Goal: Information Seeking & Learning: Learn about a topic

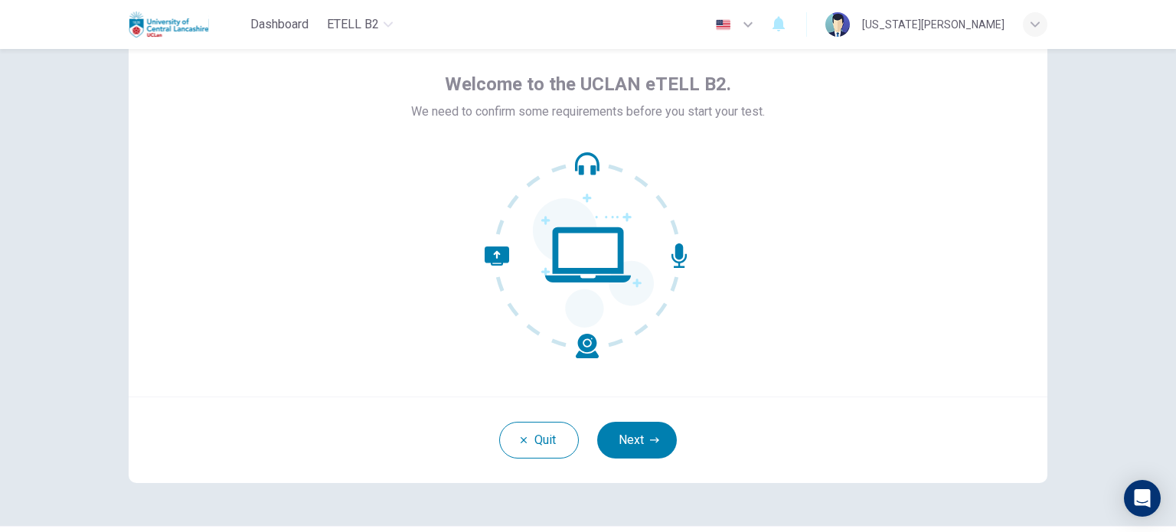
scroll to position [67, 0]
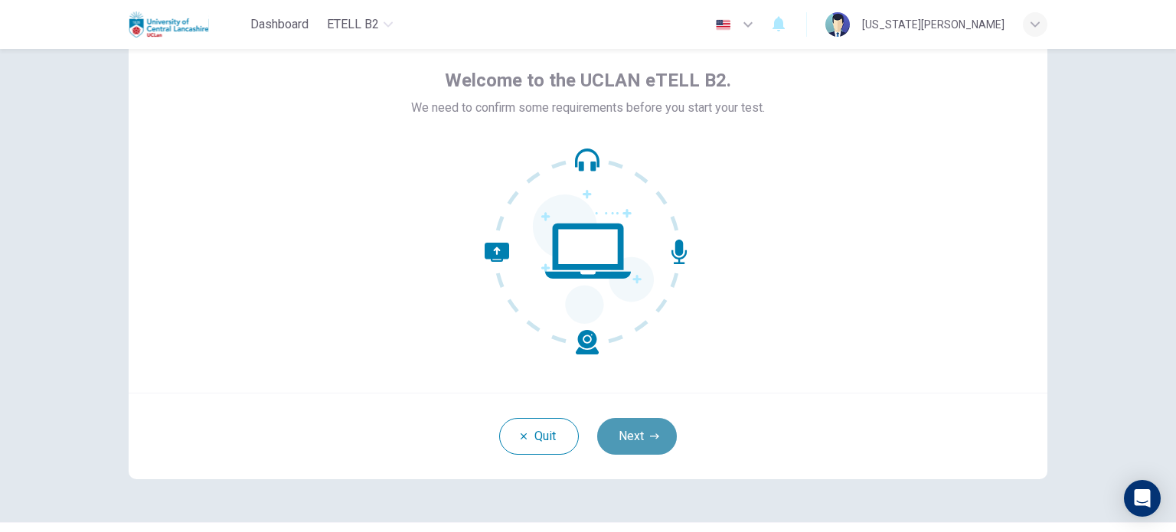
click at [626, 438] on button "Next" at bounding box center [637, 436] width 80 height 37
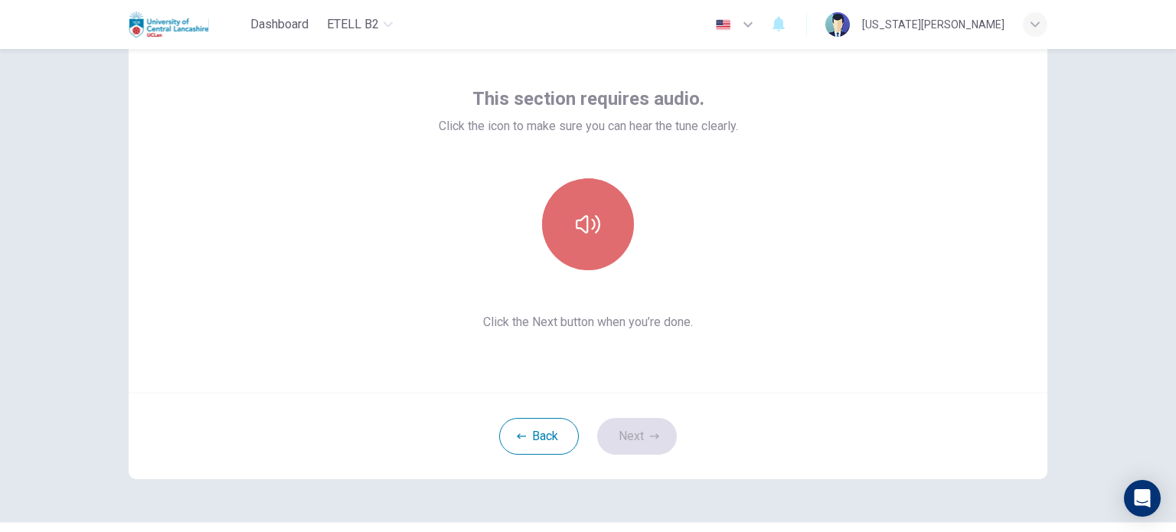
click at [585, 225] on icon "button" at bounding box center [588, 224] width 24 height 24
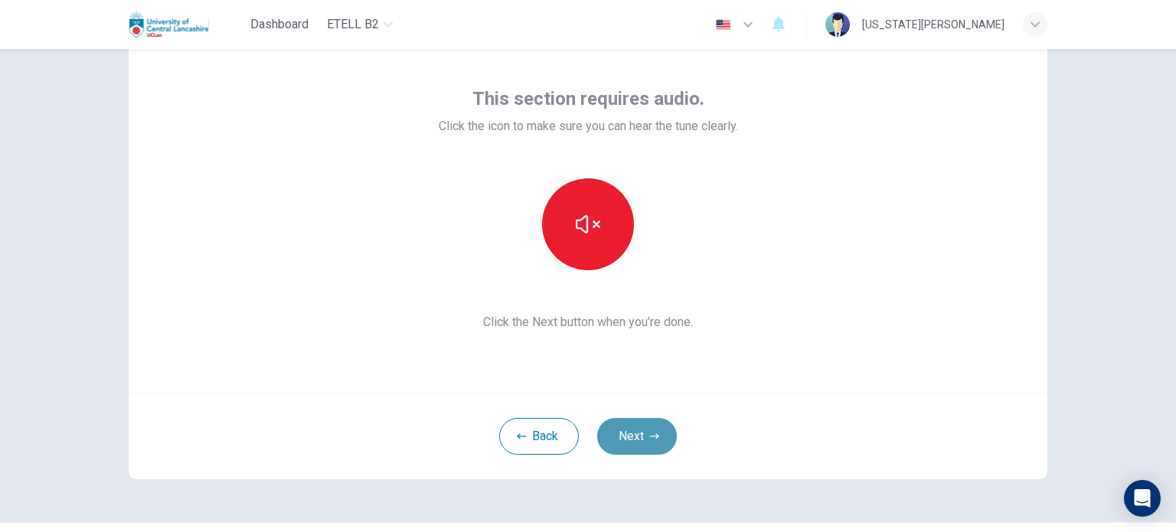
click at [623, 431] on button "Next" at bounding box center [637, 436] width 80 height 37
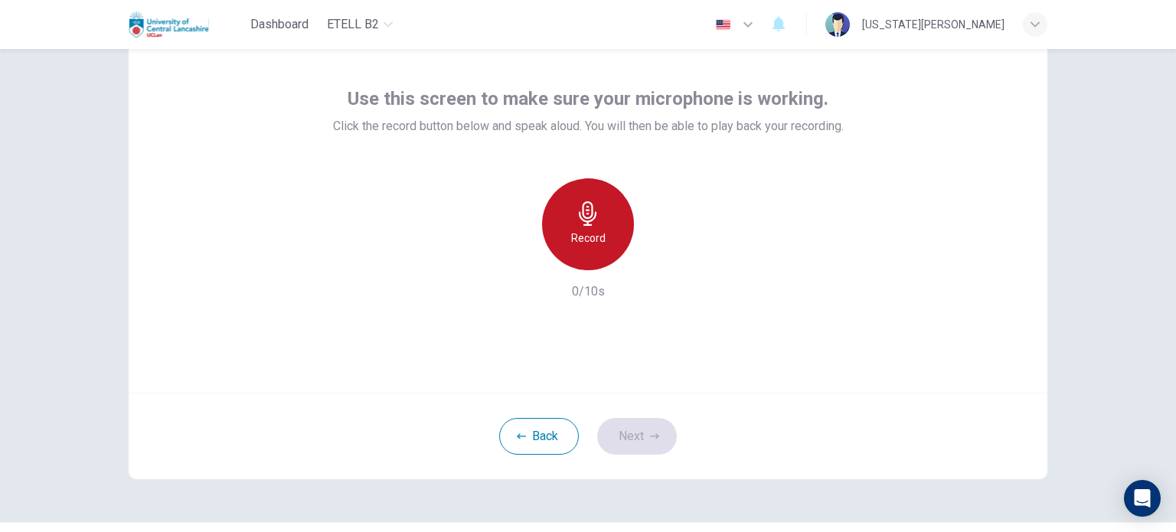
click at [589, 216] on icon "button" at bounding box center [588, 213] width 24 height 24
click at [570, 237] on div "Stop" at bounding box center [588, 224] width 92 height 92
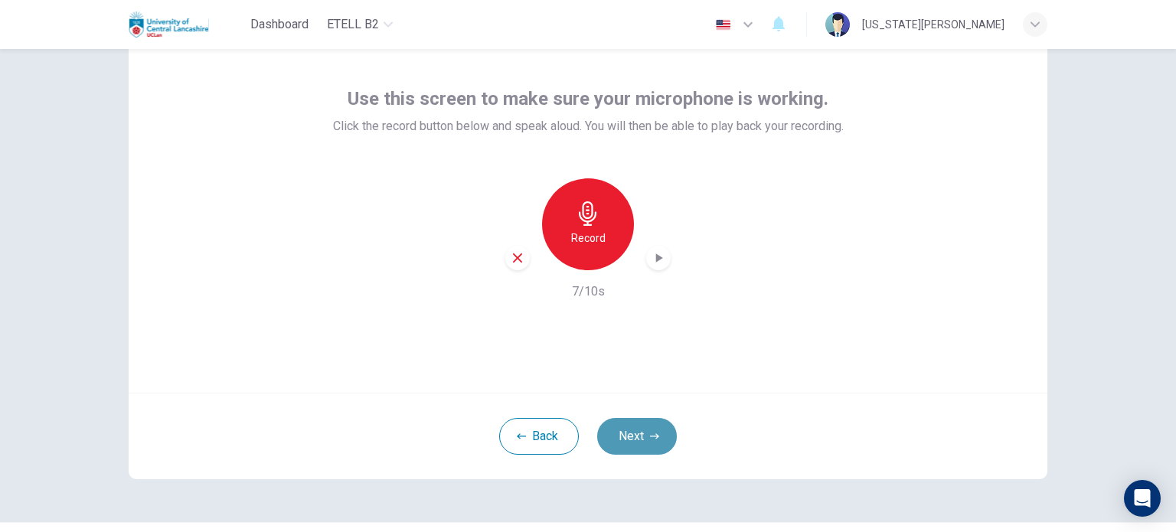
click at [638, 432] on button "Next" at bounding box center [637, 436] width 80 height 37
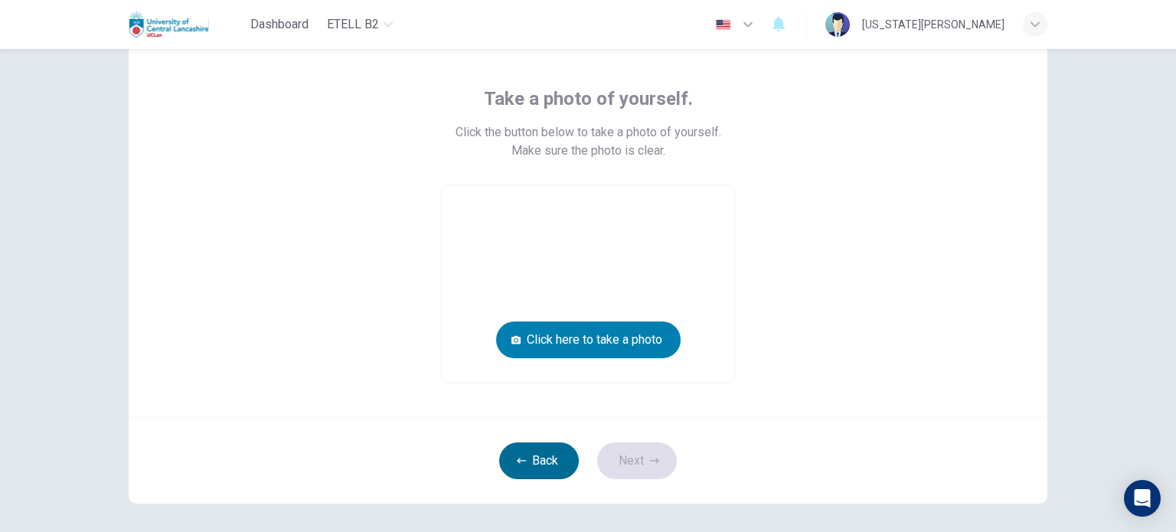
click at [535, 465] on button "Back" at bounding box center [539, 460] width 80 height 37
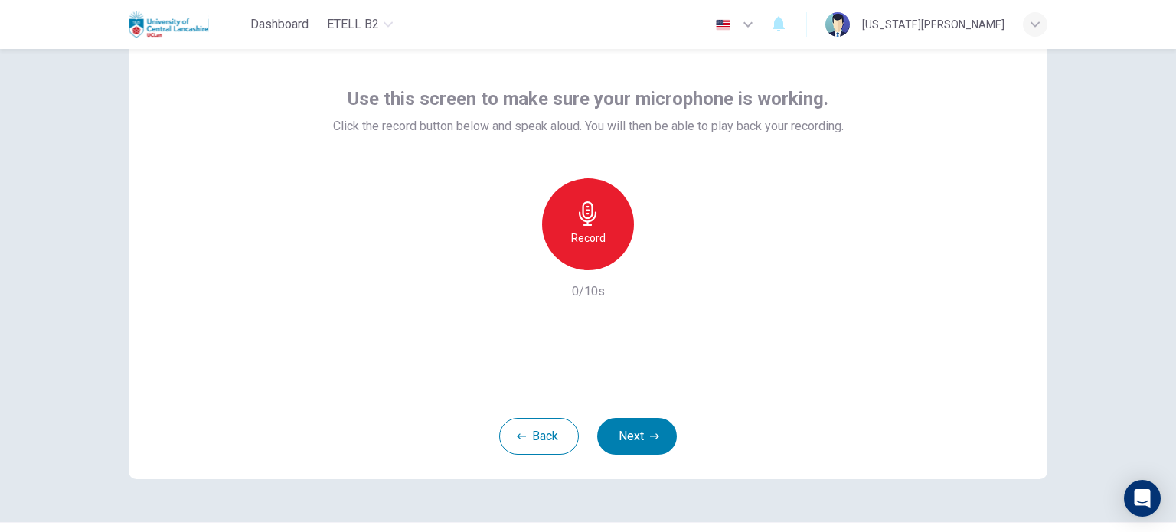
click at [578, 217] on icon "button" at bounding box center [588, 213] width 24 height 24
click at [596, 222] on div "Stop" at bounding box center [588, 224] width 92 height 92
click at [658, 269] on div "button" at bounding box center [658, 258] width 24 height 24
click at [628, 441] on button "Next" at bounding box center [637, 436] width 80 height 37
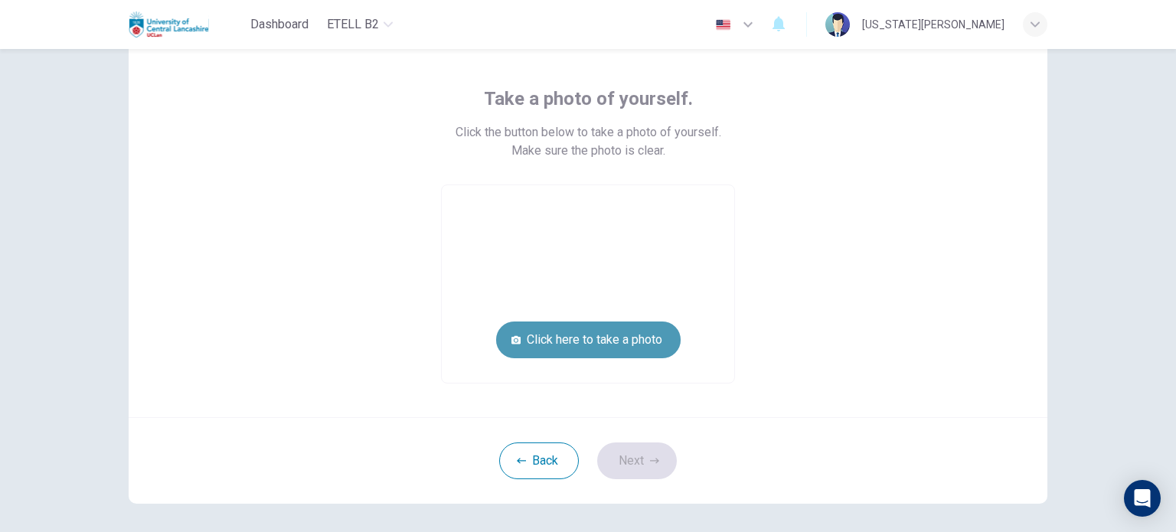
click at [593, 335] on button "Click here to take a photo" at bounding box center [588, 339] width 184 height 37
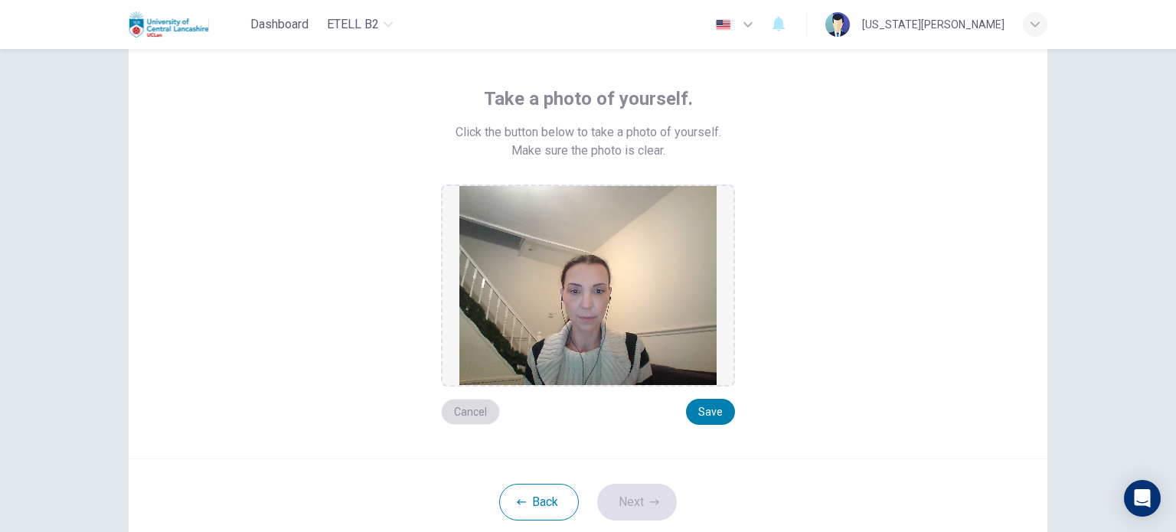
click at [478, 416] on button "Cancel" at bounding box center [470, 412] width 59 height 26
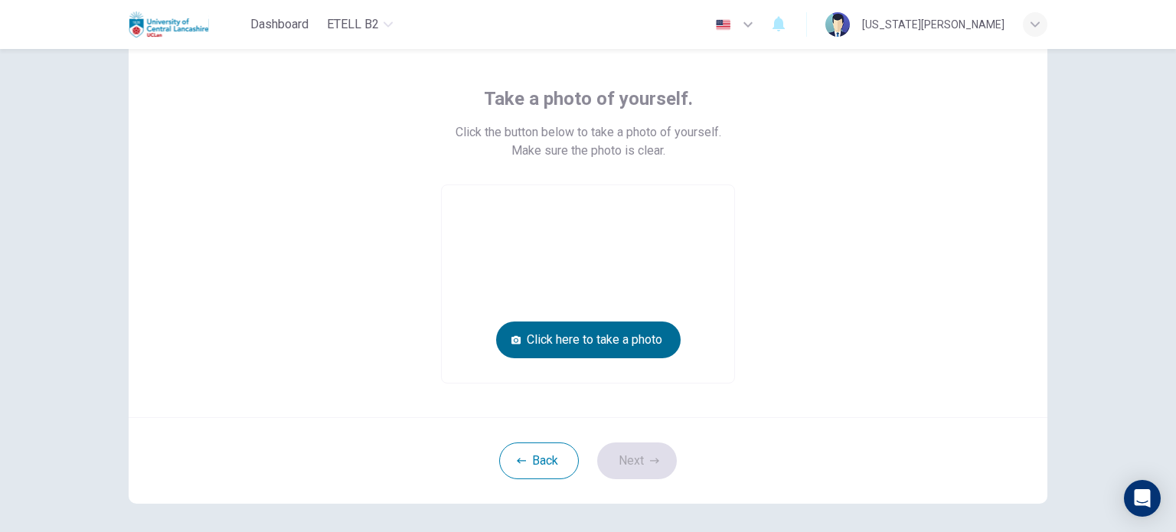
click at [604, 336] on button "Click here to take a photo" at bounding box center [588, 339] width 184 height 37
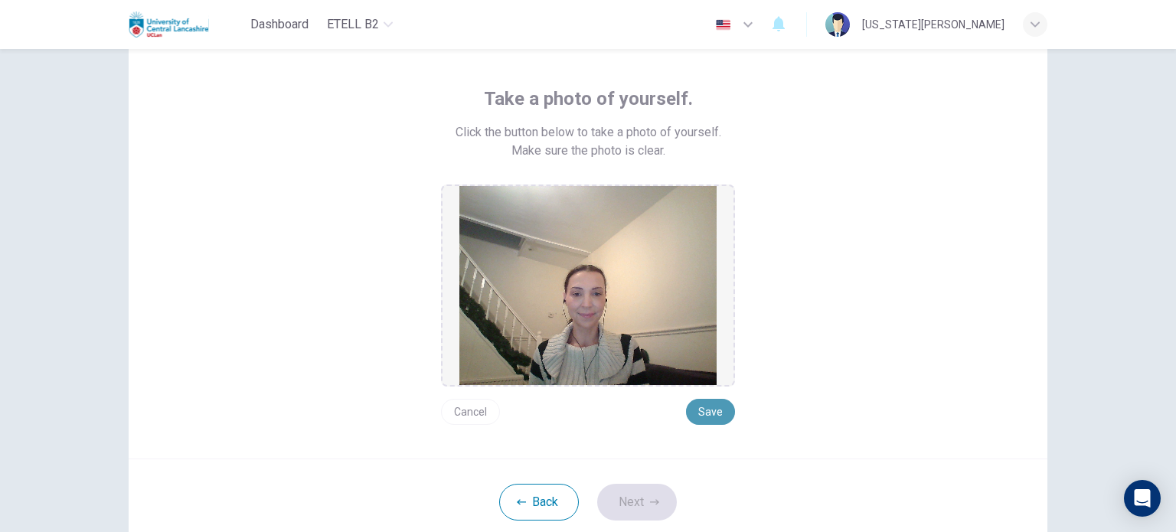
click at [707, 414] on button "Save" at bounding box center [710, 412] width 49 height 26
click at [652, 499] on icon "button" at bounding box center [654, 501] width 9 height 5
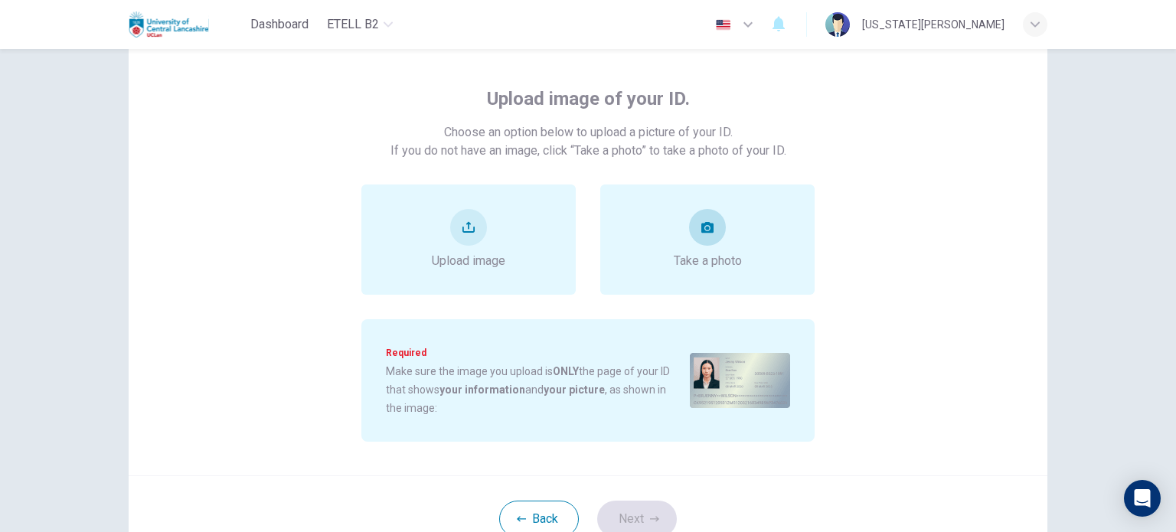
click at [710, 253] on span "Take a photo" at bounding box center [708, 261] width 68 height 18
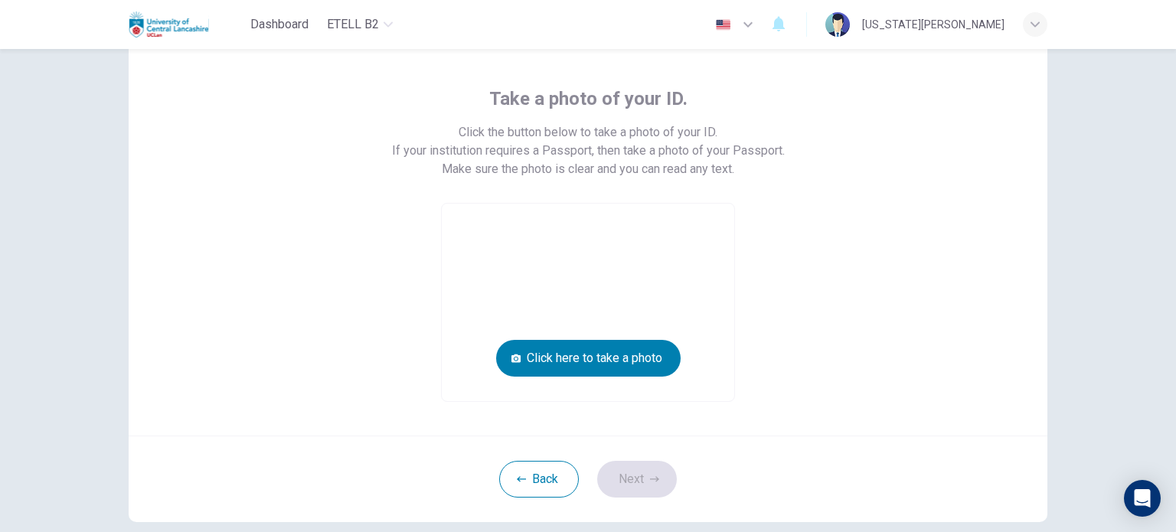
click at [710, 253] on video at bounding box center [588, 302] width 292 height 197
click at [597, 351] on button "Click here to take a photo" at bounding box center [588, 358] width 184 height 37
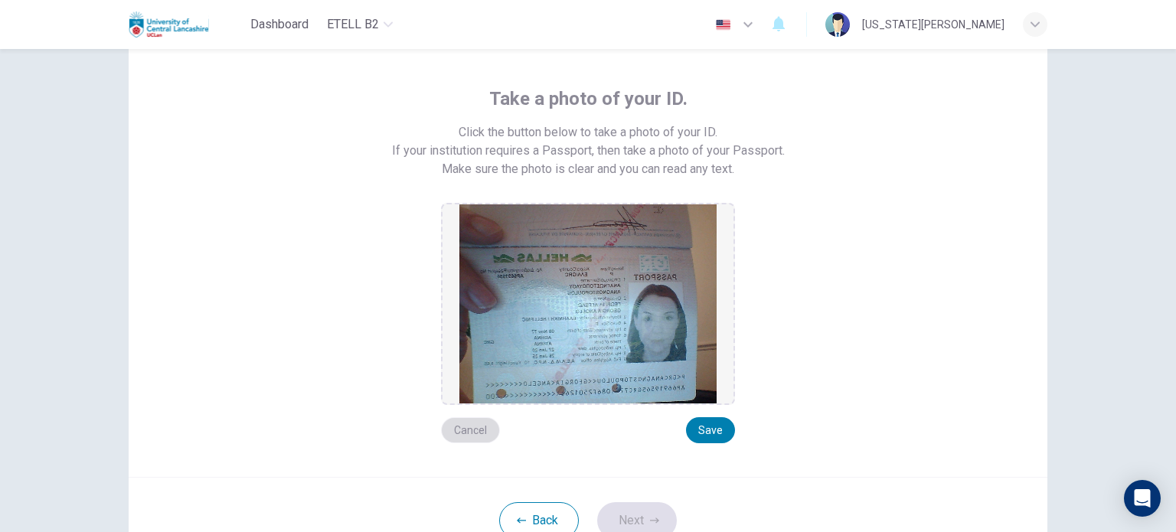
click at [465, 434] on button "Cancel" at bounding box center [470, 430] width 59 height 26
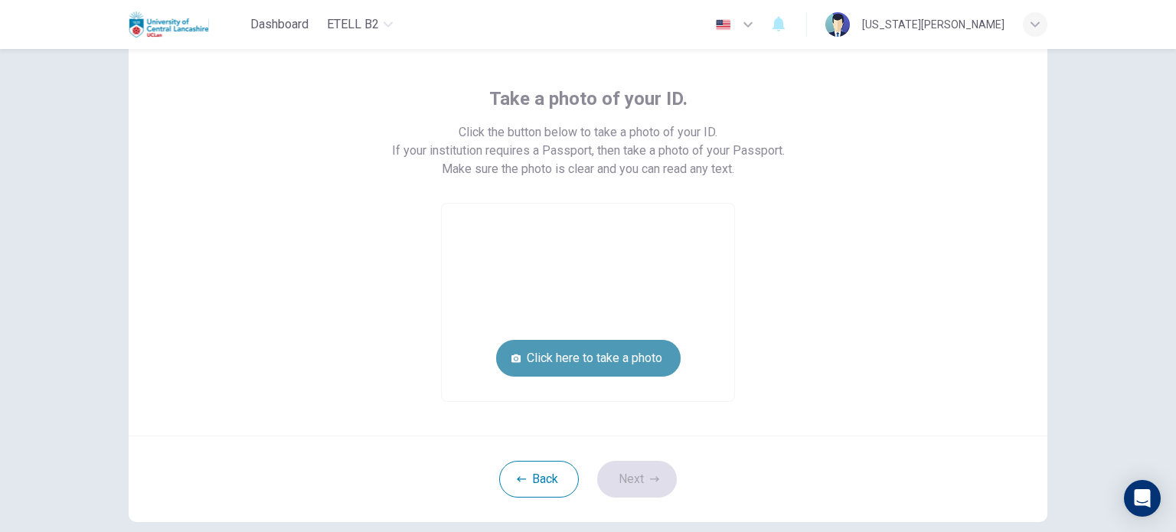
click at [623, 344] on button "Click here to take a photo" at bounding box center [588, 358] width 184 height 37
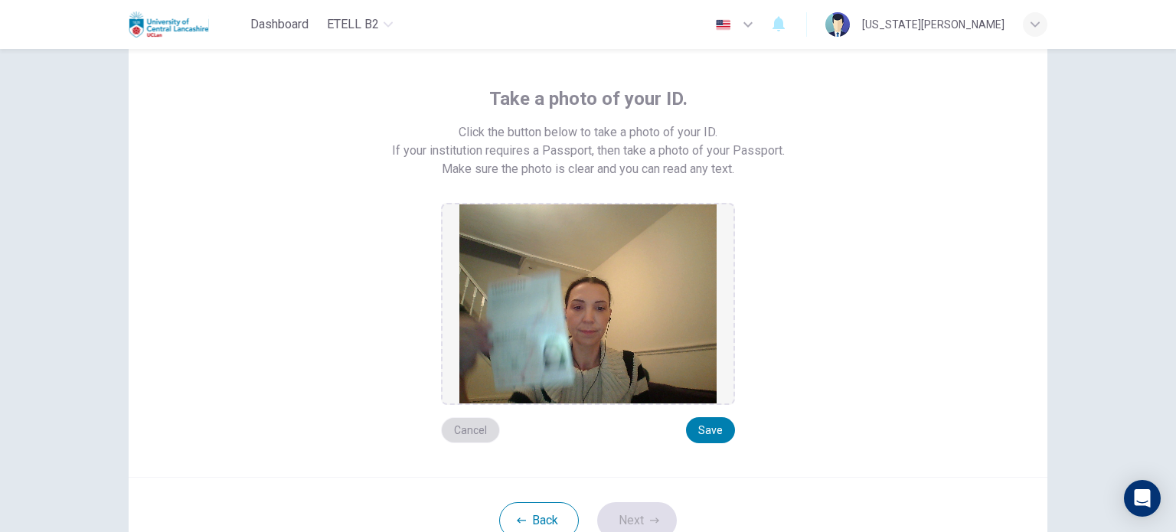
click at [462, 428] on button "Cancel" at bounding box center [470, 430] width 59 height 26
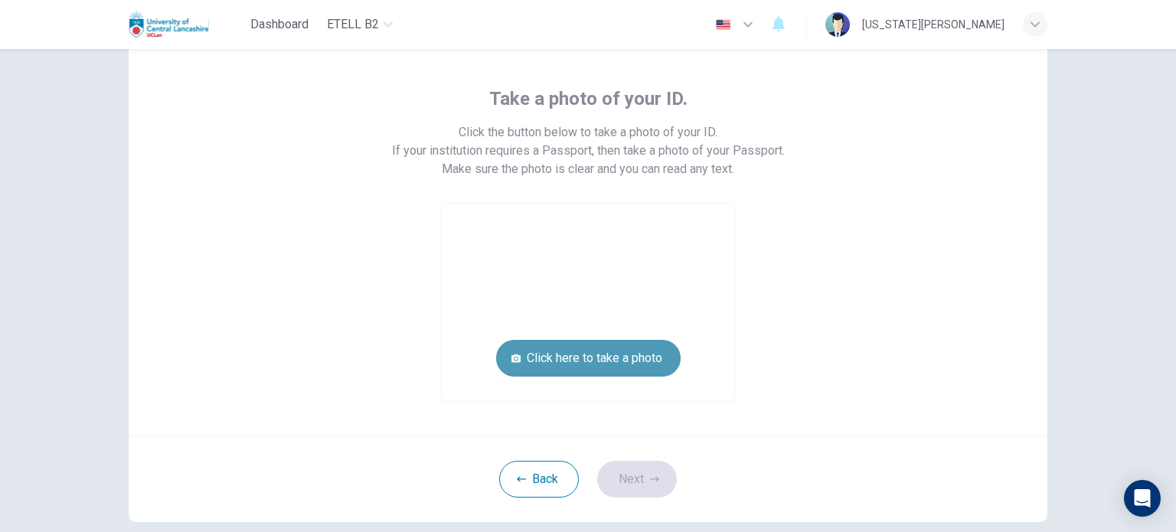
click at [599, 358] on button "Click here to take a photo" at bounding box center [588, 358] width 184 height 37
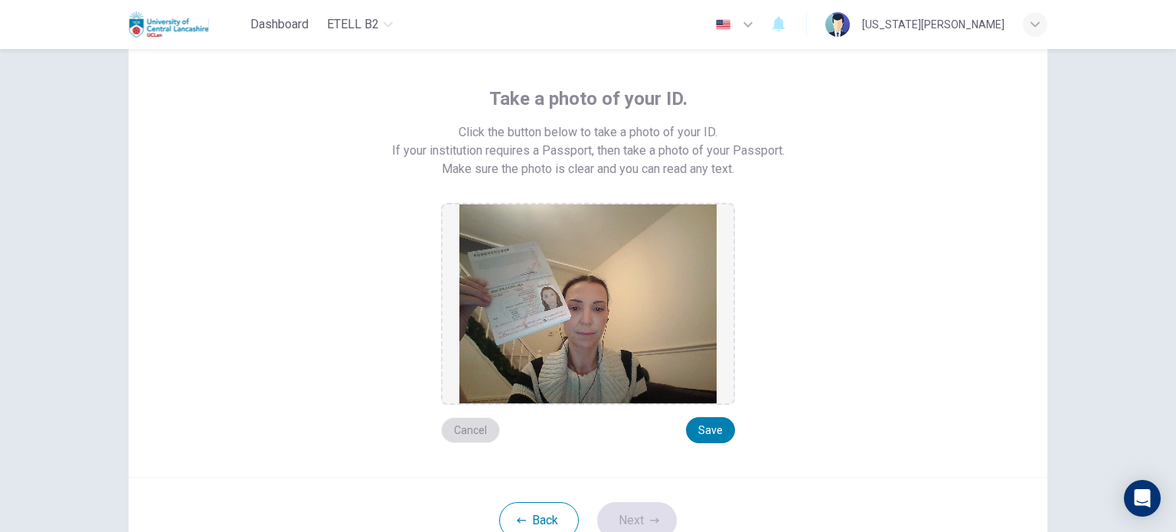
click at [463, 426] on button "Cancel" at bounding box center [470, 430] width 59 height 26
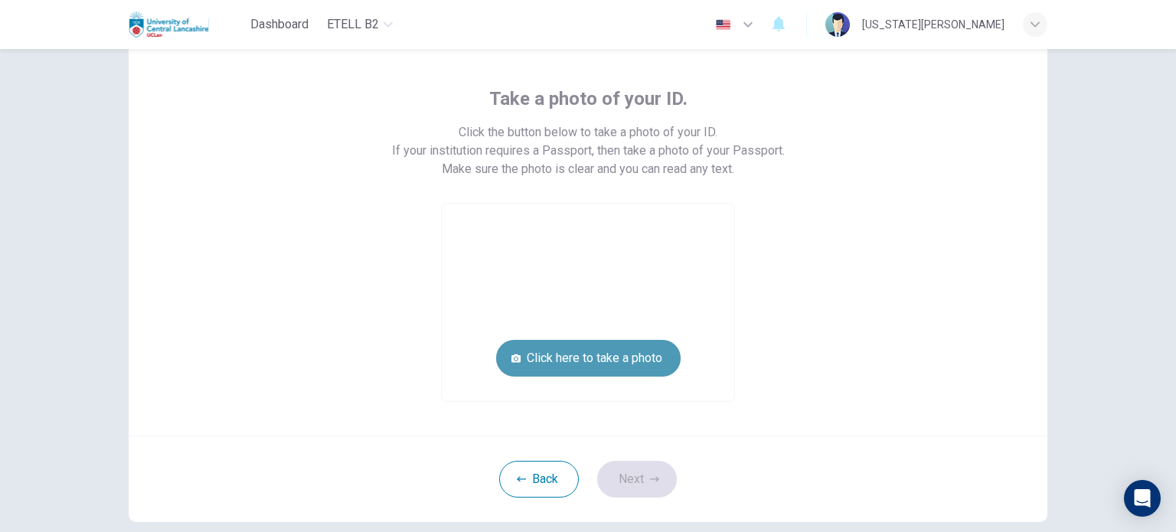
click at [600, 363] on button "Click here to take a photo" at bounding box center [588, 358] width 184 height 37
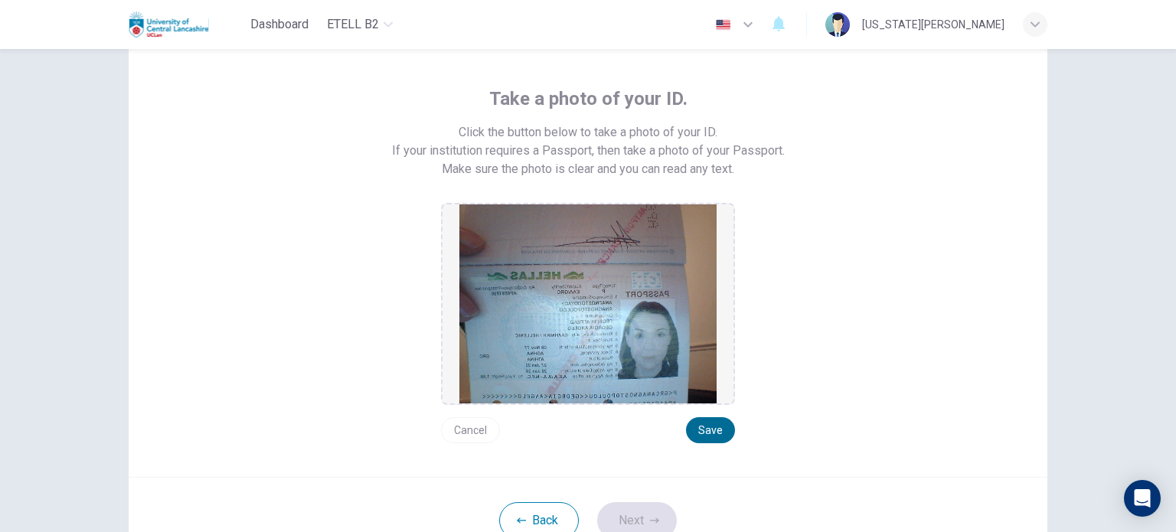
click at [707, 429] on button "Save" at bounding box center [710, 430] width 49 height 26
click at [650, 521] on icon "button" at bounding box center [654, 520] width 9 height 9
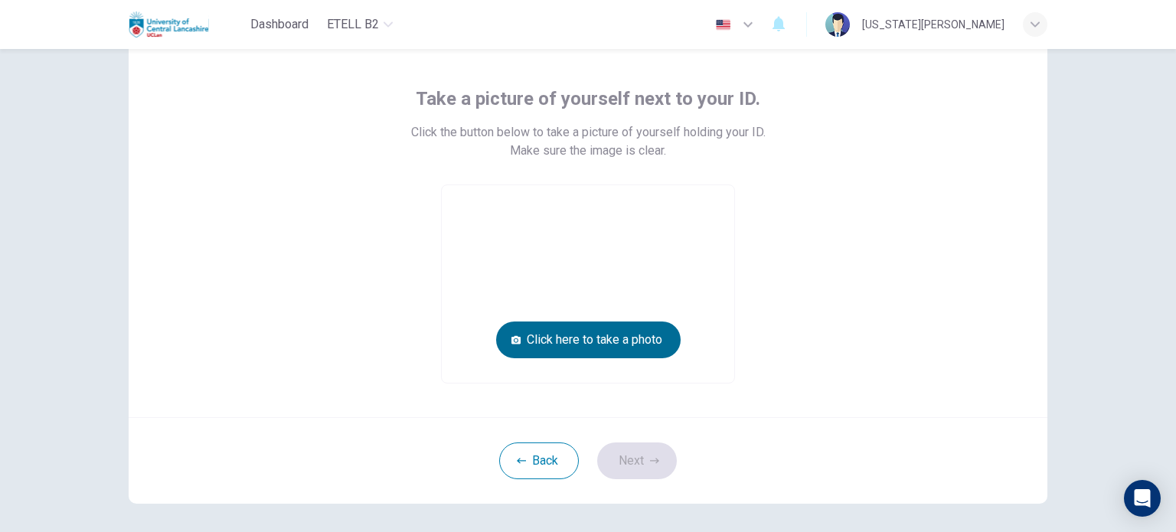
click at [640, 346] on button "Click here to take a photo" at bounding box center [588, 339] width 184 height 37
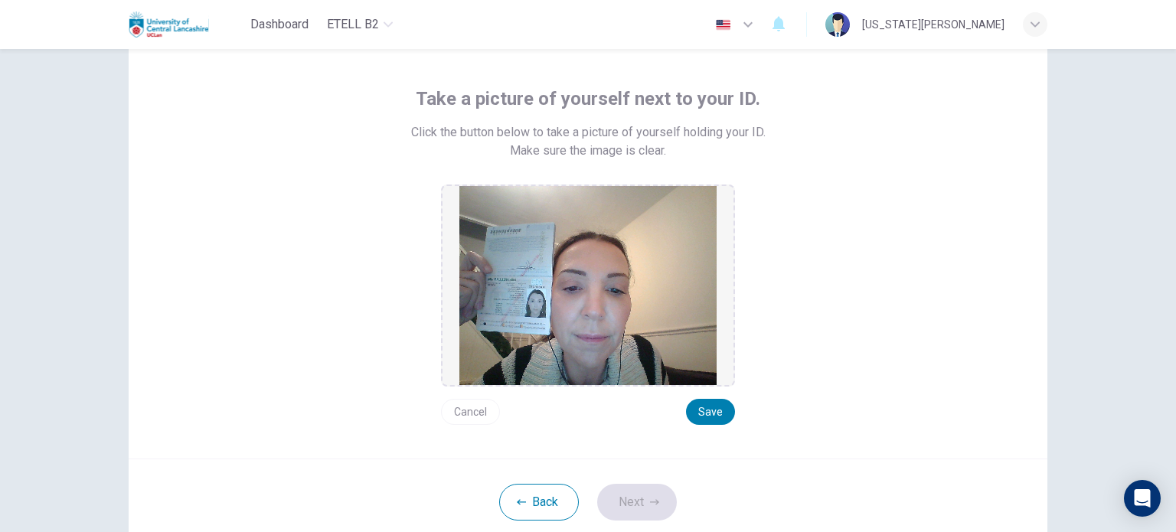
click at [480, 405] on button "Cancel" at bounding box center [470, 412] width 59 height 26
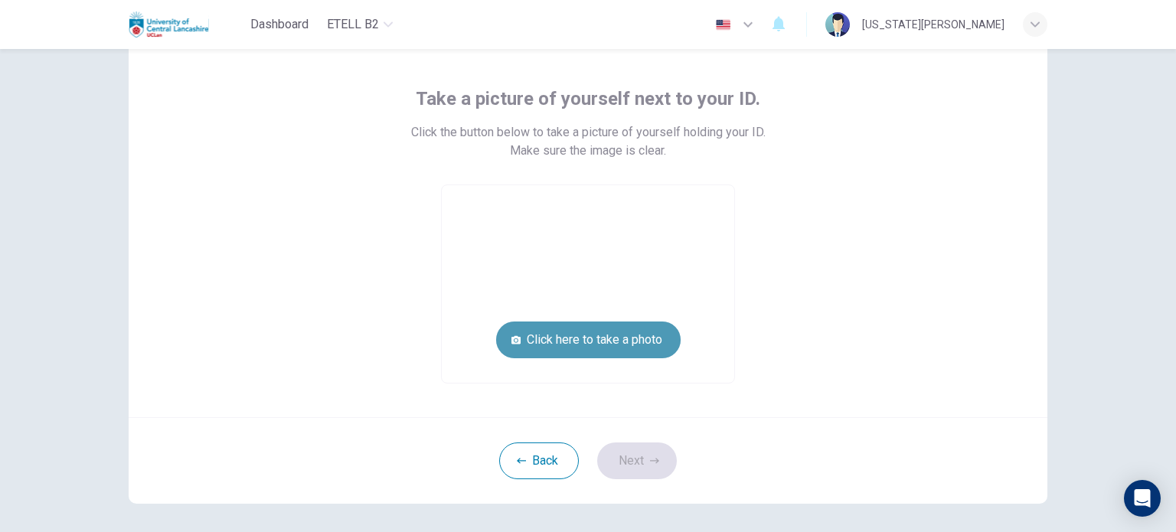
click at [570, 342] on button "Click here to take a photo" at bounding box center [588, 339] width 184 height 37
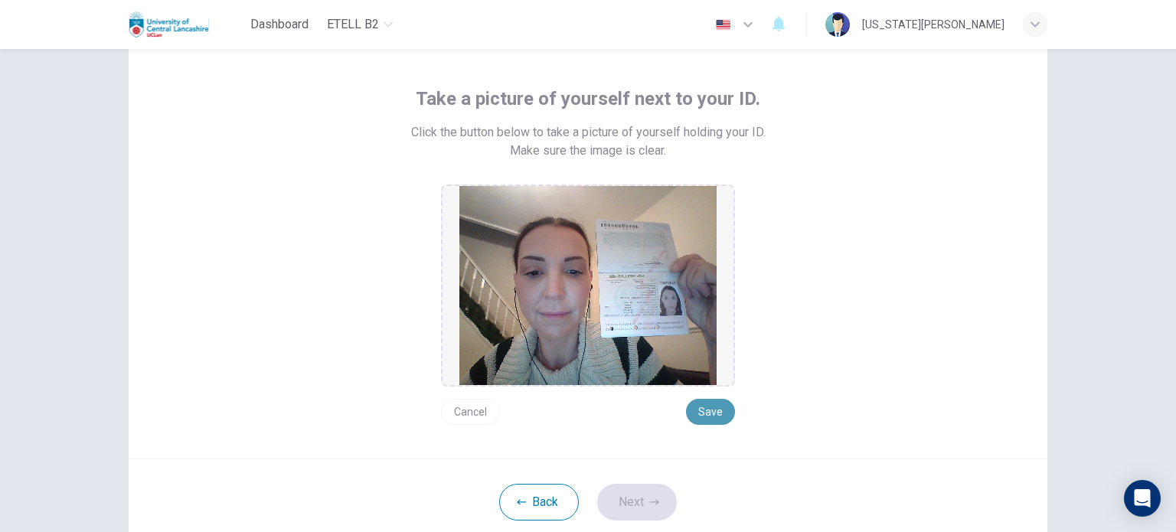
click at [712, 420] on button "Save" at bounding box center [710, 412] width 49 height 26
click at [710, 416] on button "Save" at bounding box center [710, 412] width 49 height 26
click at [641, 492] on button "Next" at bounding box center [637, 502] width 80 height 37
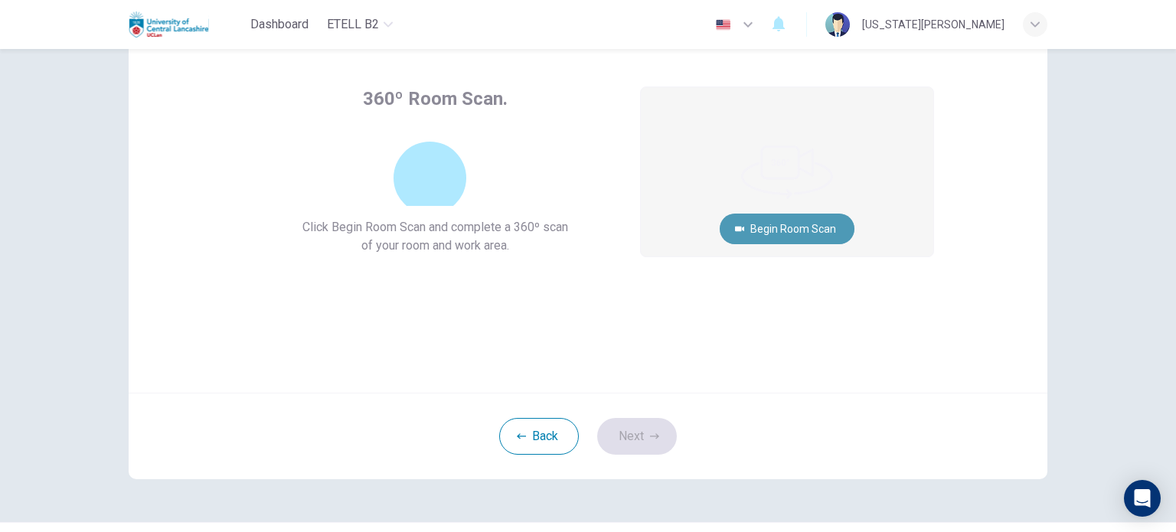
click at [791, 224] on button "Begin Room Scan" at bounding box center [787, 229] width 135 height 31
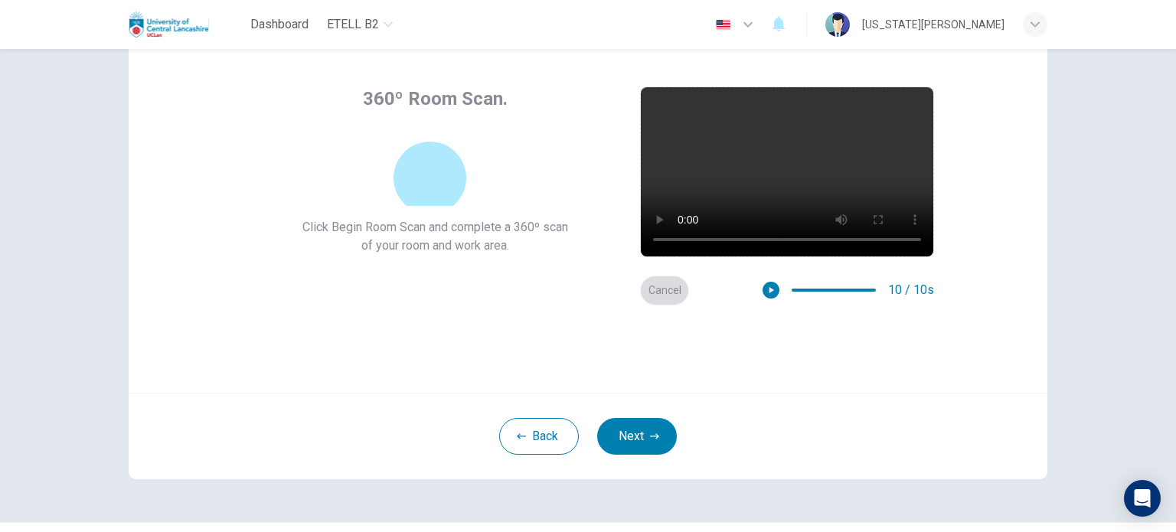
click at [658, 289] on button "Cancel" at bounding box center [664, 291] width 49 height 30
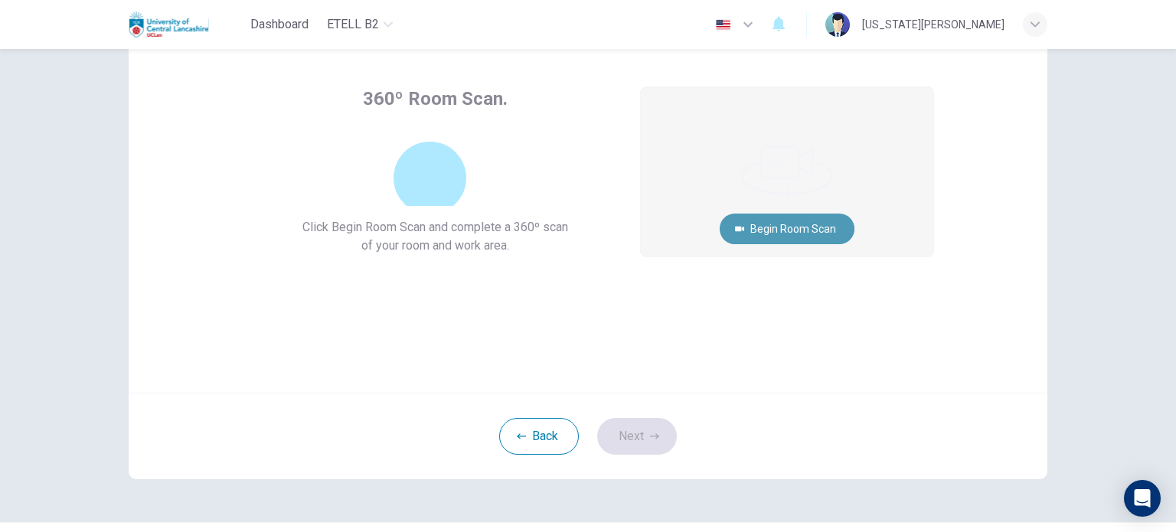
click at [796, 218] on button "Begin Room Scan" at bounding box center [787, 229] width 135 height 31
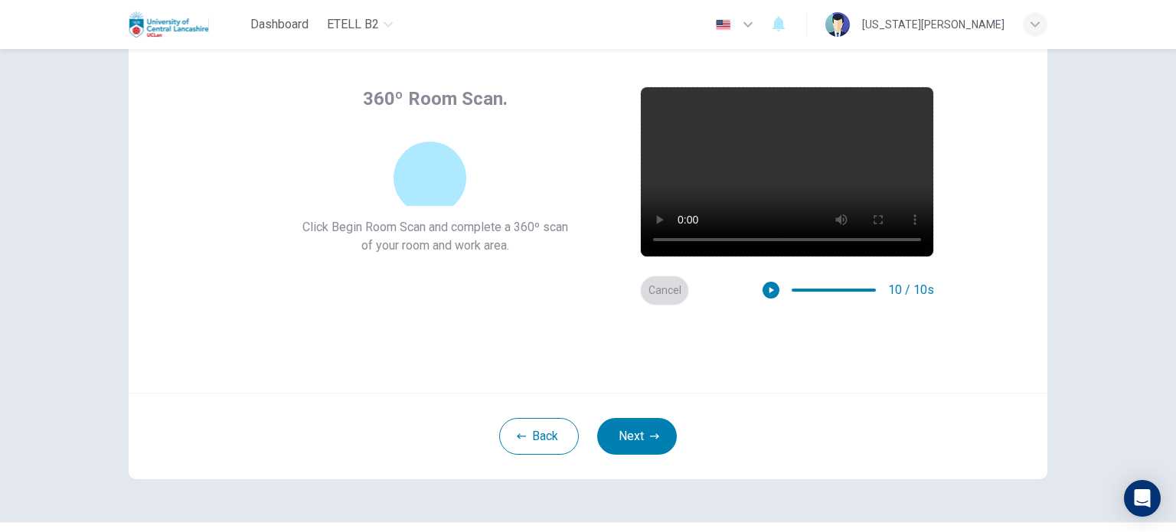
click at [668, 291] on button "Cancel" at bounding box center [664, 291] width 49 height 30
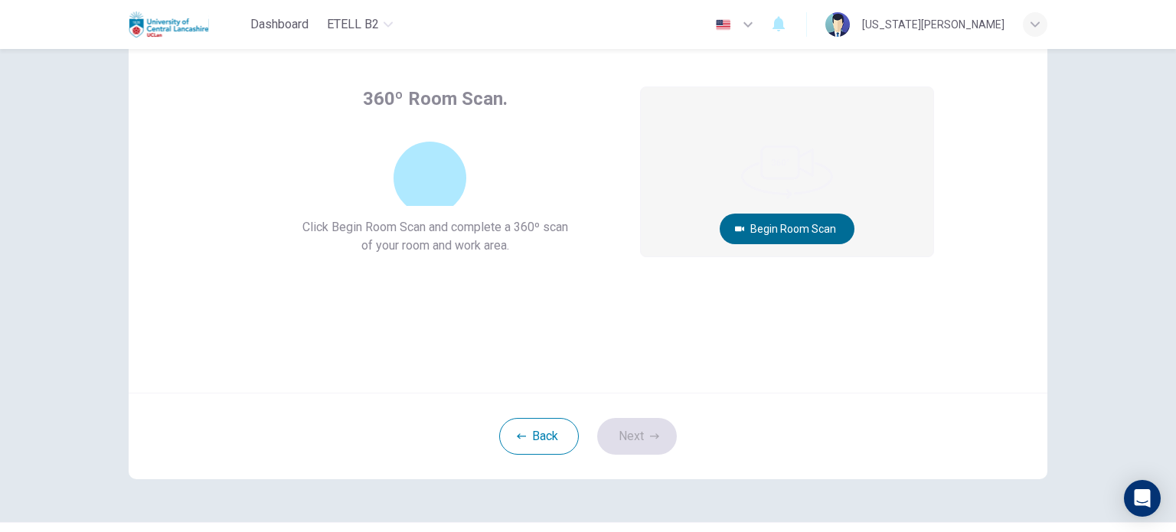
click at [783, 224] on button "Begin Room Scan" at bounding box center [787, 229] width 135 height 31
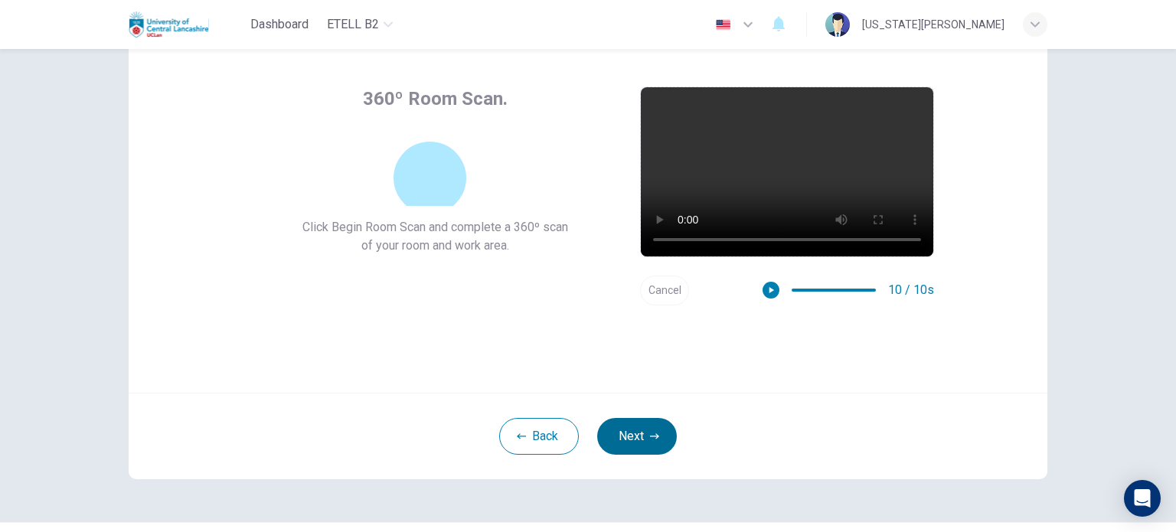
click at [638, 439] on button "Next" at bounding box center [637, 436] width 80 height 37
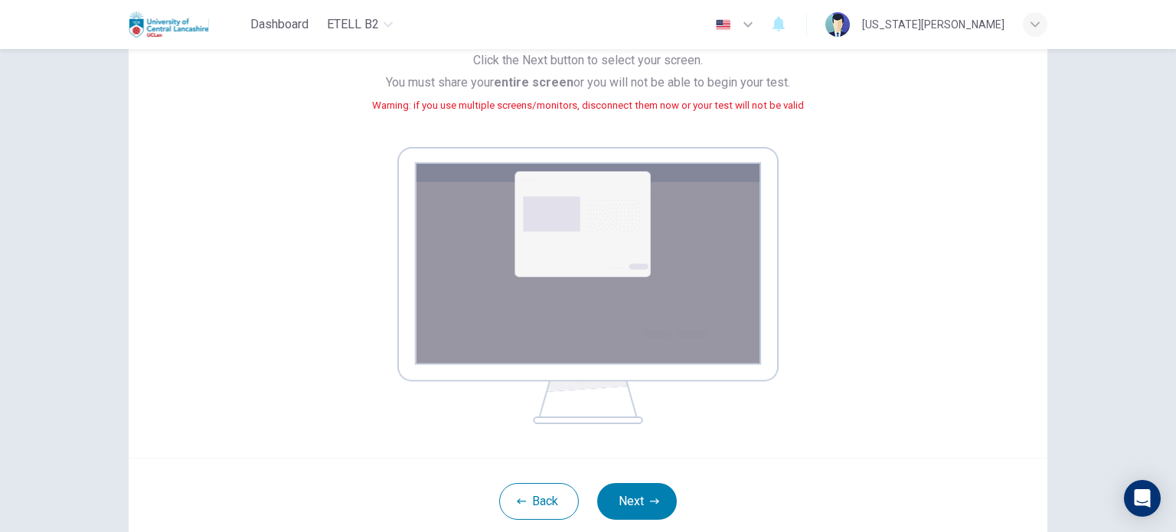
scroll to position [159, 0]
click at [625, 512] on button "Next" at bounding box center [637, 500] width 80 height 37
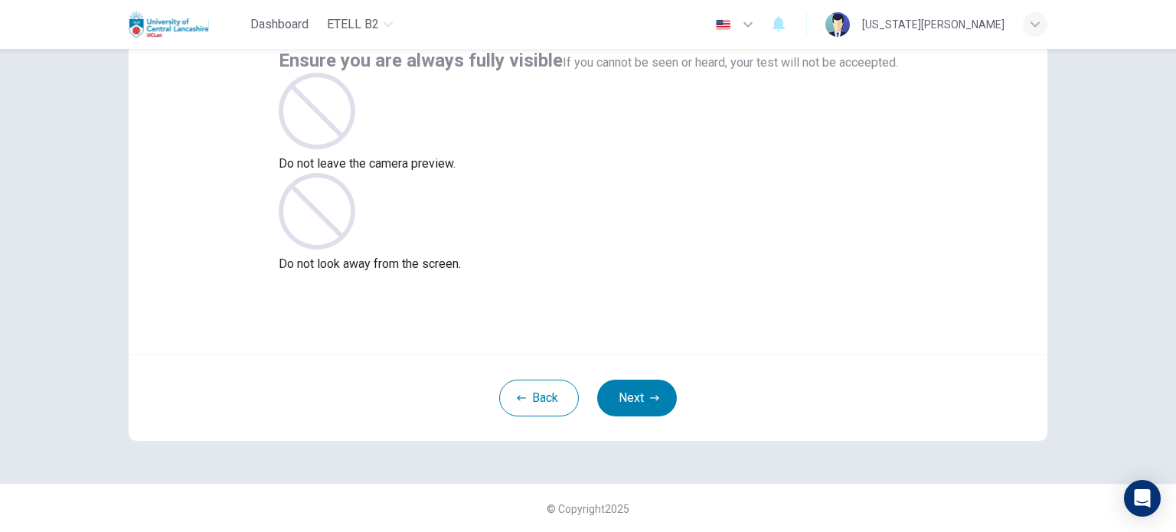
scroll to position [73, 0]
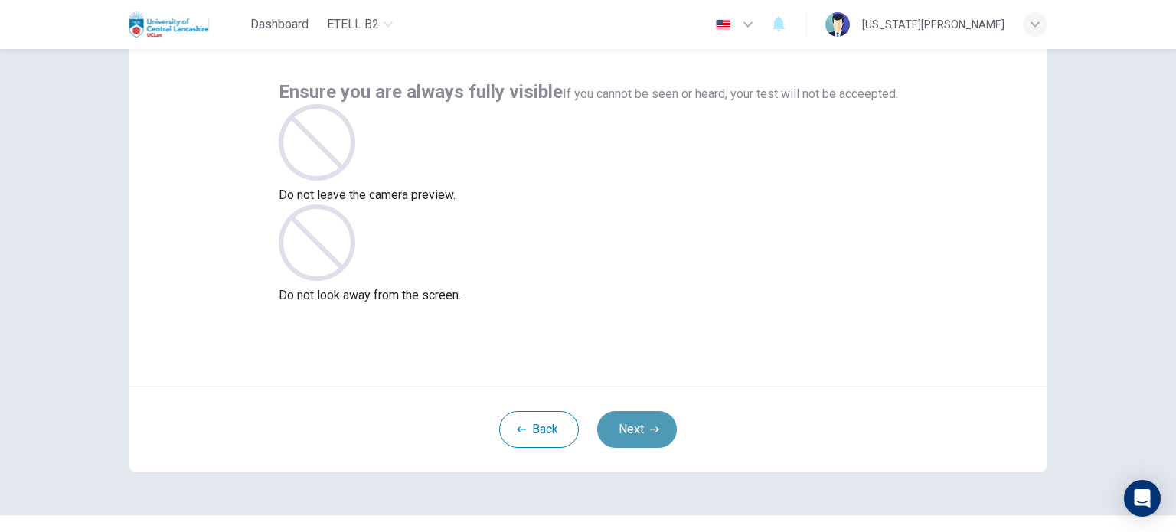
click at [618, 429] on button "Next" at bounding box center [637, 429] width 80 height 37
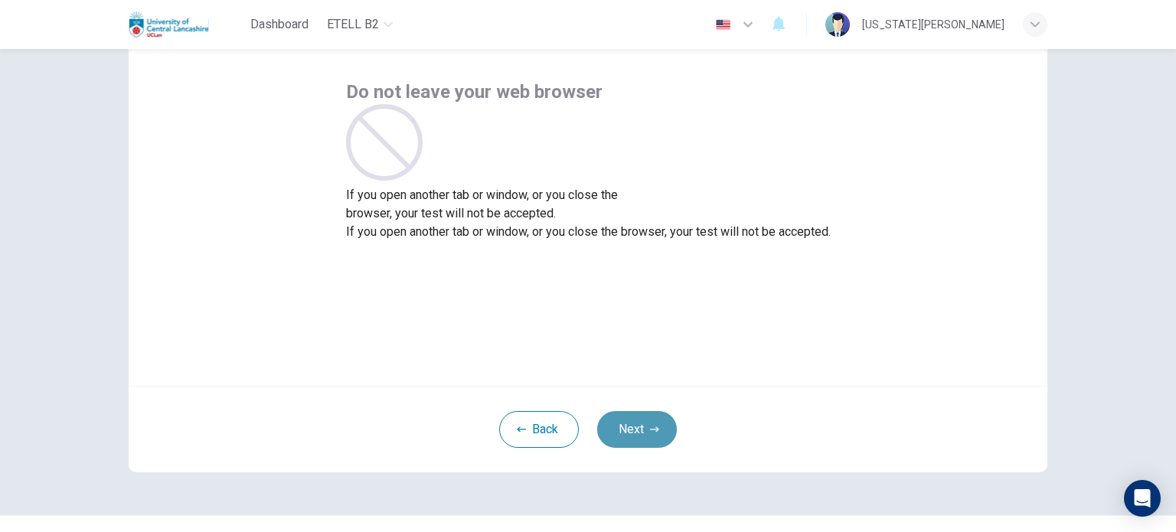
click at [618, 429] on button "Next" at bounding box center [637, 429] width 80 height 37
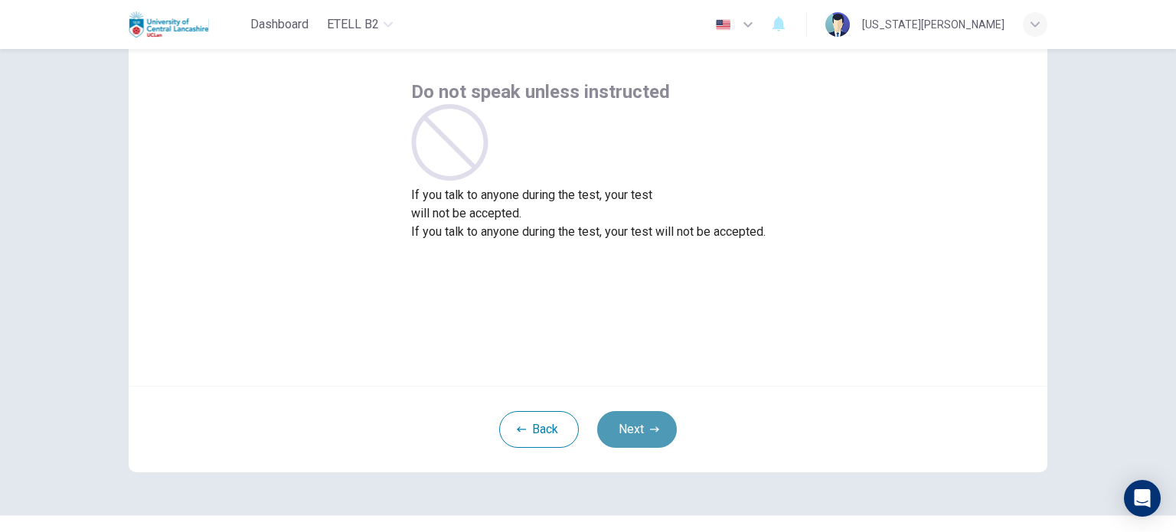
click at [618, 429] on button "Next" at bounding box center [637, 429] width 80 height 37
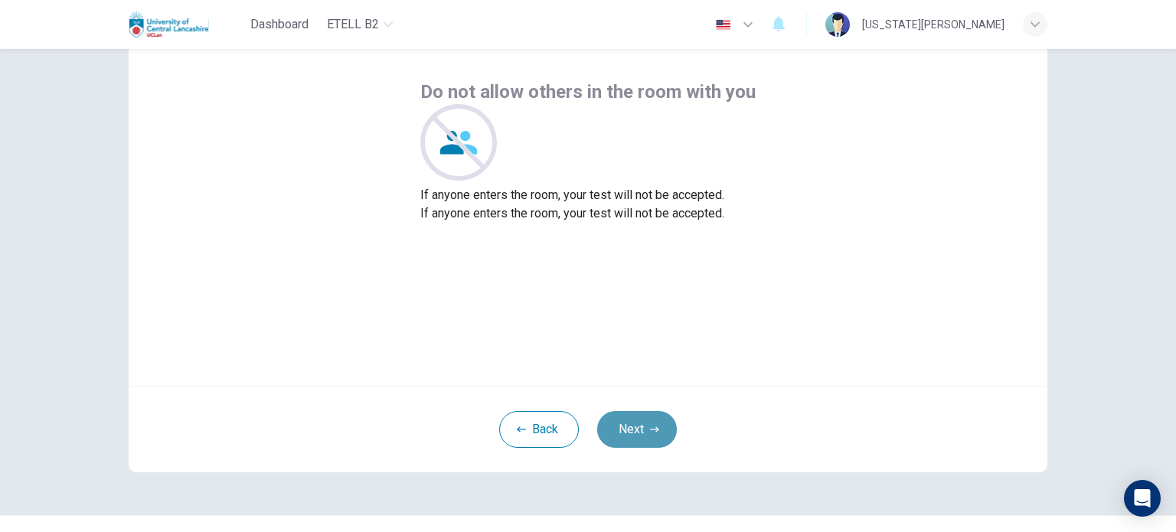
click at [618, 429] on button "Next" at bounding box center [637, 429] width 80 height 37
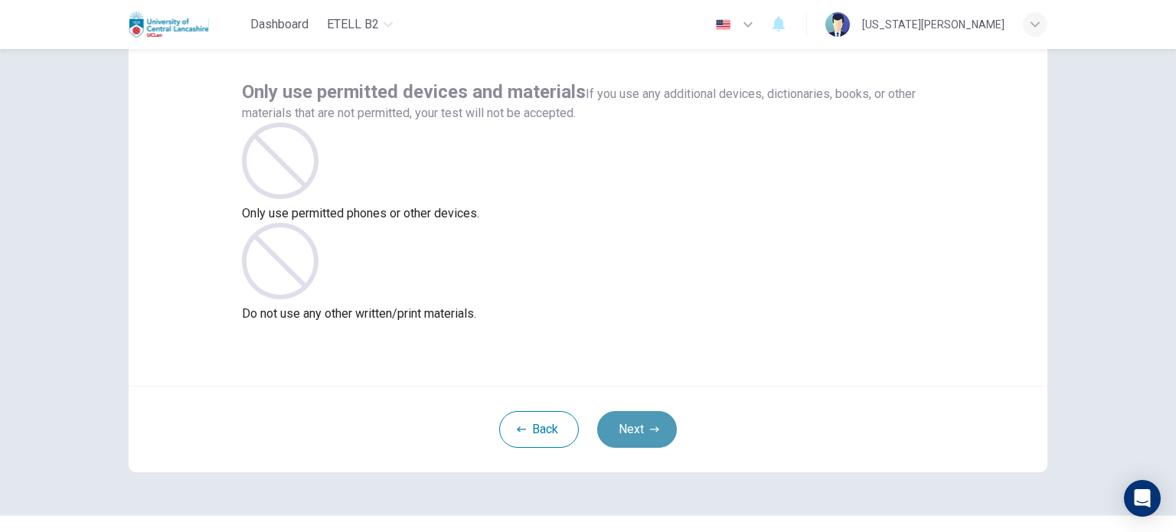
click at [618, 429] on button "Next" at bounding box center [637, 429] width 80 height 37
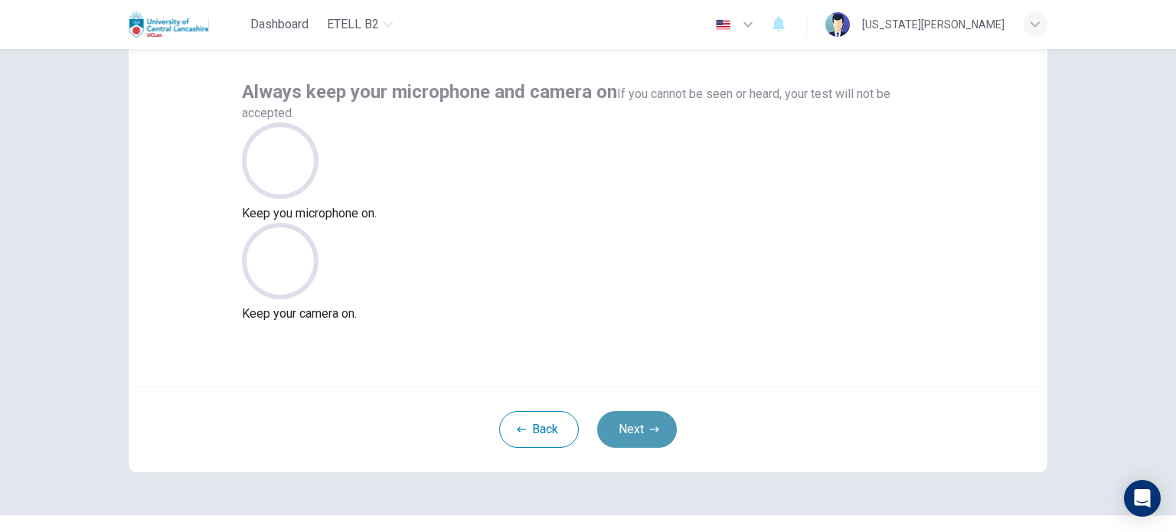
click at [637, 421] on button "Next" at bounding box center [637, 429] width 80 height 37
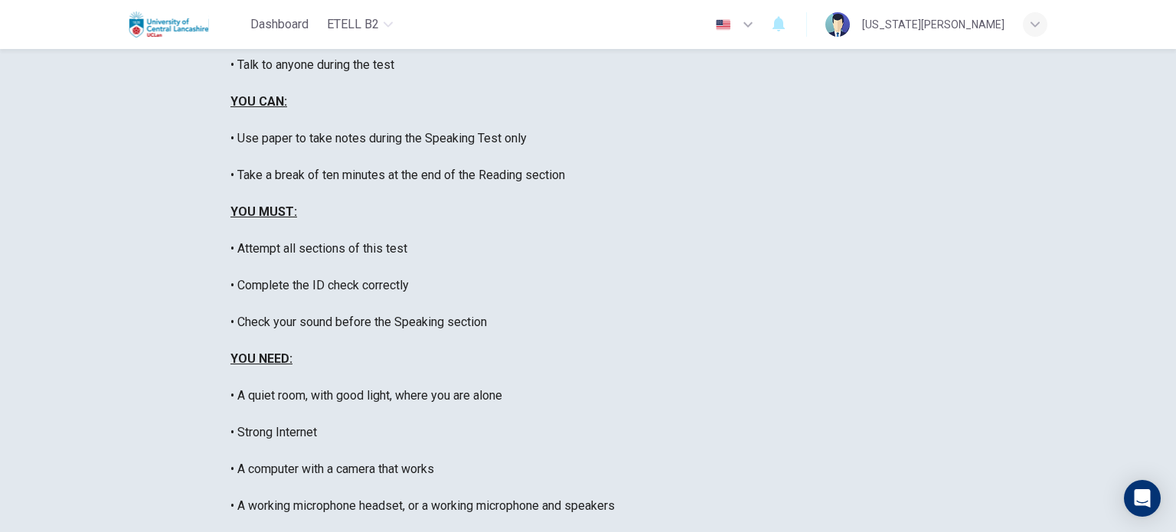
scroll to position [233, 0]
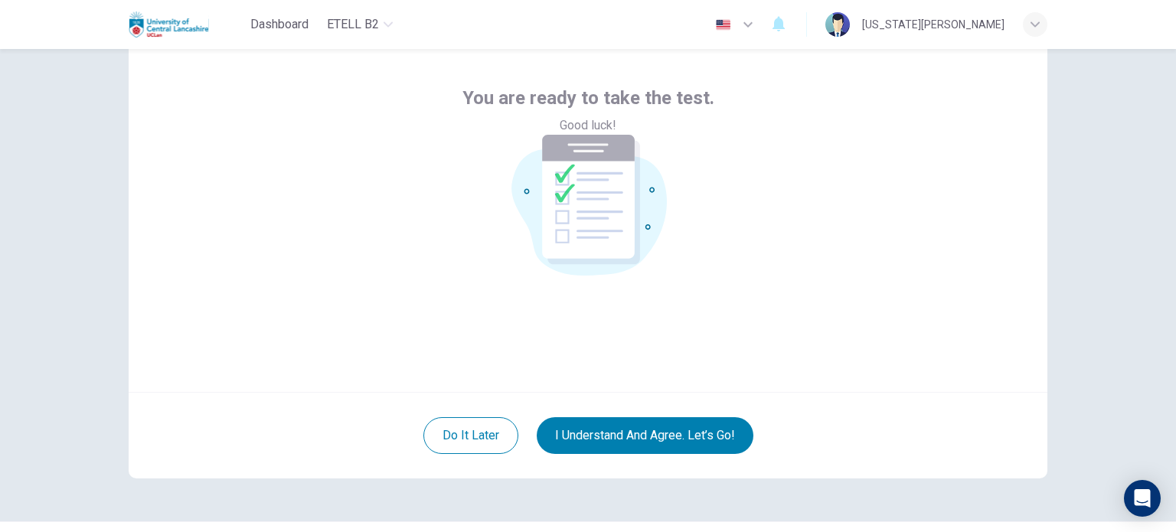
scroll to position [68, 0]
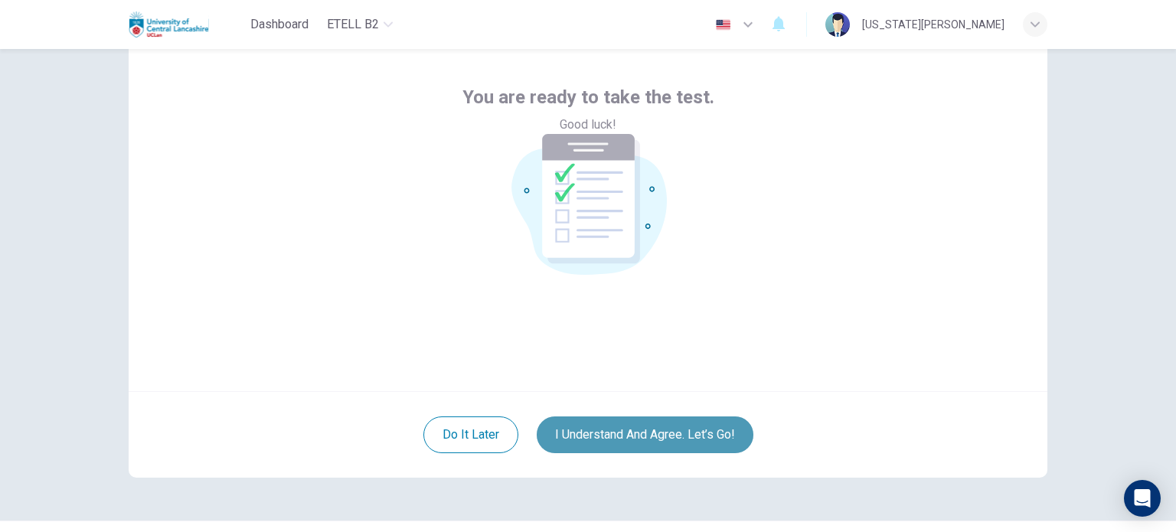
click at [638, 440] on button "I understand and agree. Let’s go!" at bounding box center [645, 434] width 217 height 37
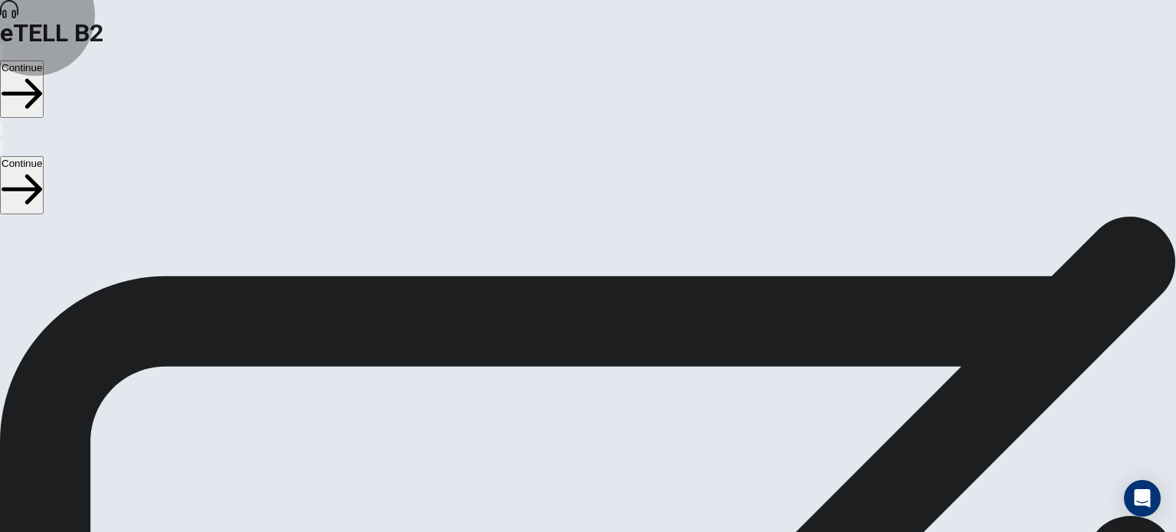
click at [44, 60] on button "Continue" at bounding box center [22, 88] width 44 height 57
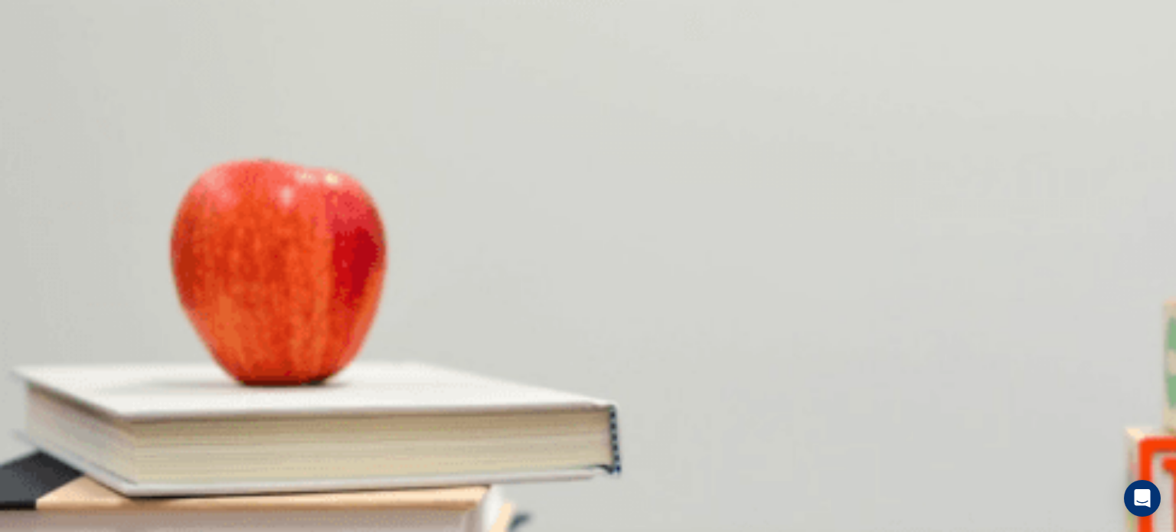
scroll to position [236, 0]
click at [629, 115] on body "This site uses cookies, as explained in our Privacy Policy . If you agree to th…" at bounding box center [588, 266] width 1176 height 532
type input "**"
type input "*"
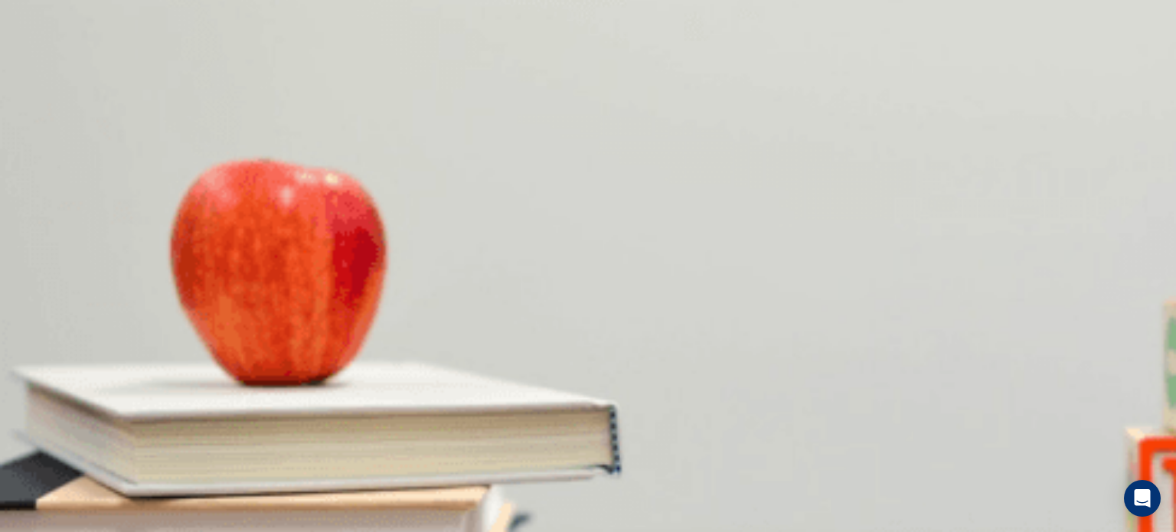
click at [634, 162] on body "This site uses cookies, as explained in our Privacy Policy . If you agree to th…" at bounding box center [588, 266] width 1176 height 532
type input "**"
click at [592, 531] on li "T" at bounding box center [588, 541] width 1176 height 18
type input "*"
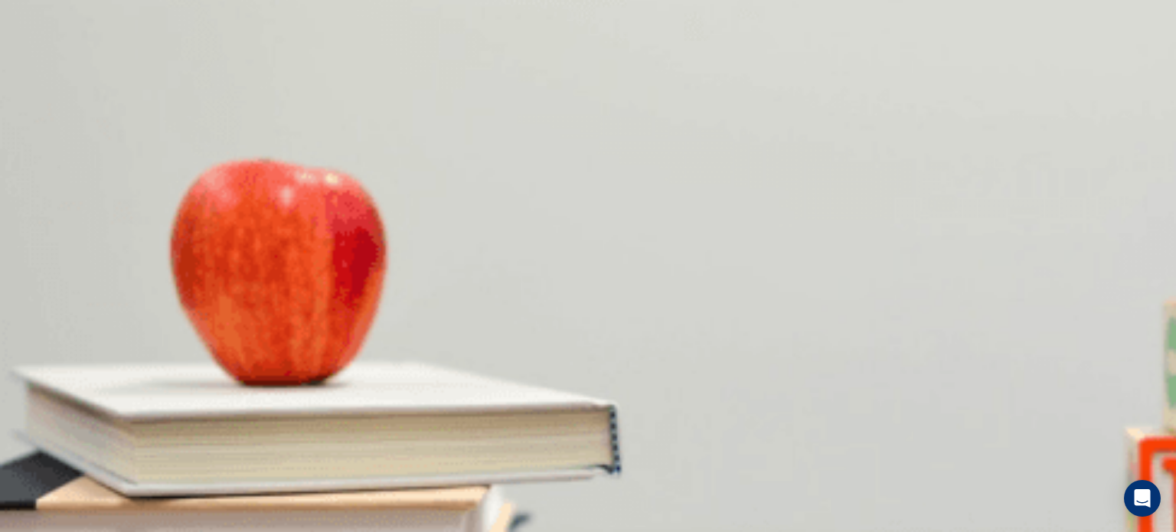
click at [635, 198] on body "This site uses cookies, as explained in our Privacy Policy . If you agree to th…" at bounding box center [588, 266] width 1176 height 532
type input "**"
click at [601, 531] on li "T" at bounding box center [588, 541] width 1176 height 18
type input "*"
click at [632, 242] on body "This site uses cookies, as explained in our Privacy Policy . If you agree to th…" at bounding box center [588, 266] width 1176 height 532
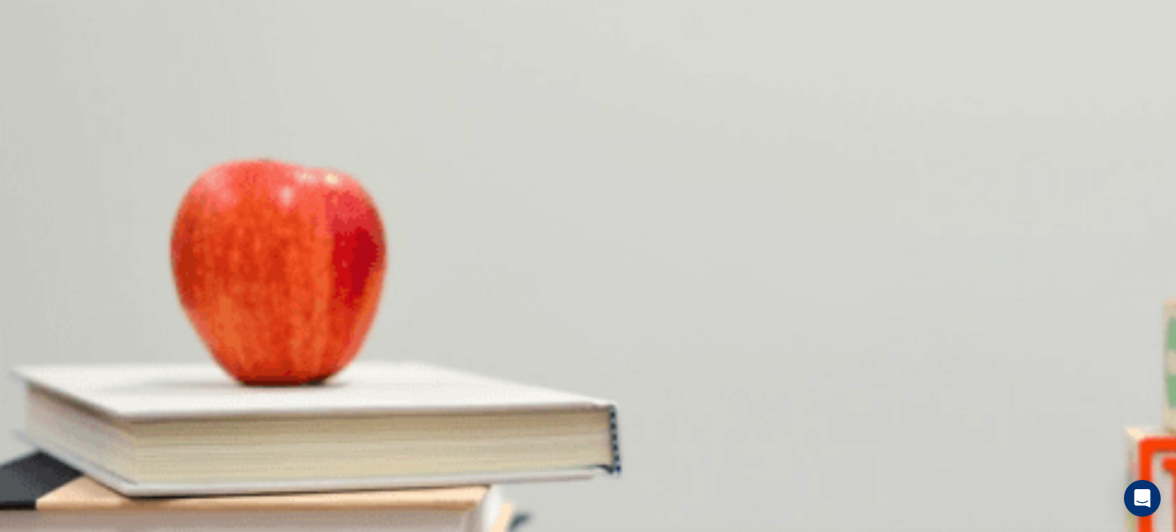
type input "**"
click at [595, 531] on li "T" at bounding box center [588, 541] width 1176 height 18
type input "*"
click at [636, 284] on body "This site uses cookies, as explained in our Privacy Policy . If you agree to th…" at bounding box center [588, 266] width 1176 height 532
type input "**"
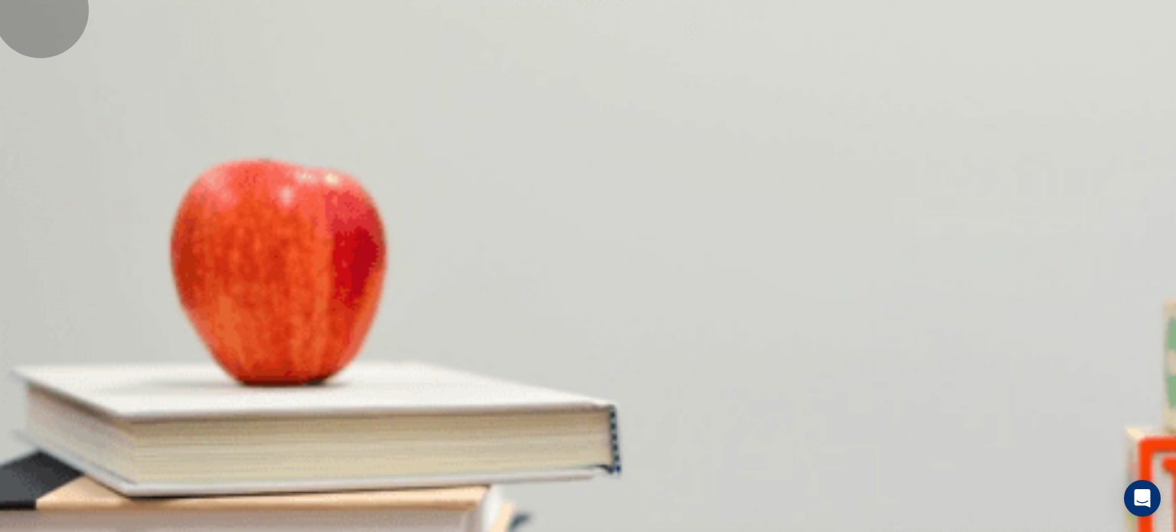
click at [600, 531] on li "T" at bounding box center [588, 541] width 1176 height 18
type input "*"
click at [628, 326] on body "This site uses cookies, as explained in our Privacy Policy . If you agree to th…" at bounding box center [588, 266] width 1176 height 532
type input "**"
click at [617, 531] on li "T" at bounding box center [588, 541] width 1176 height 18
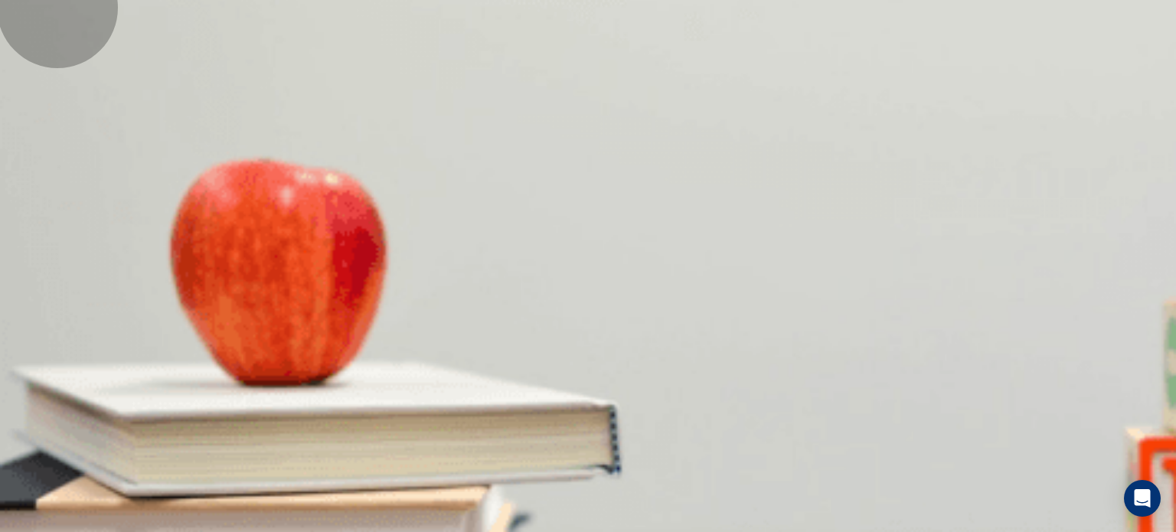
type input "*"
click at [632, 367] on body "This site uses cookies, as explained in our Privacy Policy . If you agree to th…" at bounding box center [588, 266] width 1176 height 532
type input "**"
click at [602, 531] on li "T" at bounding box center [588, 541] width 1176 height 18
type input "*"
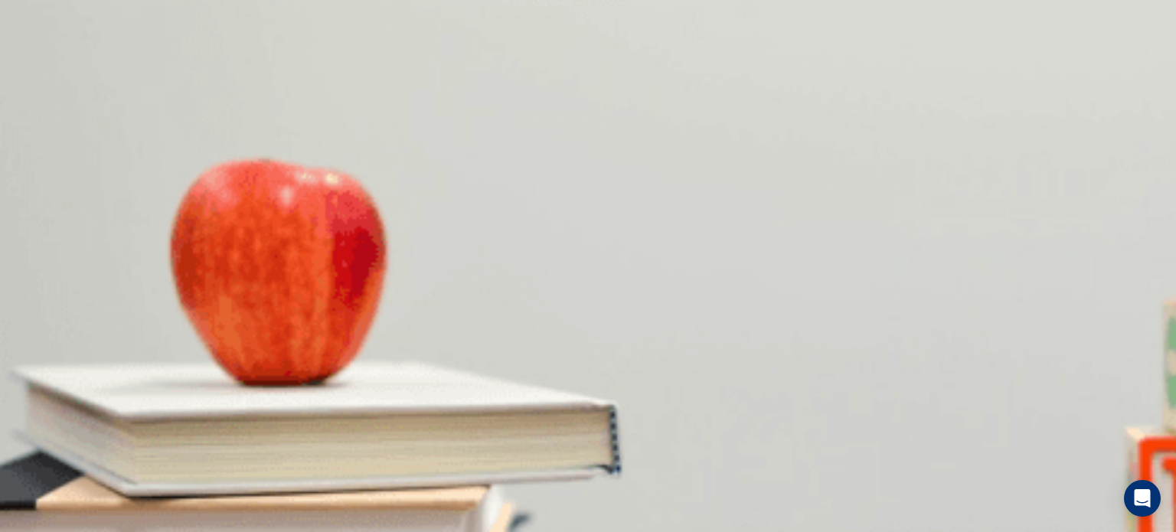
click at [636, 455] on body "This site uses cookies, as explained in our Privacy Policy . If you agree to th…" at bounding box center [588, 266] width 1176 height 532
type input "**"
type input "*"
click at [631, 499] on body "This site uses cookies, as explained in our Privacy Policy . If you agree to th…" at bounding box center [588, 266] width 1176 height 532
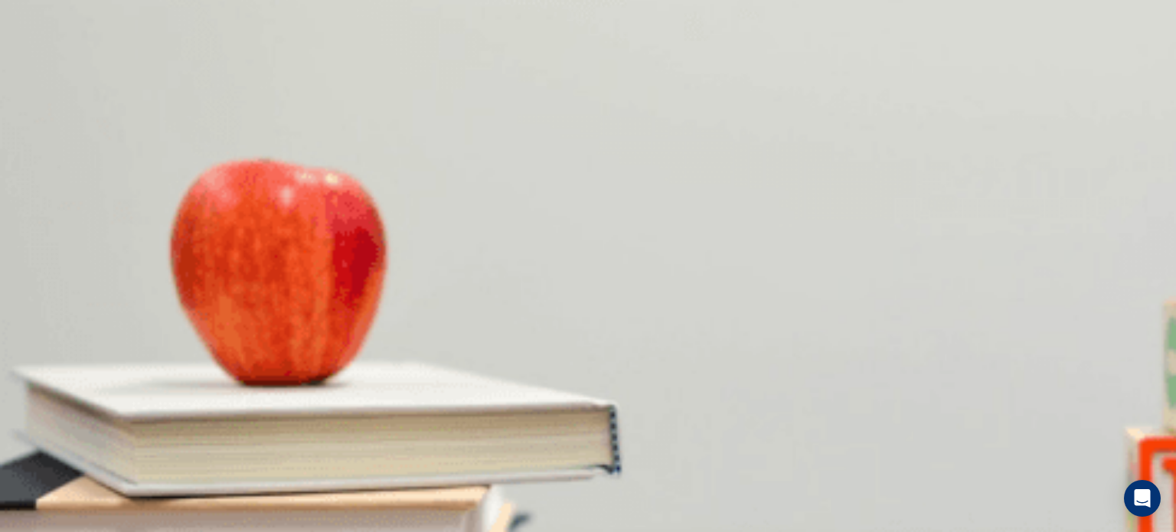
type input "**"
click at [589, 531] on li "T" at bounding box center [588, 541] width 1176 height 18
type input "*"
click at [637, 416] on body "This site uses cookies, as explained in our Privacy Policy . If you agree to th…" at bounding box center [588, 266] width 1176 height 532
type input "**"
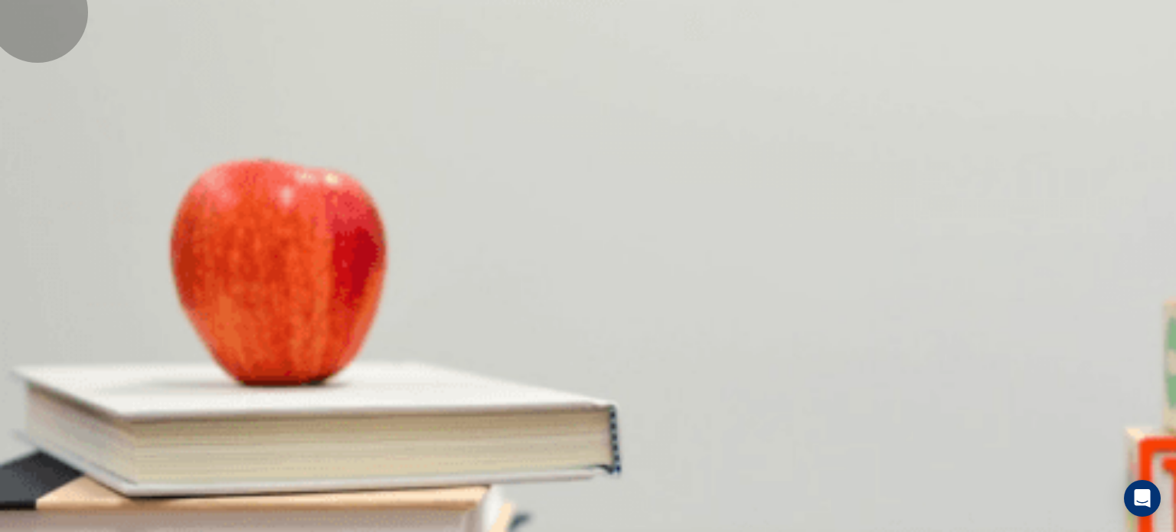
type input "*"
click at [635, 330] on body "This site uses cookies, as explained in our Privacy Policy . If you agree to th…" at bounding box center [588, 266] width 1176 height 532
type input "**"
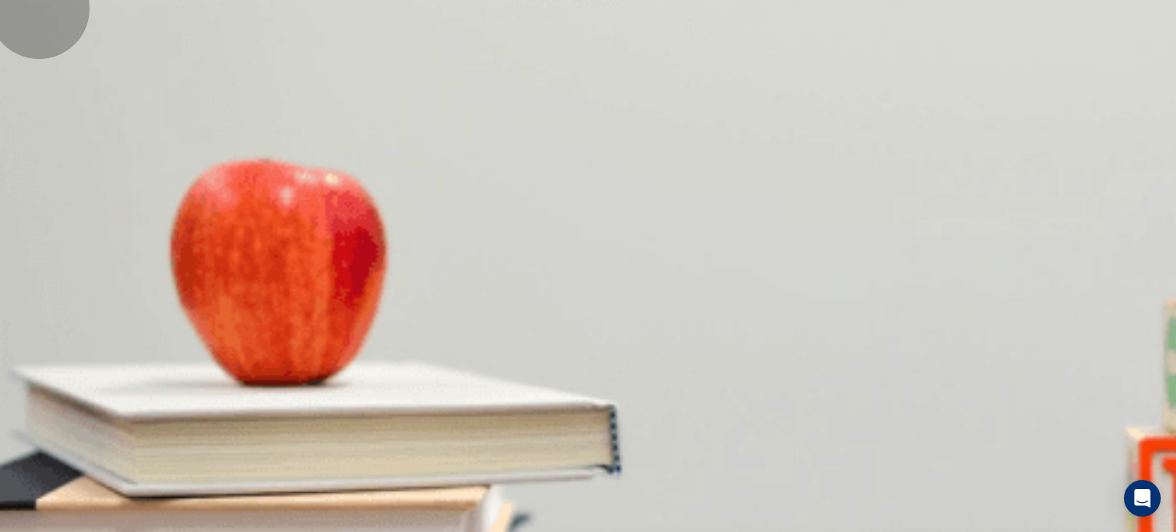
type input "*"
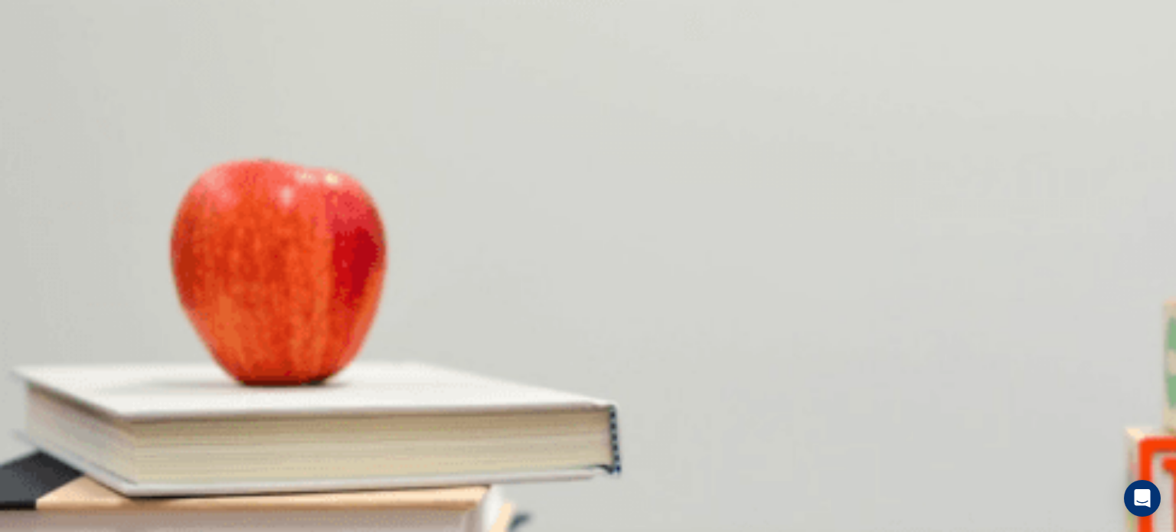
scroll to position [419, 0]
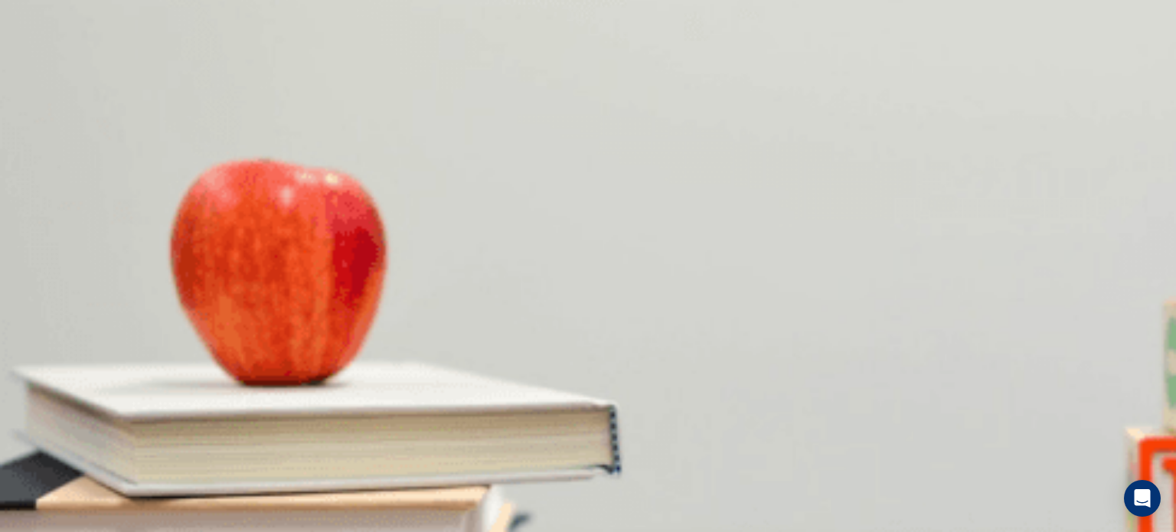
scroll to position [1164, 0]
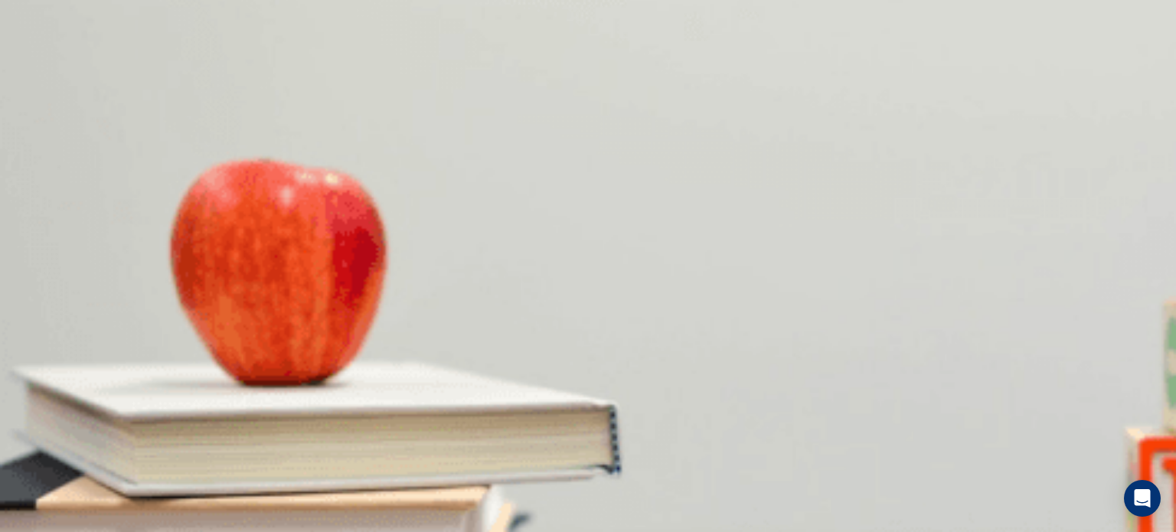
type input "*"
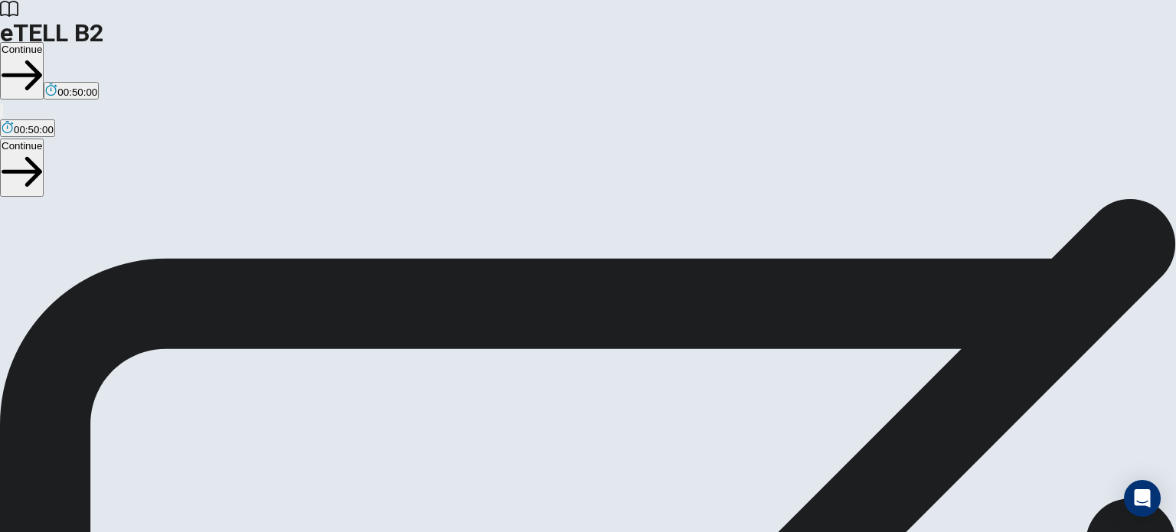
click at [44, 42] on button "Continue" at bounding box center [22, 70] width 44 height 57
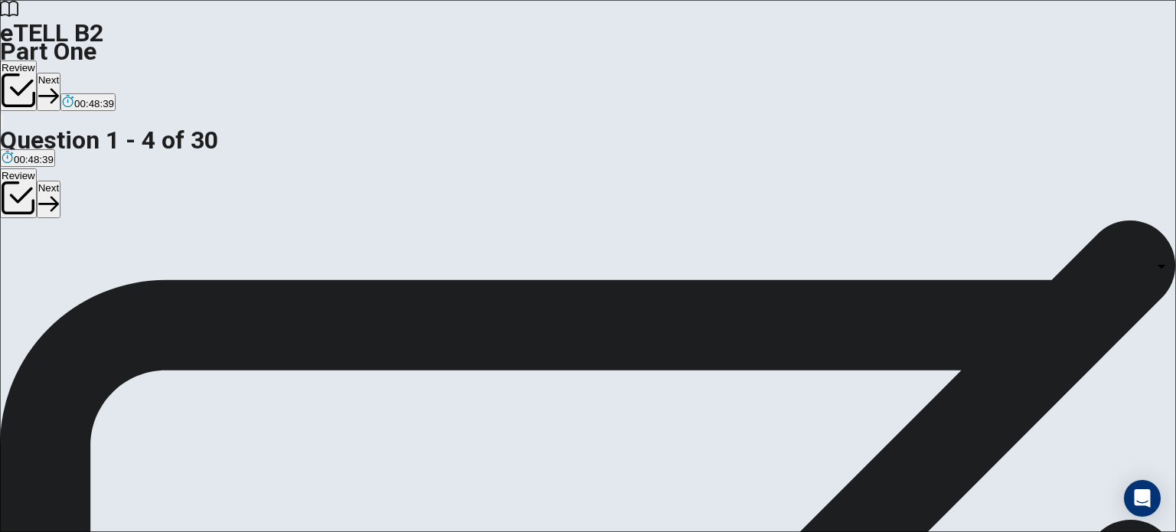
scroll to position [138, 0]
click at [732, 390] on body "This site uses cookies, as explained in our Privacy Policy . If you agree to th…" at bounding box center [588, 266] width 1176 height 532
type input "*"
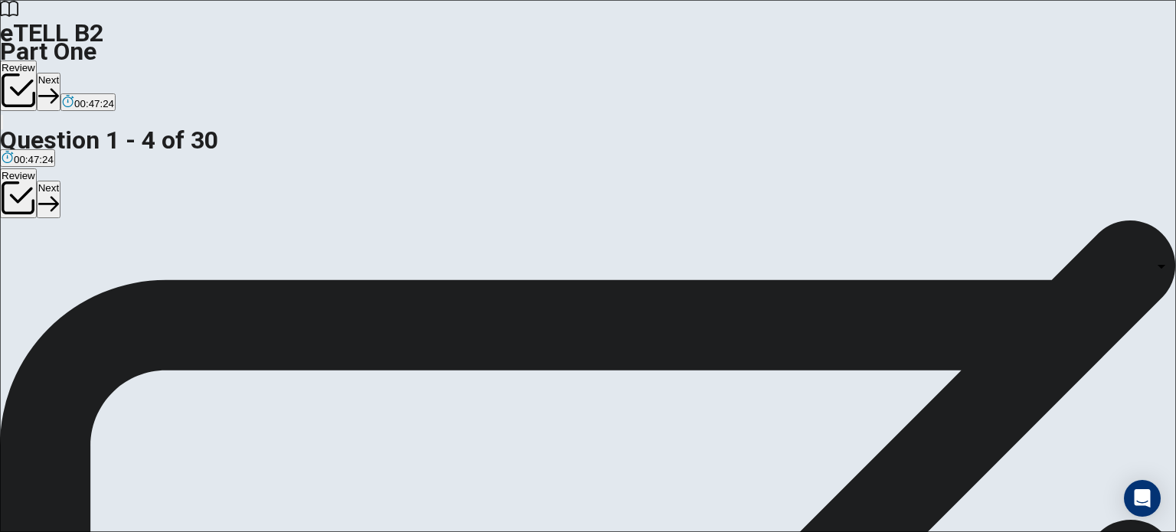
click at [728, 394] on body "This site uses cookies, as explained in our Privacy Policy . If you agree to th…" at bounding box center [588, 266] width 1176 height 532
click at [697, 531] on li "A" at bounding box center [588, 541] width 1176 height 18
type input "*"
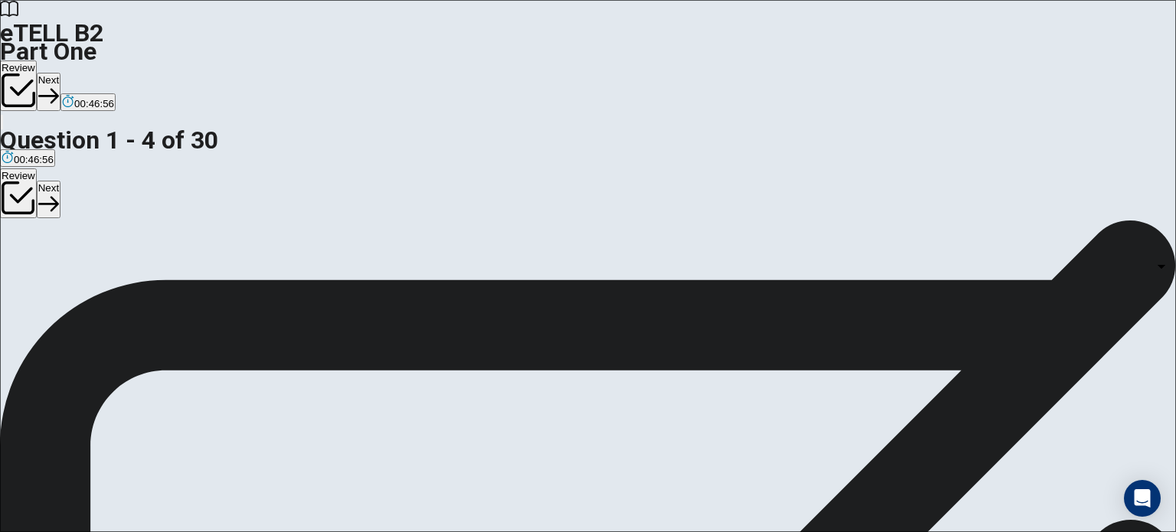
click at [724, 431] on body "This site uses cookies, as explained in our Privacy Policy . If you agree to th…" at bounding box center [588, 266] width 1176 height 532
click at [684, 531] on li "A" at bounding box center [588, 541] width 1176 height 18
click at [729, 428] on body "This site uses cookies, as explained in our Privacy Policy . If you agree to th…" at bounding box center [588, 266] width 1176 height 532
type input "*"
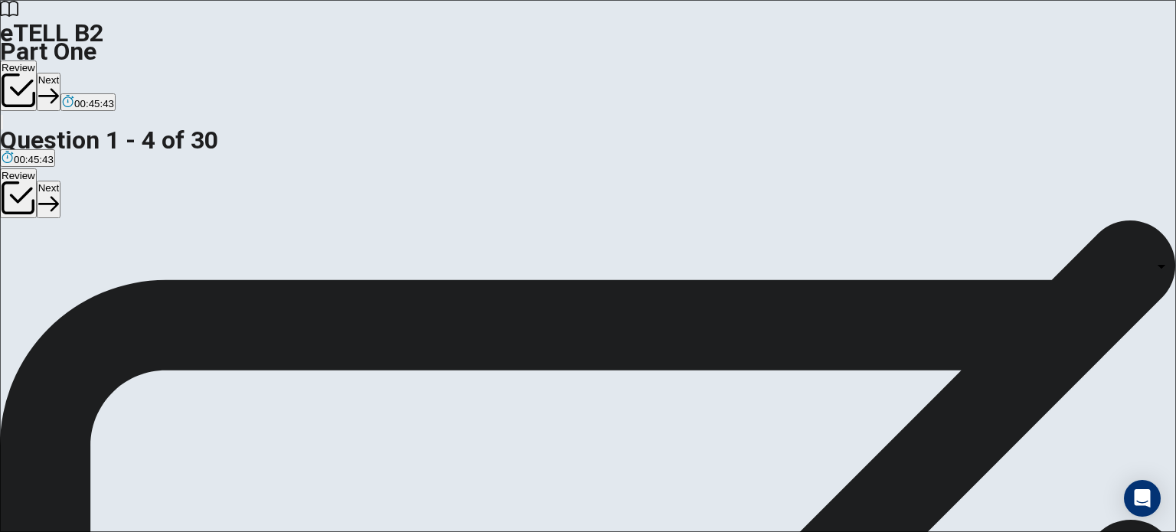
scroll to position [18, 0]
click at [735, 293] on body "This site uses cookies, as explained in our Privacy Policy . If you agree to th…" at bounding box center [588, 266] width 1176 height 532
type input "*"
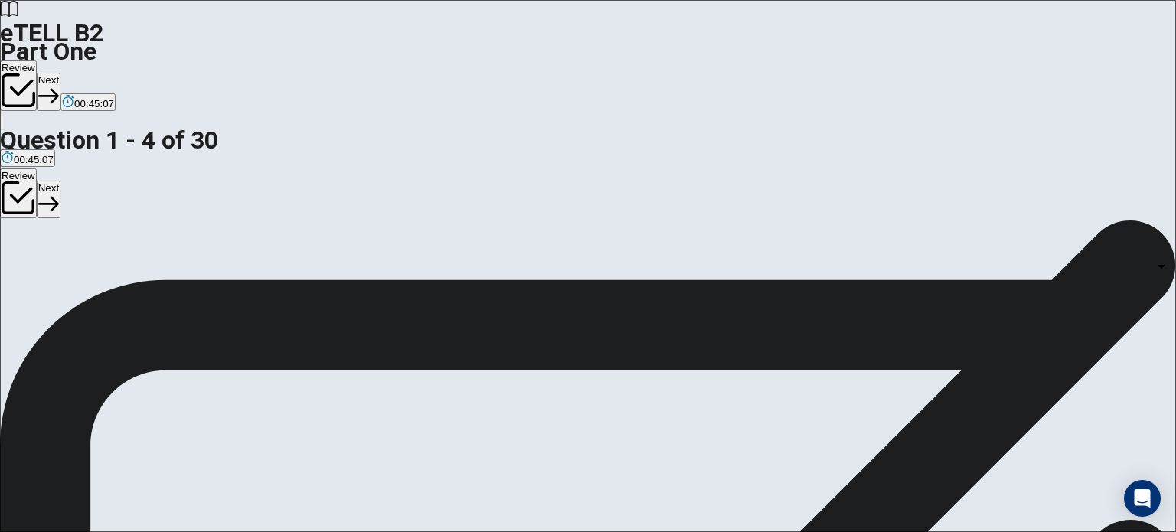
click at [729, 315] on body "This site uses cookies, as explained in our Privacy Policy . If you agree to th…" at bounding box center [588, 266] width 1176 height 532
click at [731, 315] on body "This site uses cookies, as explained in our Privacy Policy . If you agree to th…" at bounding box center [588, 266] width 1176 height 532
type input "*"
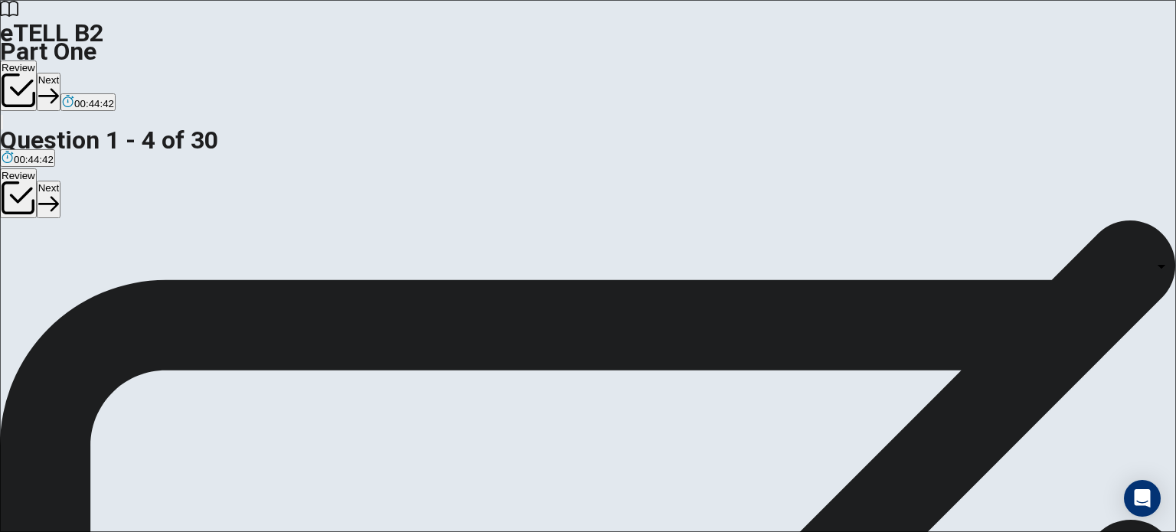
scroll to position [416, 0]
click at [734, 302] on body "This site uses cookies, as explained in our Privacy Policy . If you agree to th…" at bounding box center [588, 266] width 1176 height 532
type input "*"
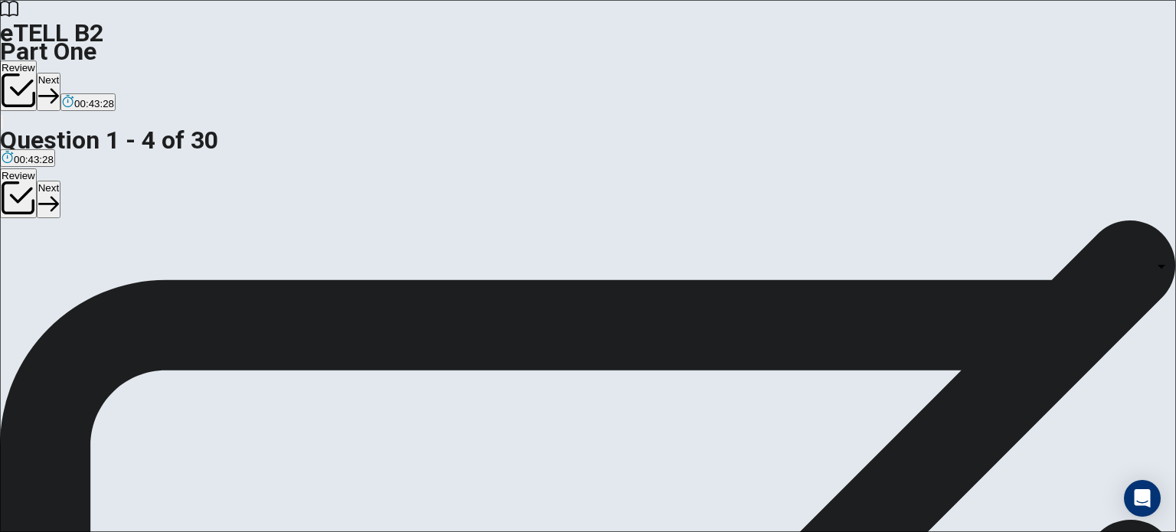
click at [726, 351] on body "This site uses cookies, as explained in our Privacy Policy . If you agree to th…" at bounding box center [588, 266] width 1176 height 532
type input "*"
click at [37, 60] on button "Review" at bounding box center [18, 85] width 37 height 51
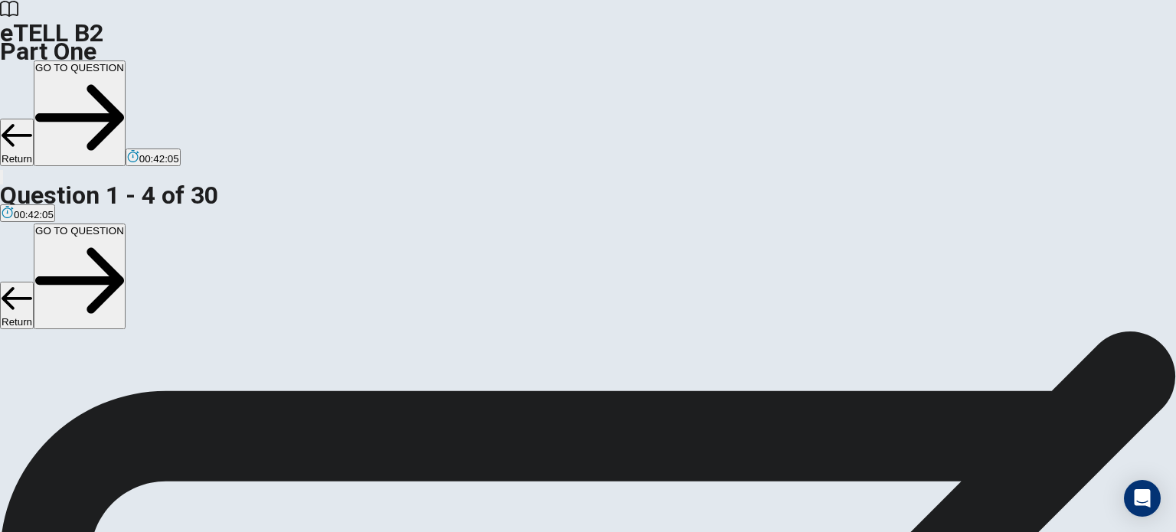
scroll to position [136, 0]
click at [34, 119] on button "Return" at bounding box center [17, 142] width 34 height 47
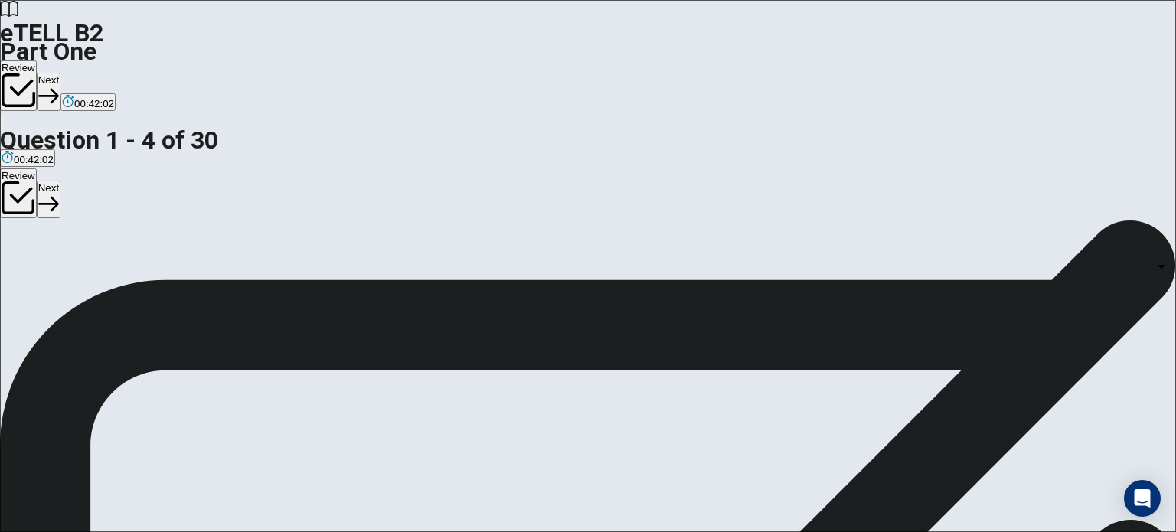
scroll to position [159, 0]
click at [60, 73] on button "Next" at bounding box center [49, 92] width 24 height 38
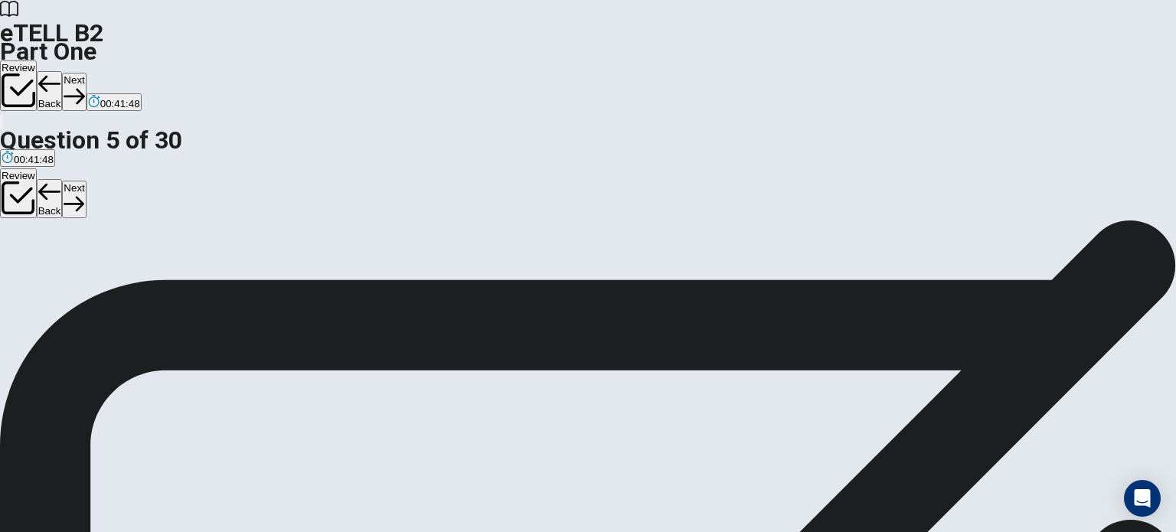
scroll to position [181, 0]
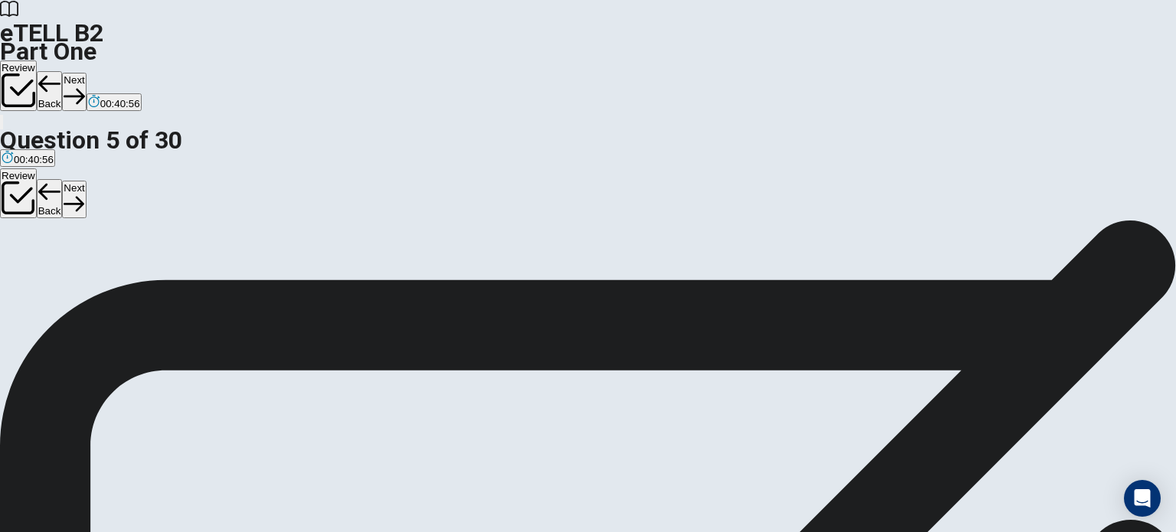
scroll to position [354, 0]
click at [86, 73] on button "Next" at bounding box center [74, 92] width 24 height 38
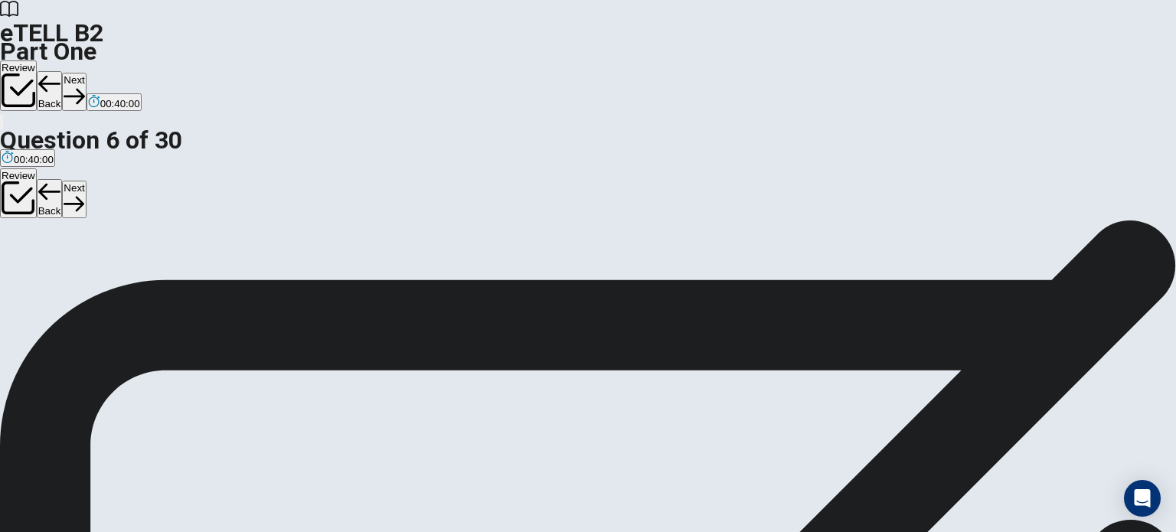
scroll to position [21, 0]
click at [86, 73] on button "Next" at bounding box center [74, 92] width 24 height 38
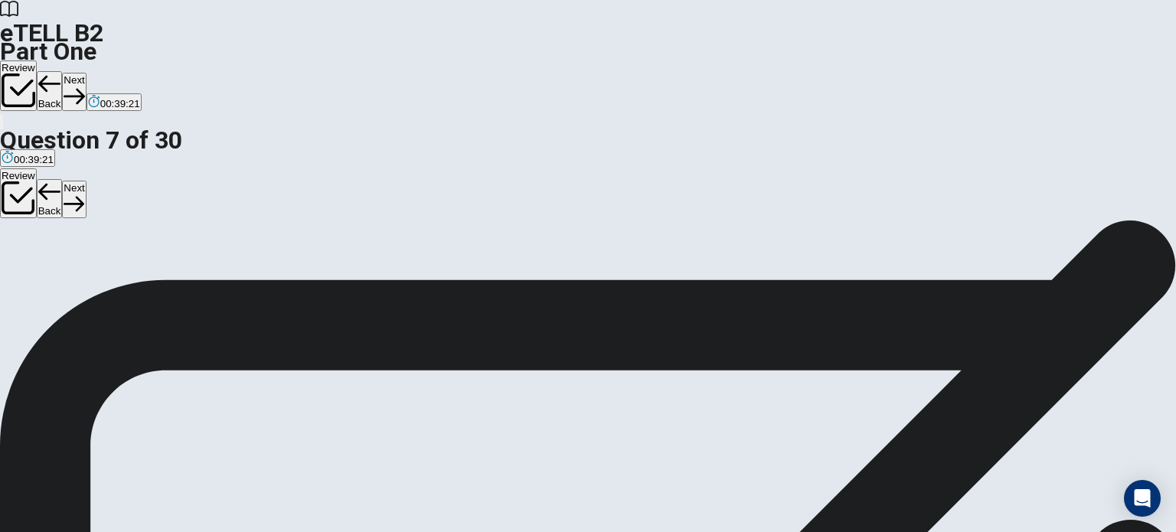
click at [86, 73] on button "Next" at bounding box center [74, 92] width 24 height 38
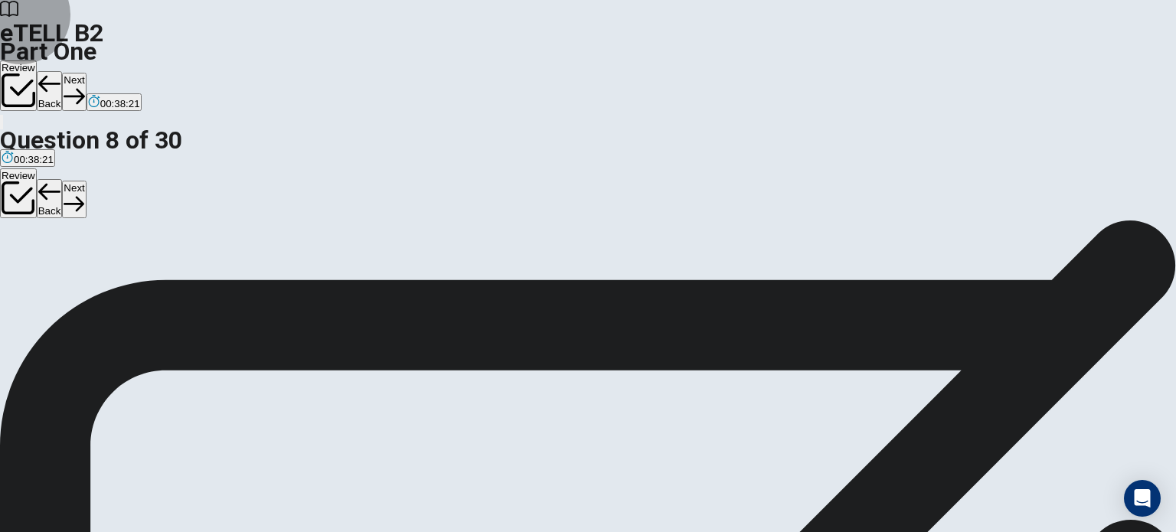
click at [86, 73] on button "Next" at bounding box center [74, 92] width 24 height 38
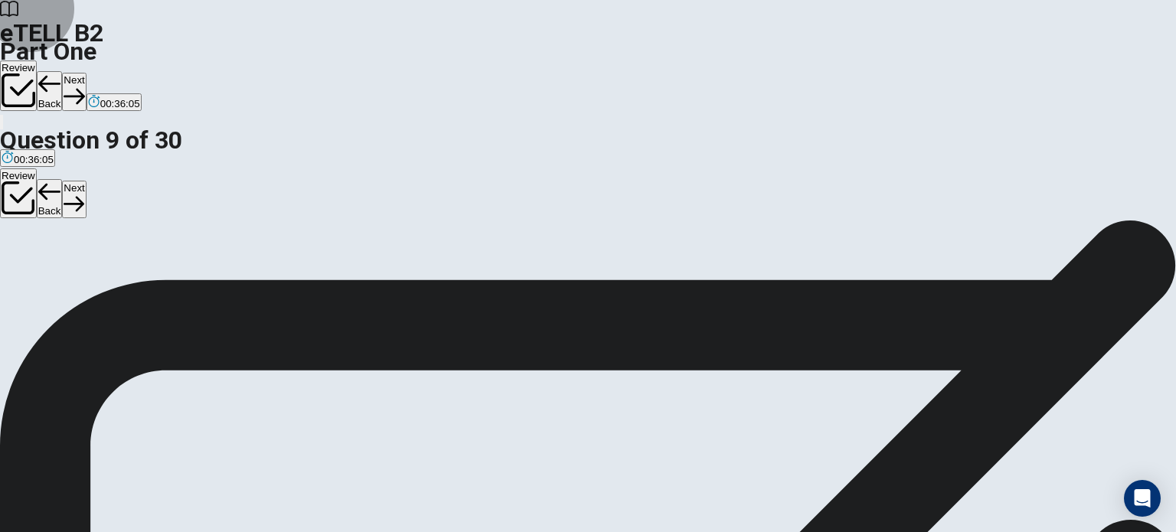
click at [86, 73] on button "Next" at bounding box center [74, 92] width 24 height 38
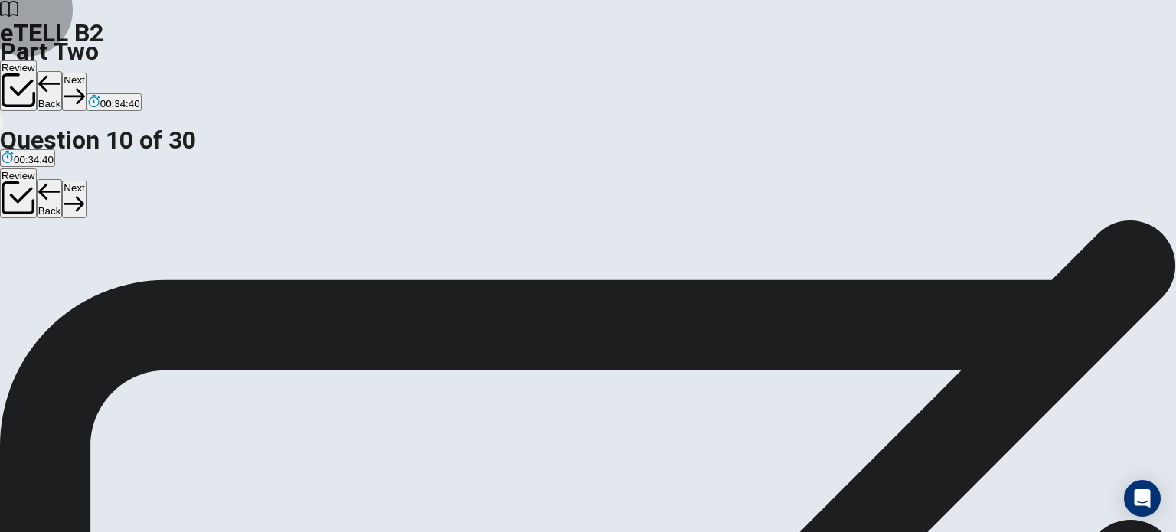
click at [86, 73] on button "Next" at bounding box center [74, 92] width 24 height 38
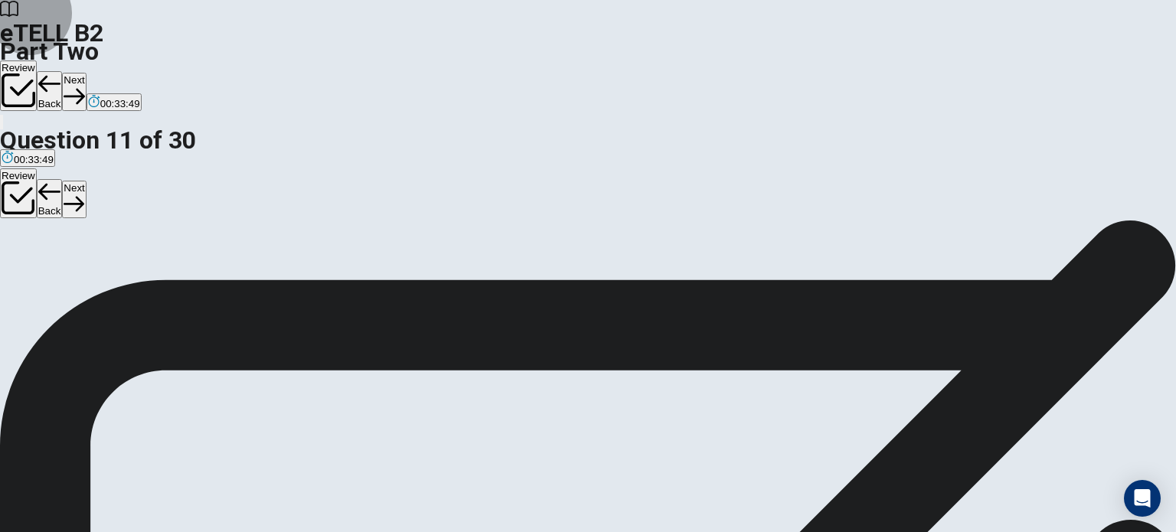
click at [86, 73] on button "Next" at bounding box center [74, 92] width 24 height 38
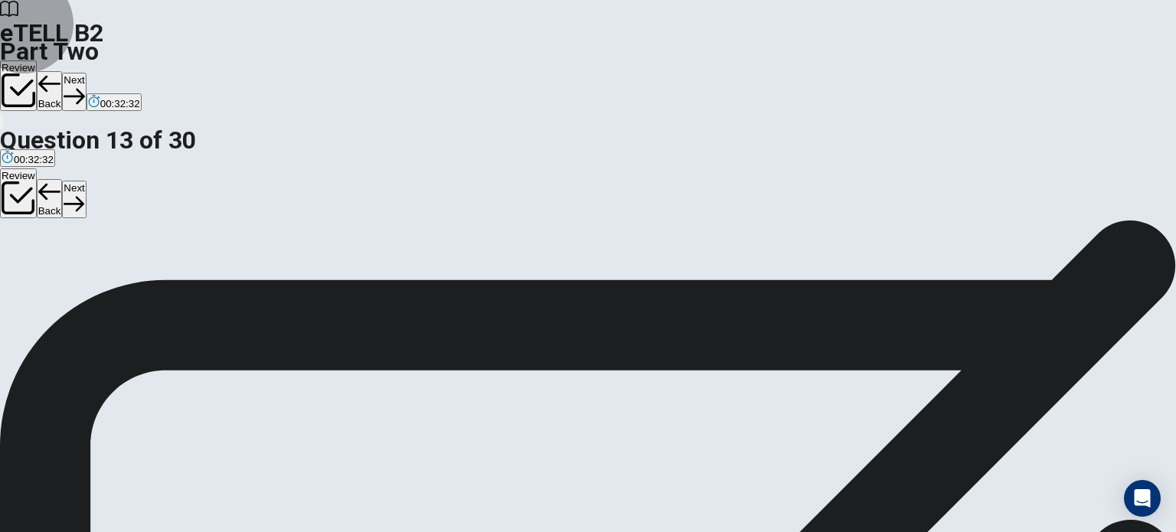
click at [86, 73] on button "Next" at bounding box center [74, 92] width 24 height 38
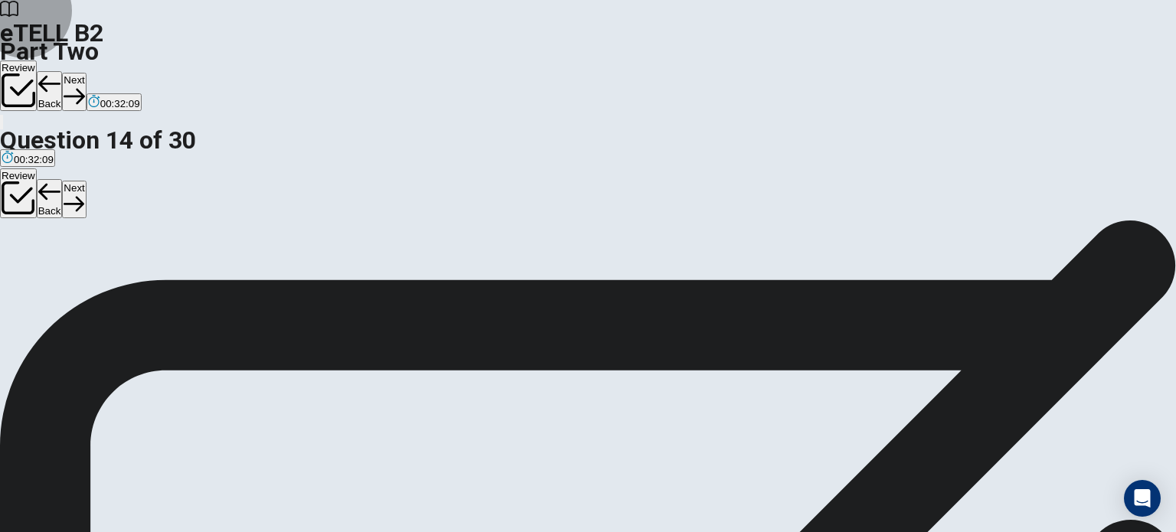
click at [86, 73] on button "Next" at bounding box center [74, 92] width 24 height 38
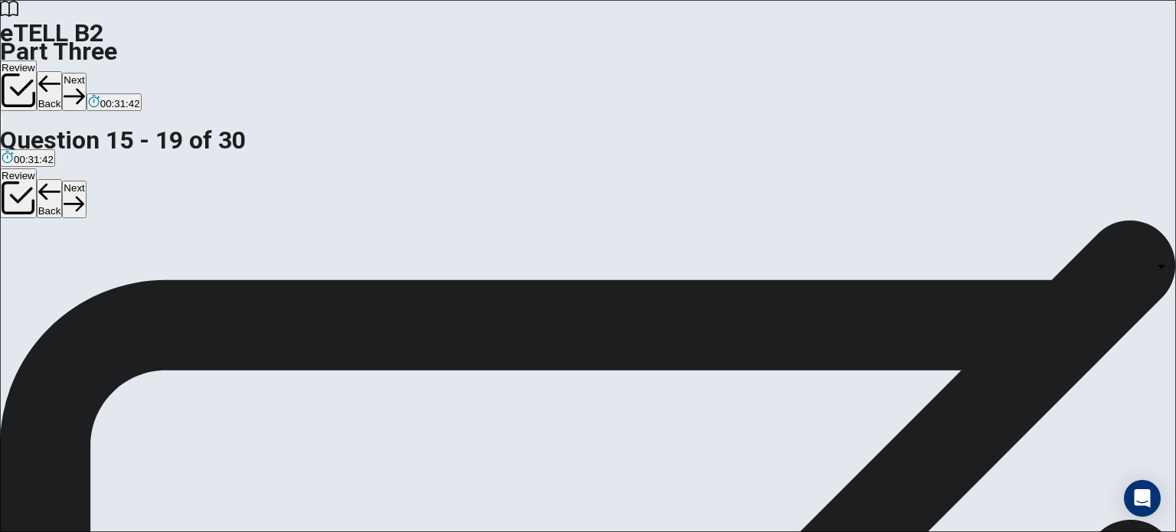
scroll to position [5, 0]
click at [726, 301] on body "This site uses cookies, as explained in our Privacy Policy . If you agree to th…" at bounding box center [588, 266] width 1176 height 532
type input "*"
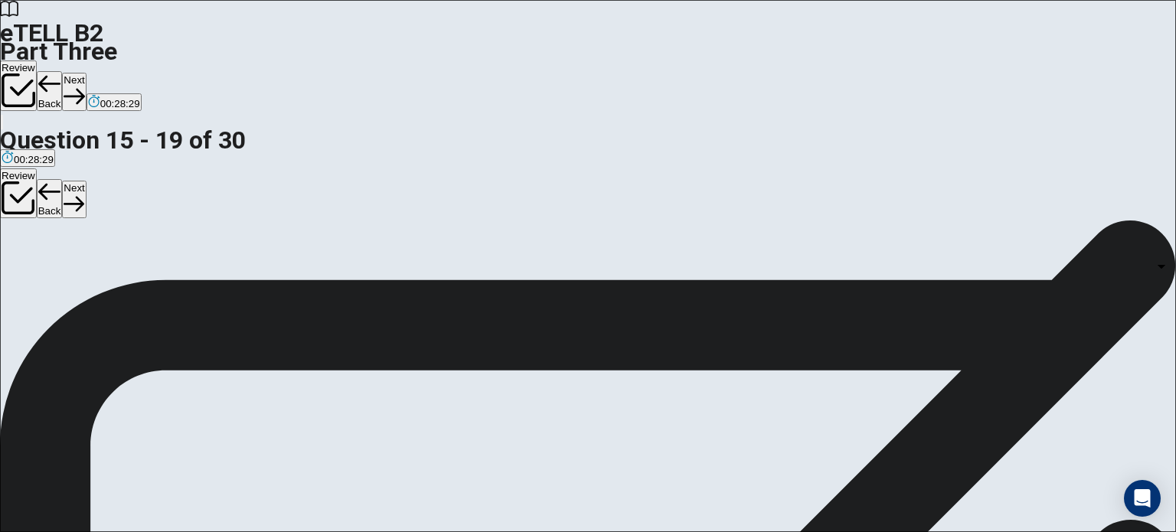
click at [732, 284] on body "This site uses cookies, as explained in our Privacy Policy . If you agree to th…" at bounding box center [588, 266] width 1176 height 532
type input "*"
click at [915, 281] on body "This site uses cookies, as explained in our Privacy Policy . If you agree to th…" at bounding box center [588, 266] width 1176 height 532
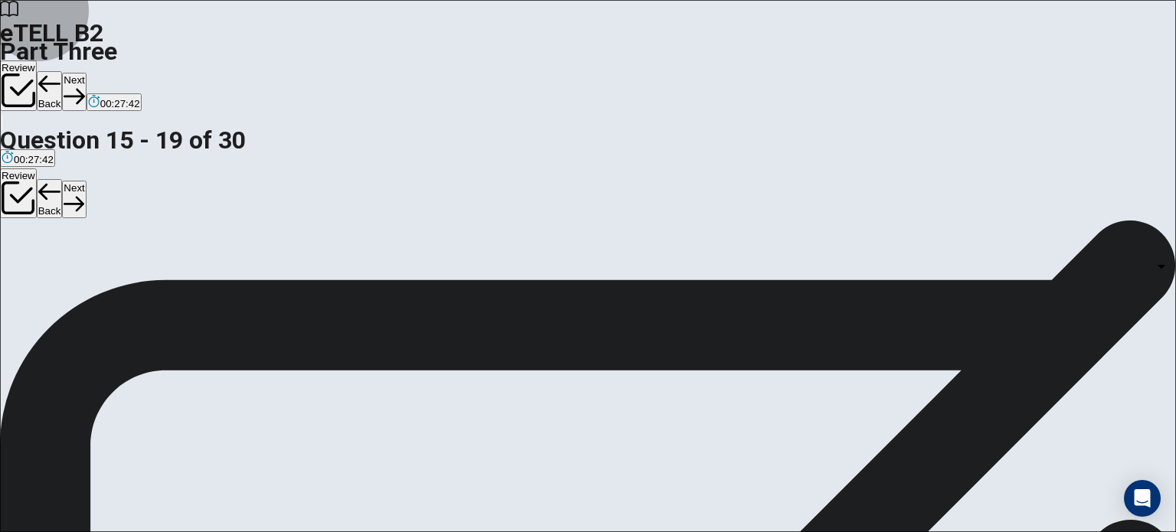
type input "*"
click at [731, 223] on body "This site uses cookies, as explained in our Privacy Policy . If you agree to th…" at bounding box center [588, 266] width 1176 height 532
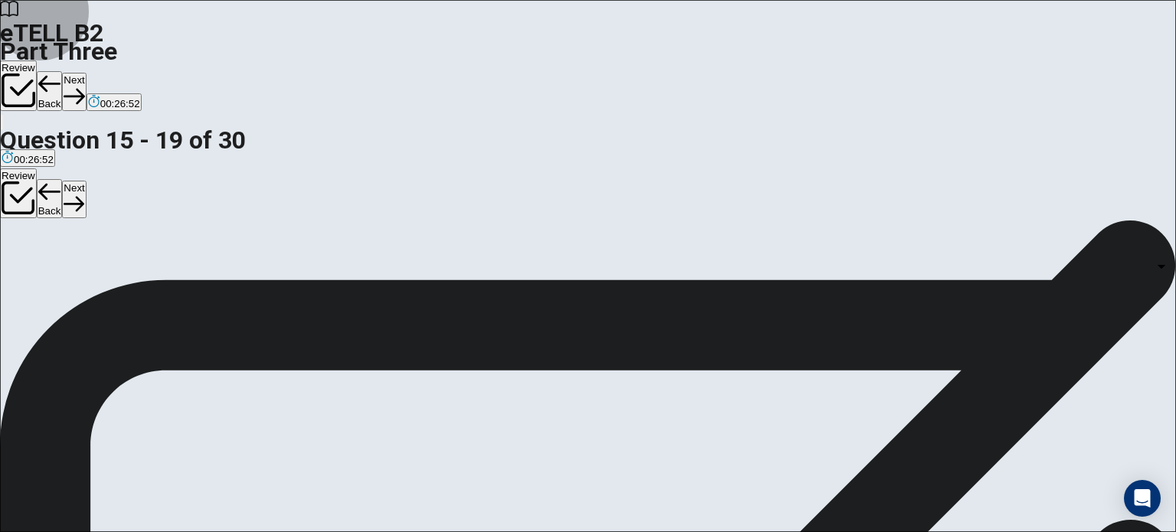
type input "*"
click at [713, 380] on body "This site uses cookies, as explained in our Privacy Policy . If you agree to th…" at bounding box center [588, 266] width 1176 height 532
type input "*"
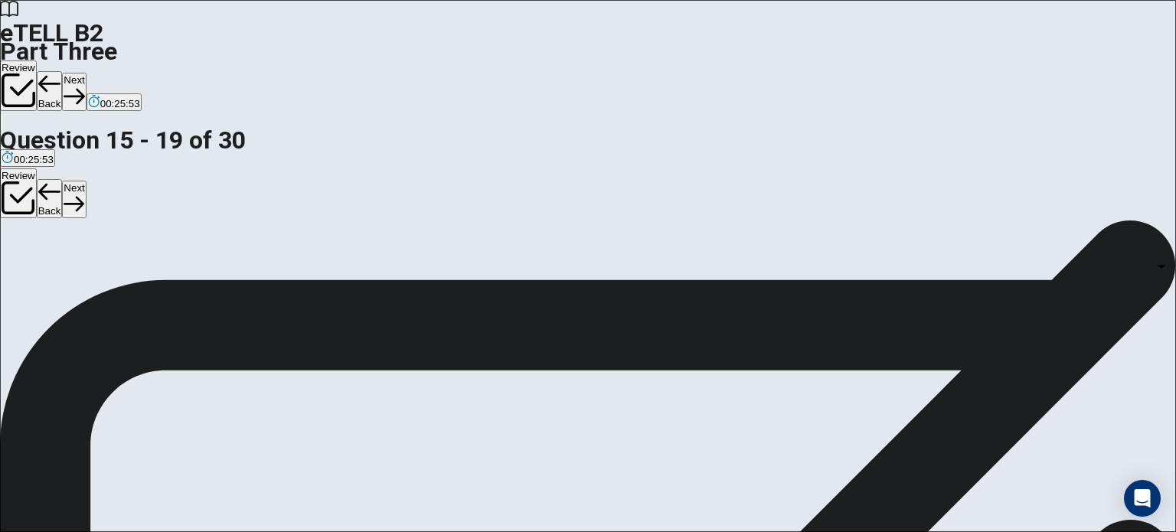
scroll to position [118, 0]
click at [964, 400] on body "This site uses cookies, as explained in our Privacy Policy . If you agree to th…" at bounding box center [588, 266] width 1176 height 532
type input "*"
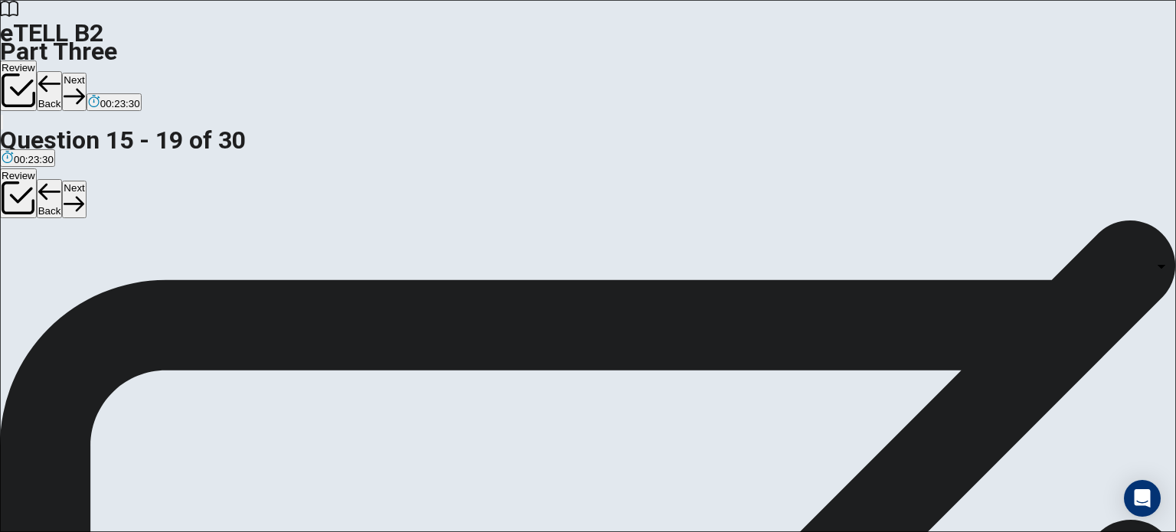
click at [86, 73] on button "Next" at bounding box center [74, 92] width 24 height 38
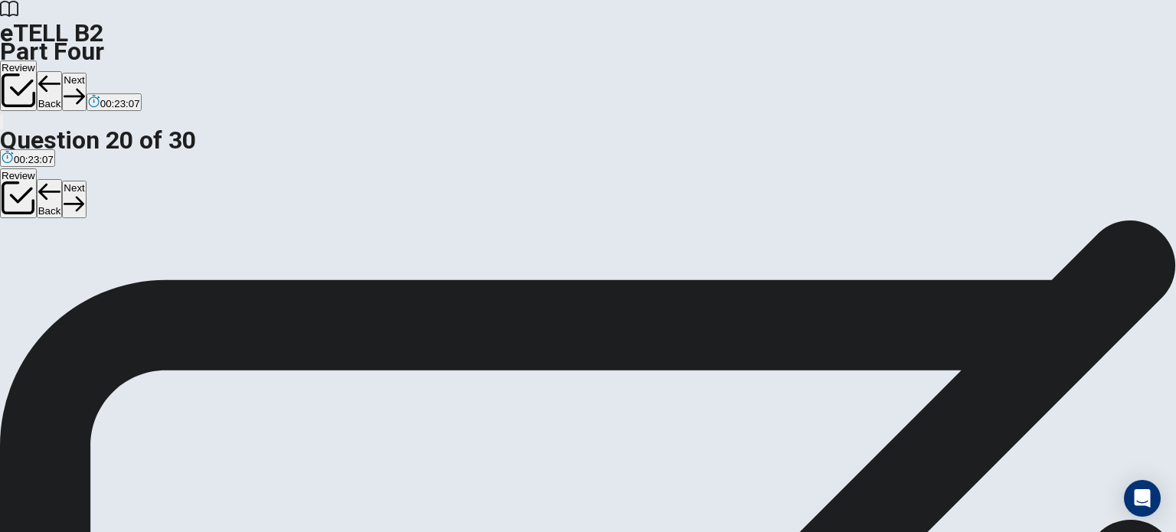
scroll to position [0, 0]
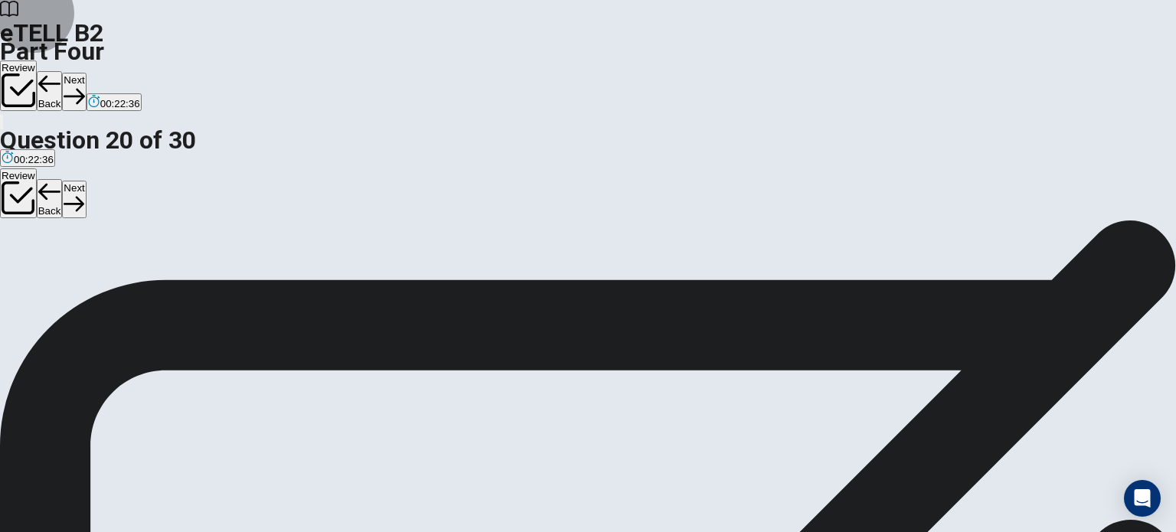
click at [86, 73] on button "Next" at bounding box center [74, 92] width 24 height 38
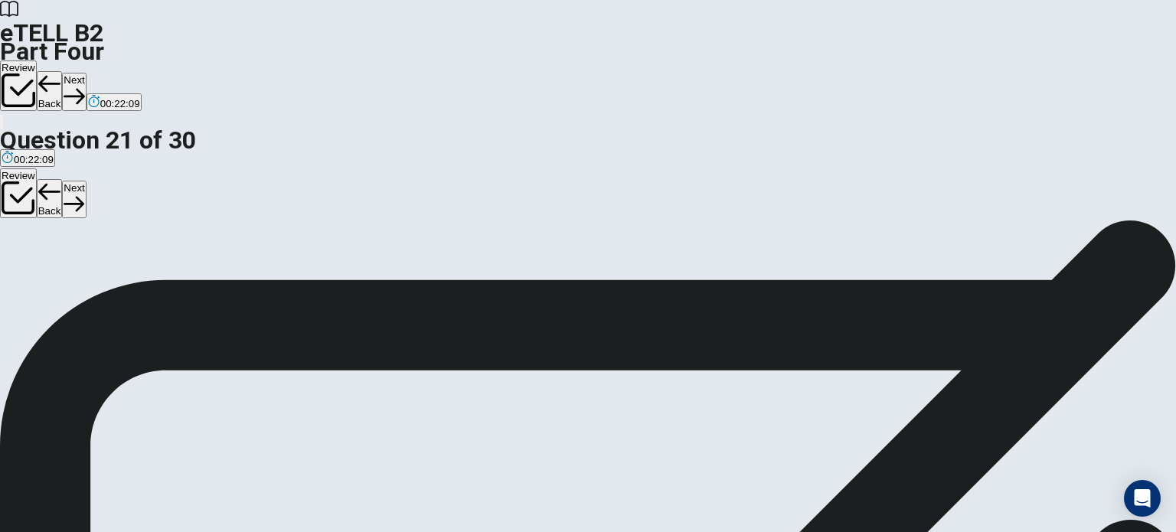
click at [86, 73] on button "Next" at bounding box center [74, 92] width 24 height 38
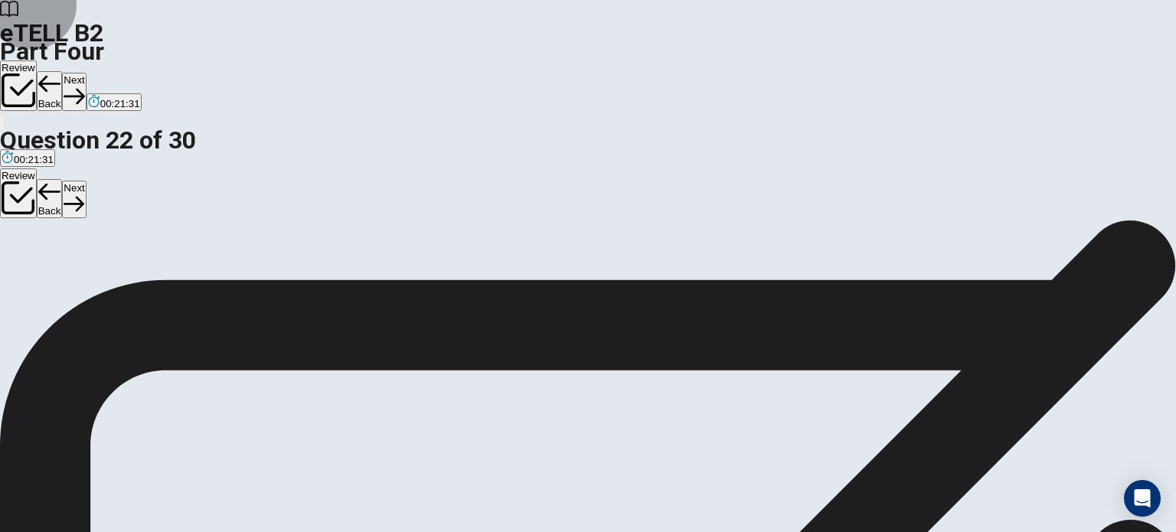
click at [86, 73] on button "Next" at bounding box center [74, 92] width 24 height 38
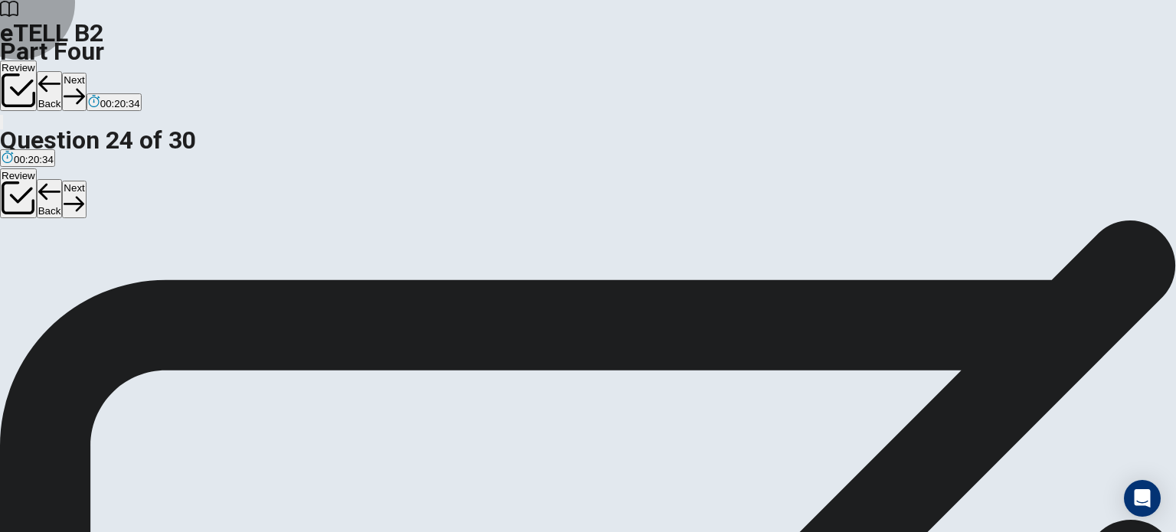
click at [86, 73] on button "Next" at bounding box center [74, 92] width 24 height 38
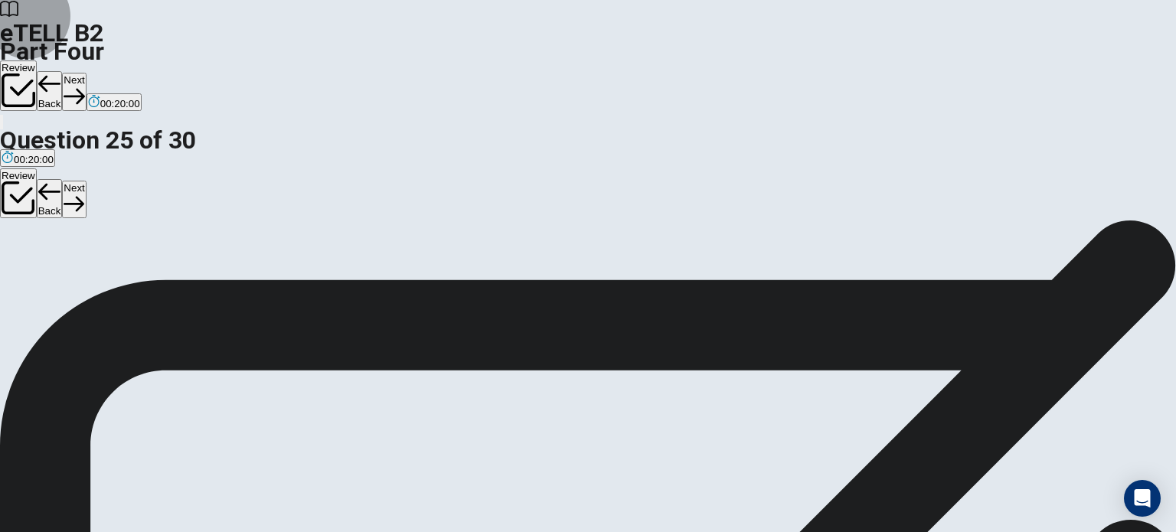
click at [86, 73] on button "Next" at bounding box center [74, 92] width 24 height 38
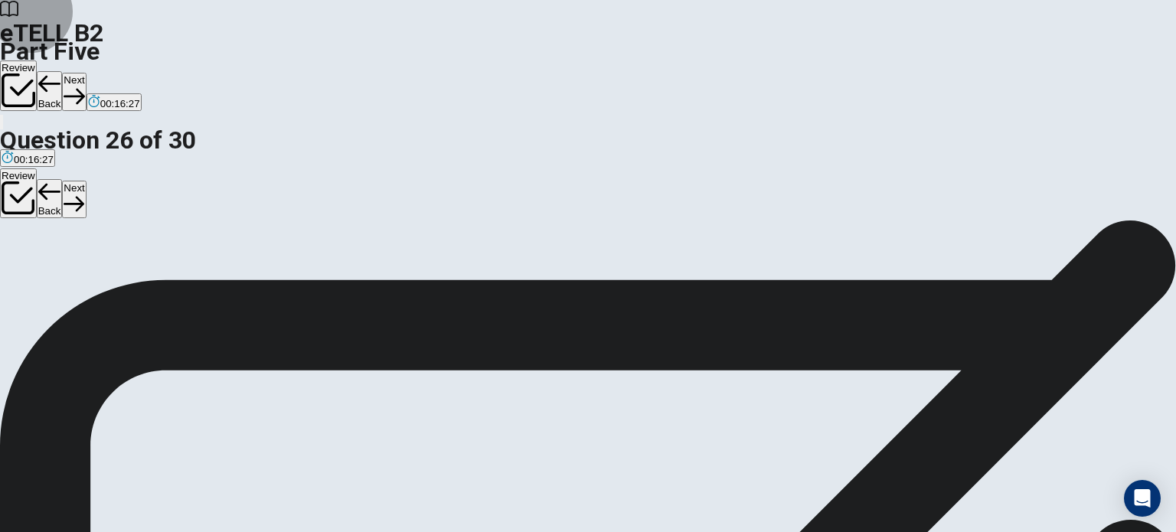
click at [86, 73] on button "Next" at bounding box center [74, 92] width 24 height 38
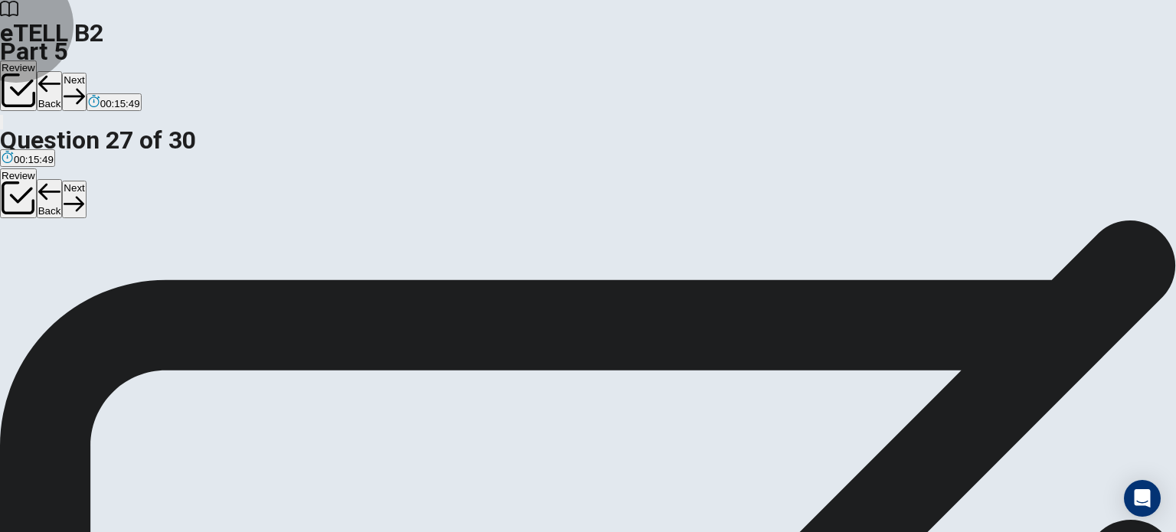
click at [86, 73] on button "Next" at bounding box center [74, 92] width 24 height 38
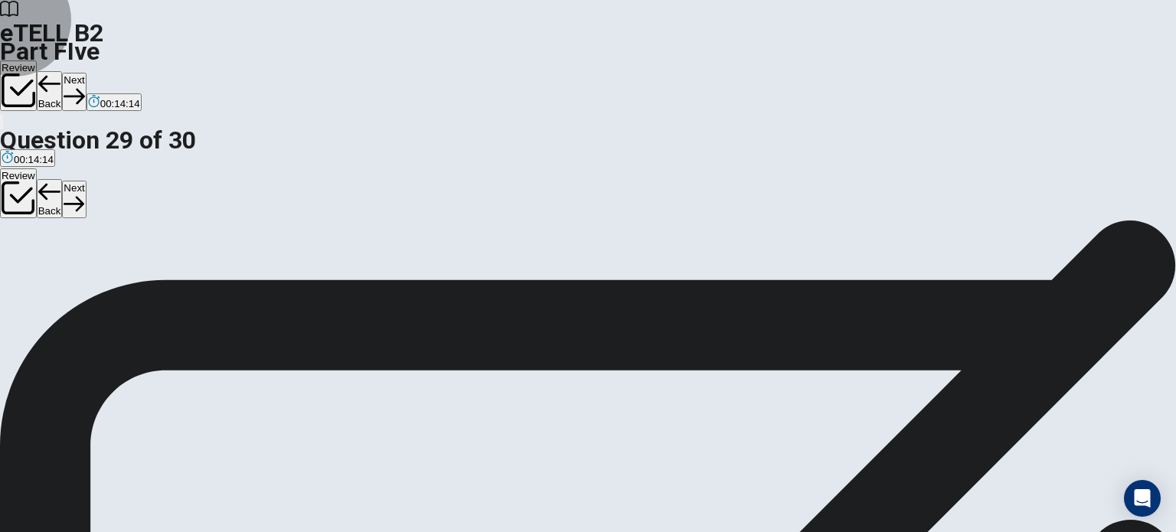
click at [86, 73] on button "Next" at bounding box center [74, 92] width 24 height 38
click at [63, 71] on button "Back" at bounding box center [50, 91] width 26 height 40
click at [86, 73] on button "Next" at bounding box center [74, 92] width 24 height 38
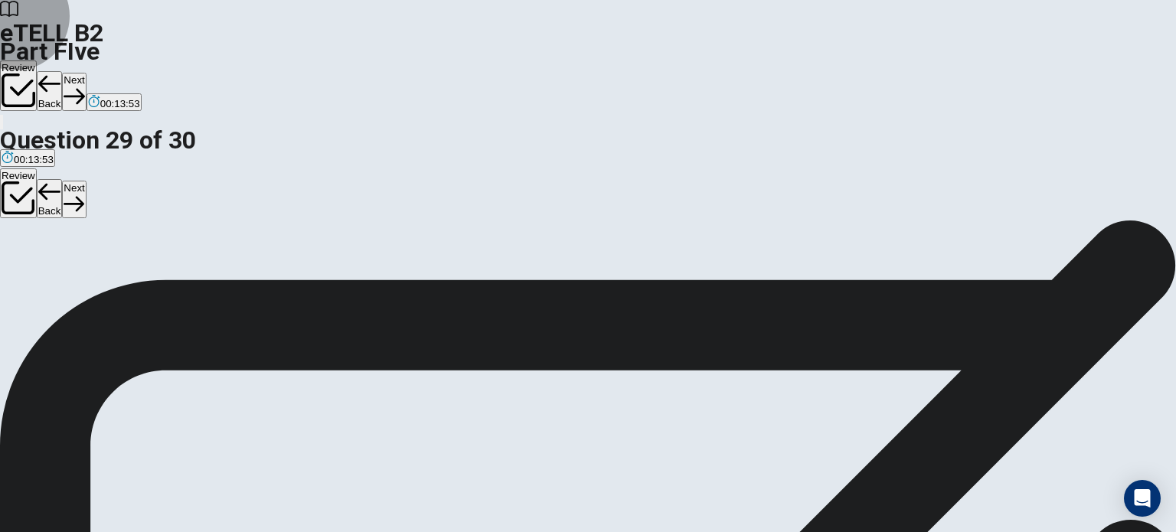
click at [86, 73] on button "Next" at bounding box center [74, 92] width 24 height 38
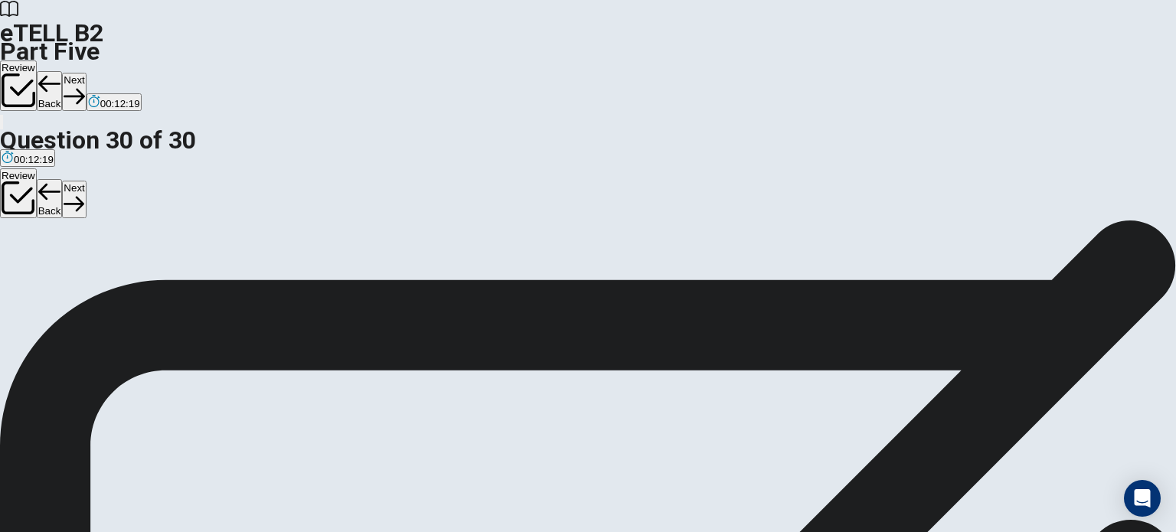
scroll to position [73, 0]
click at [63, 71] on button "Back" at bounding box center [50, 91] width 26 height 40
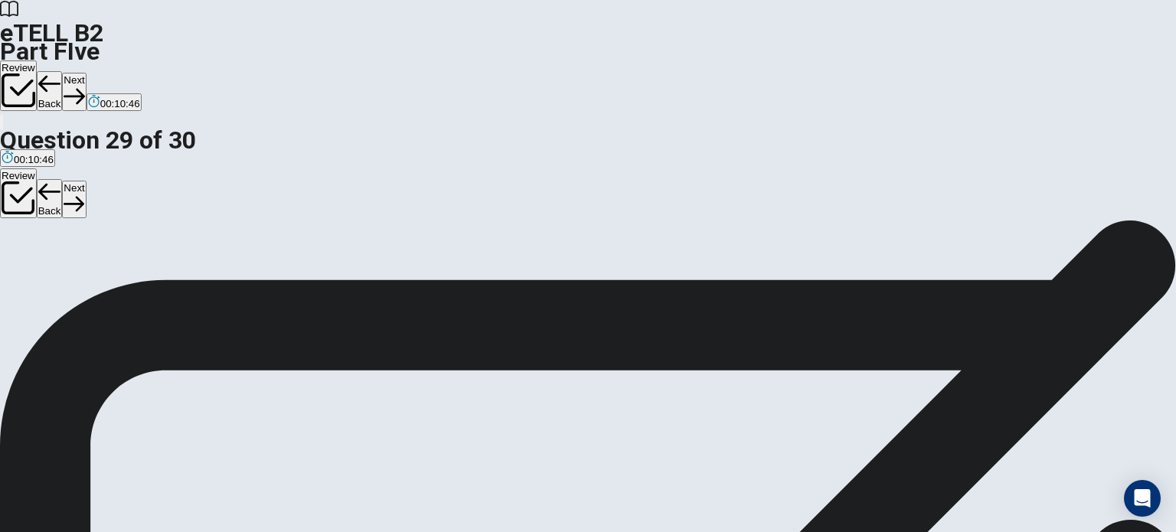
scroll to position [34, 0]
click at [61, 73] on icon "button" at bounding box center [49, 84] width 23 height 23
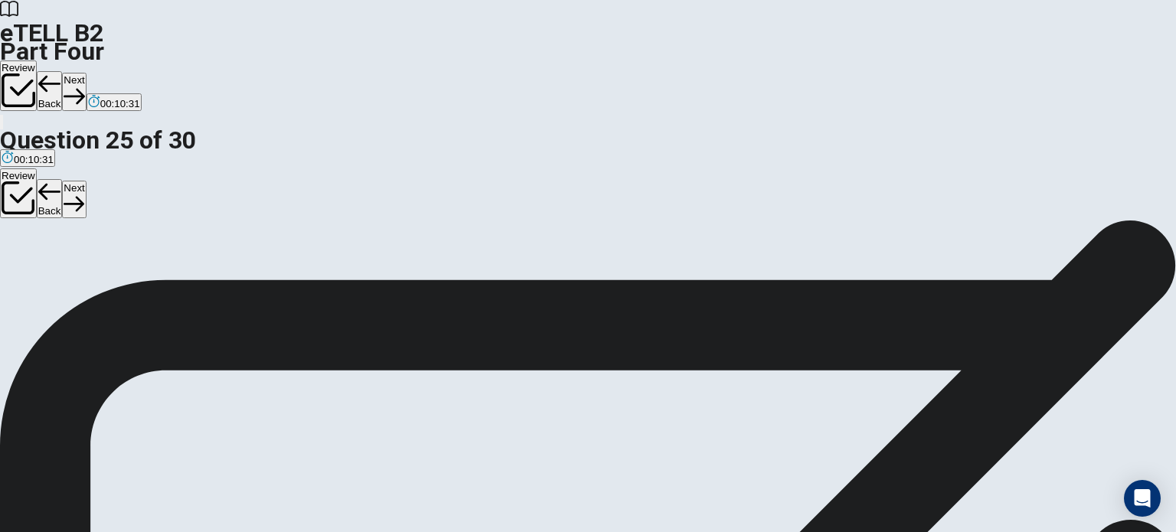
scroll to position [87, 0]
click at [86, 73] on button "Next" at bounding box center [74, 92] width 24 height 38
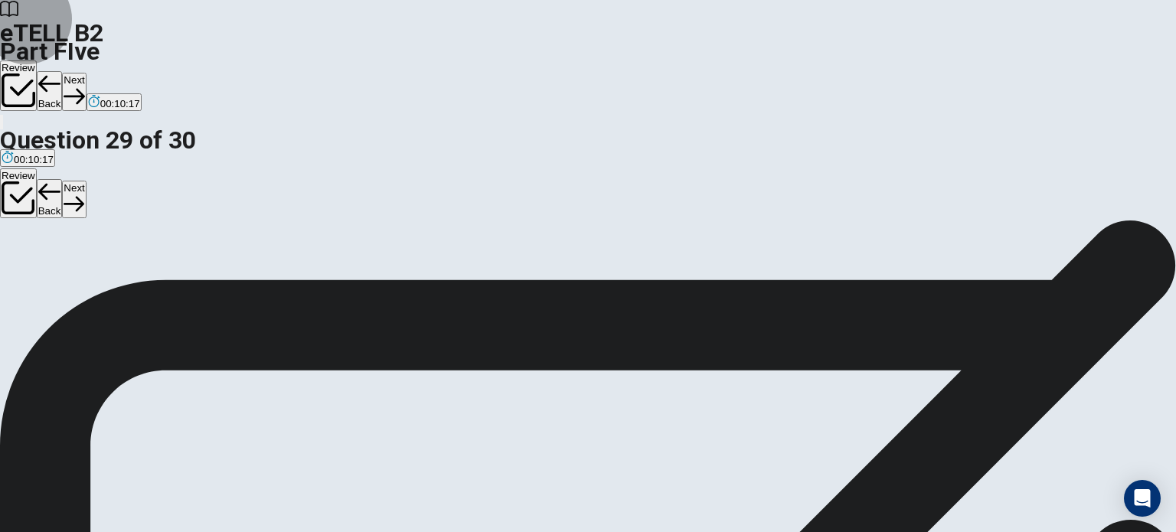
click at [86, 73] on button "Next" at bounding box center [74, 92] width 24 height 38
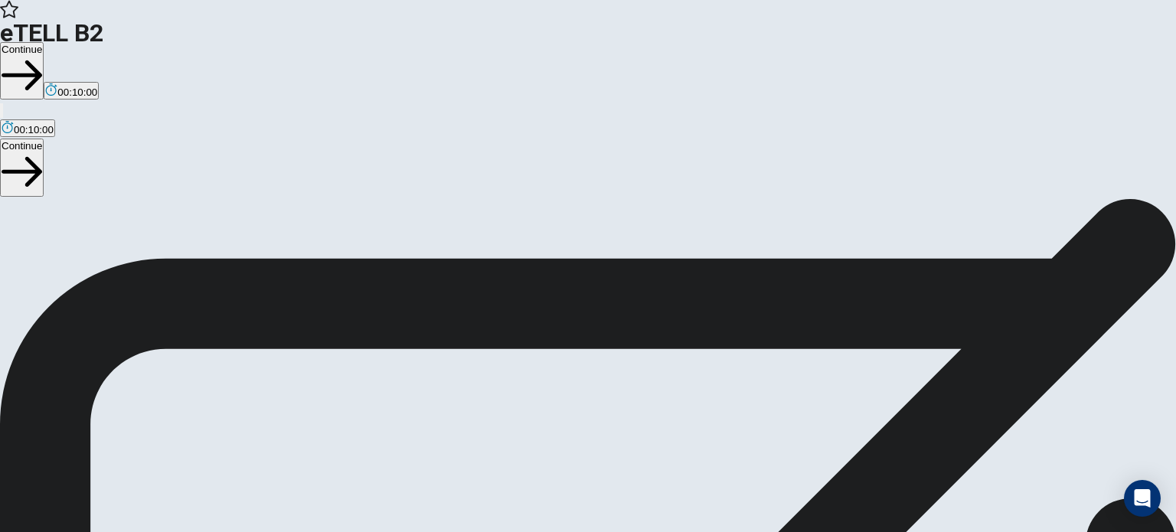
scroll to position [9, 0]
click at [44, 42] on button "Continue" at bounding box center [22, 70] width 44 height 57
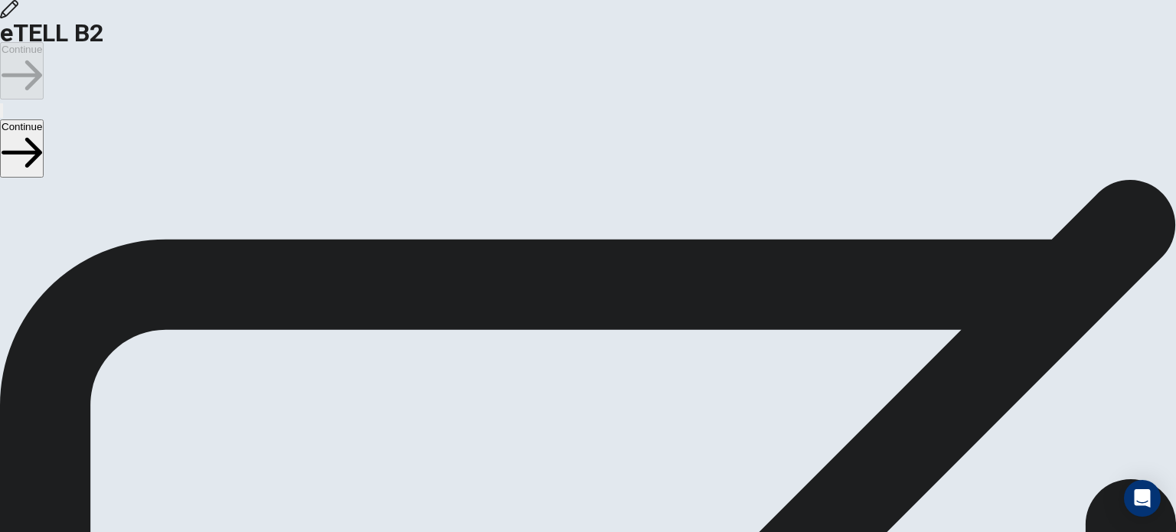
scroll to position [0, 0]
click at [44, 42] on button "Continue" at bounding box center [22, 70] width 44 height 57
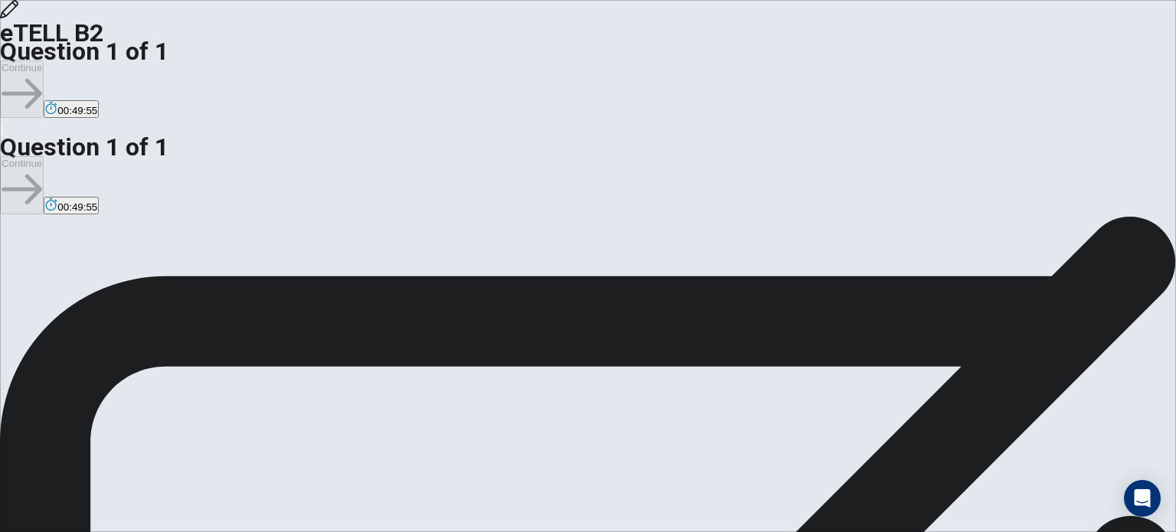
scroll to position [15, 0]
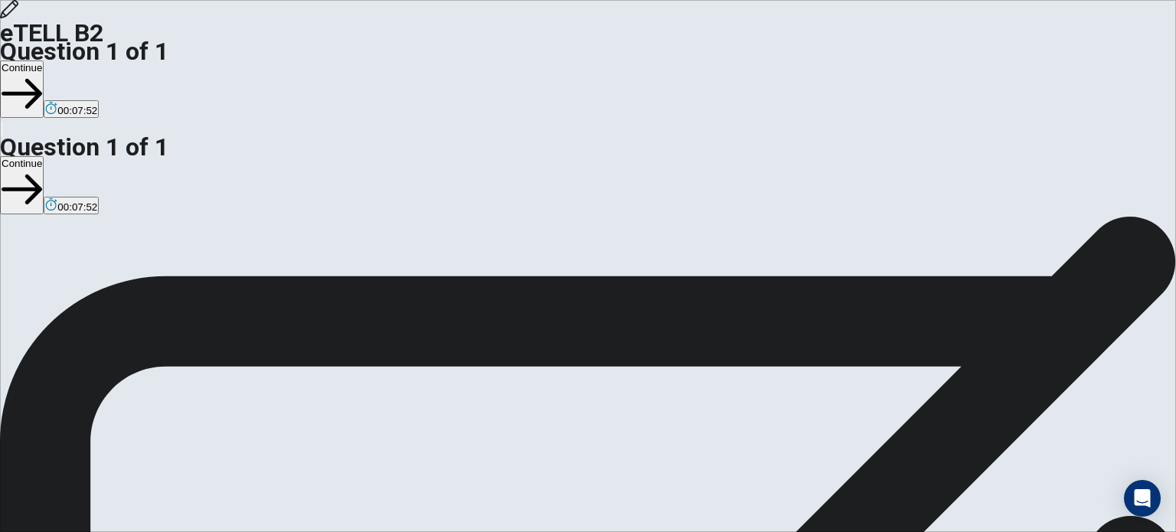
scroll to position [23, 0]
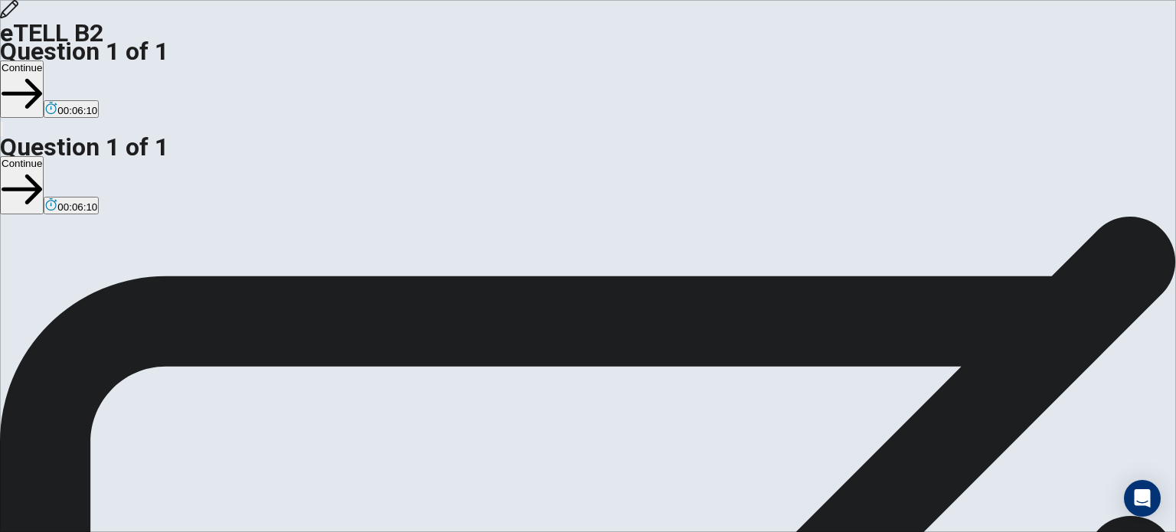
scroll to position [58, 0]
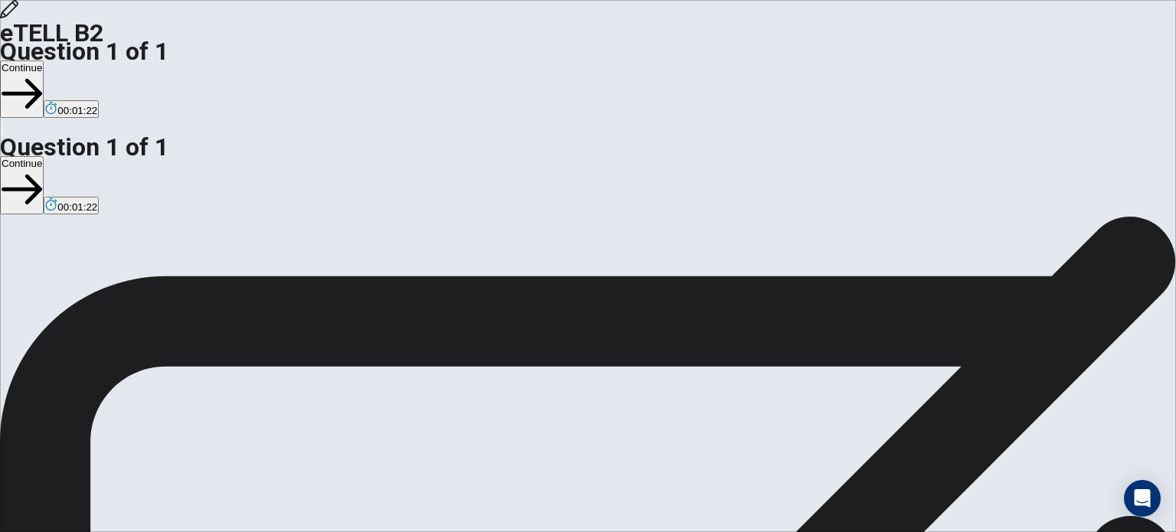
scroll to position [34, 0]
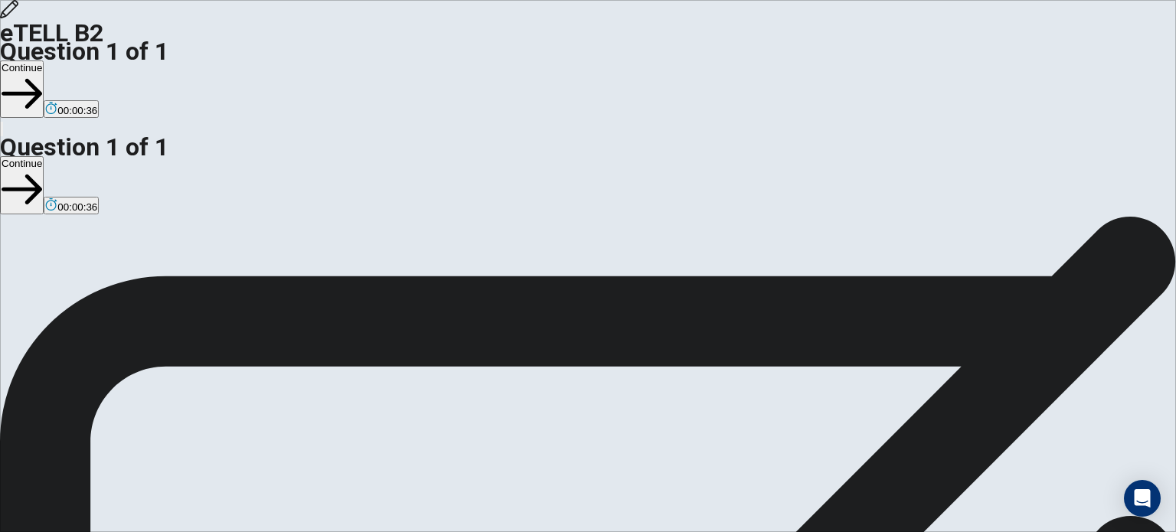
type textarea "**********"
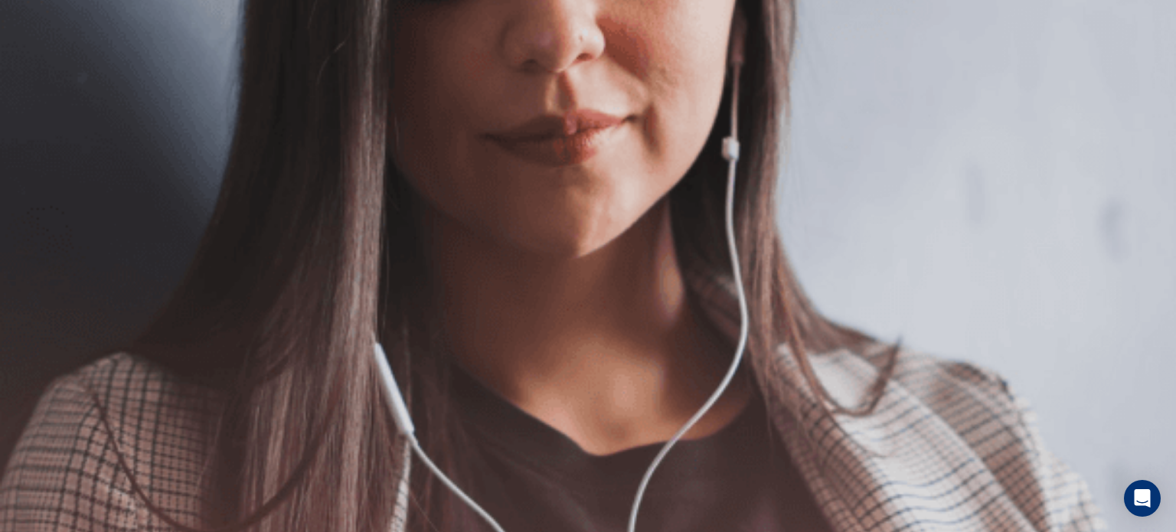
scroll to position [211, 0]
click at [44, 60] on button "Continue" at bounding box center [22, 88] width 44 height 57
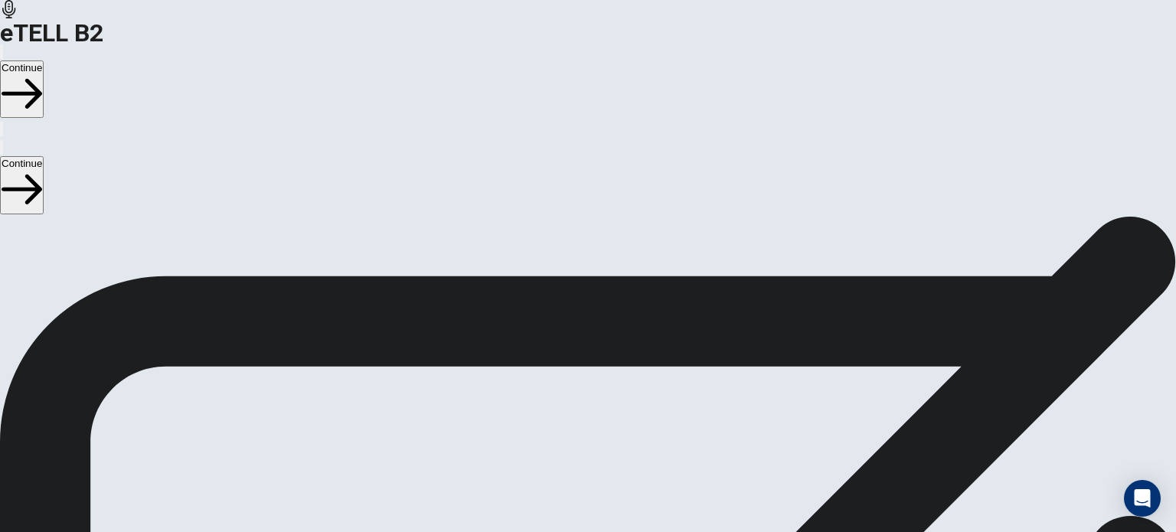
click at [44, 60] on button "Continue" at bounding box center [22, 88] width 44 height 57
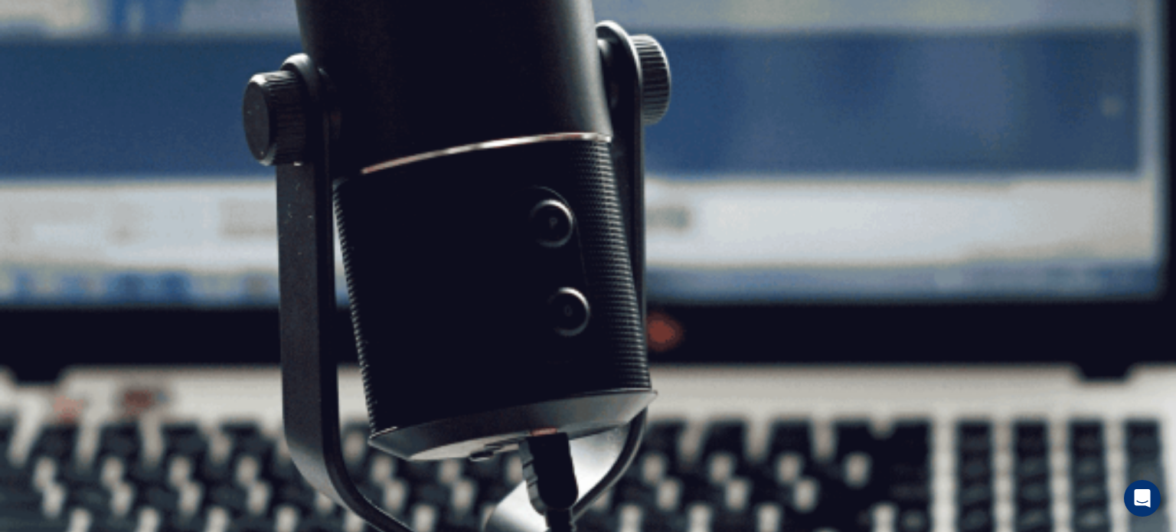
scroll to position [132, 0]
click at [44, 60] on button "Continue" at bounding box center [22, 88] width 44 height 57
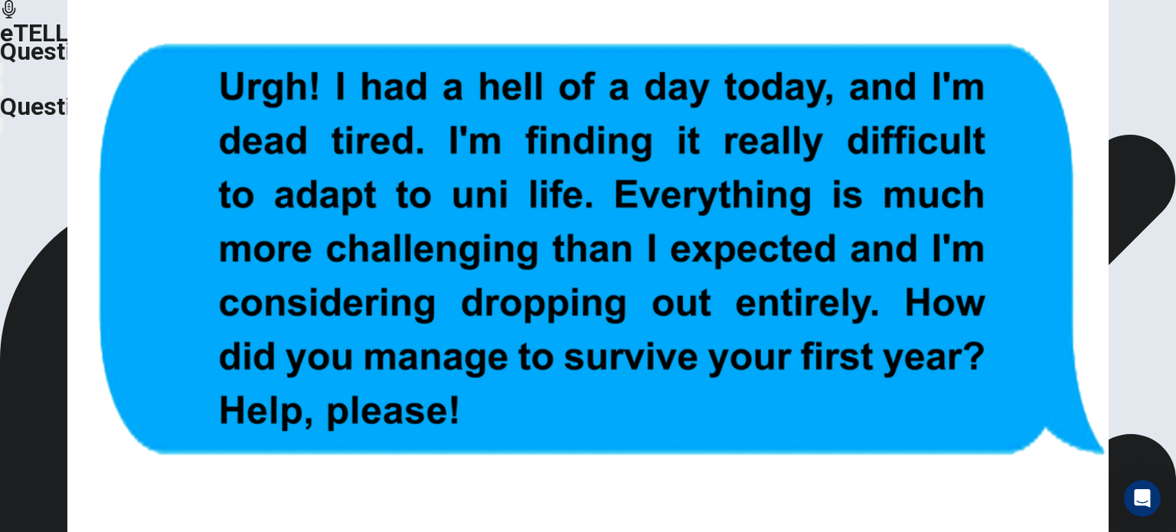
scroll to position [109, 0]
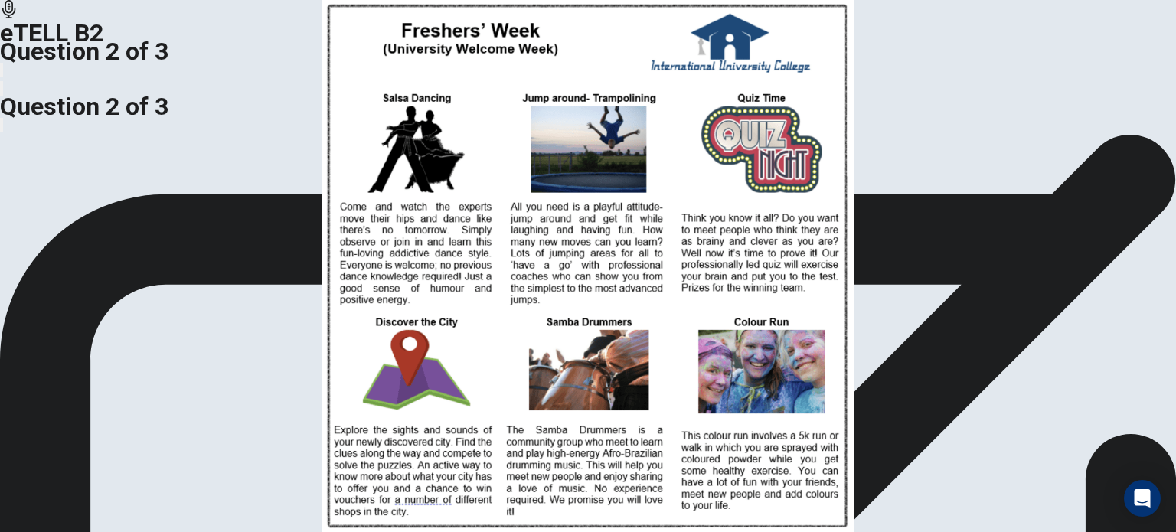
drag, startPoint x: 385, startPoint y: 256, endPoint x: 377, endPoint y: 233, distance: 24.2
click at [377, 233] on img at bounding box center [588, 266] width 1176 height 532
click at [383, 128] on img at bounding box center [588, 266] width 1176 height 532
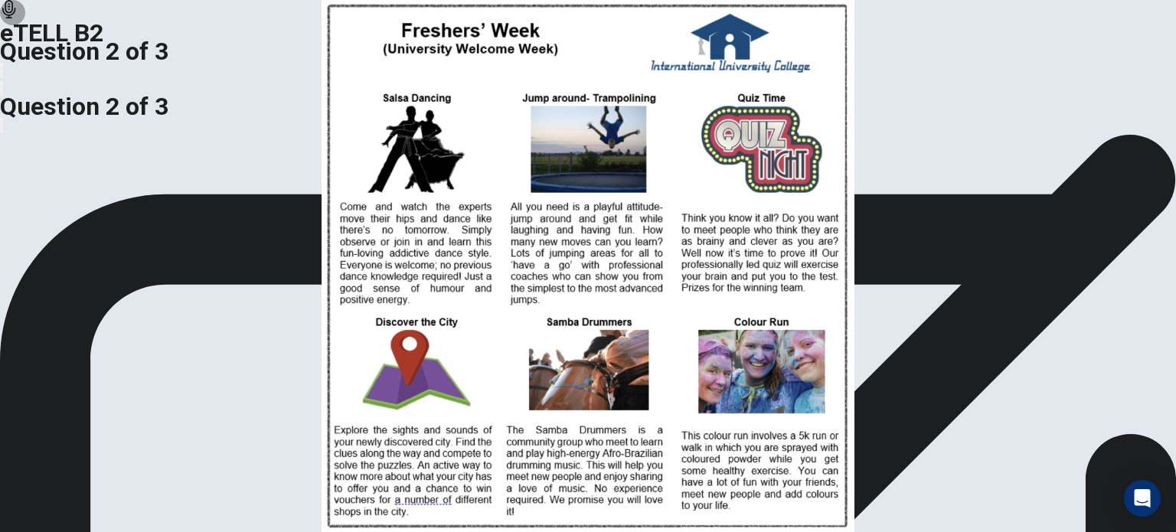
click at [397, 205] on img at bounding box center [588, 266] width 1176 height 532
click at [395, 137] on img at bounding box center [588, 266] width 1176 height 532
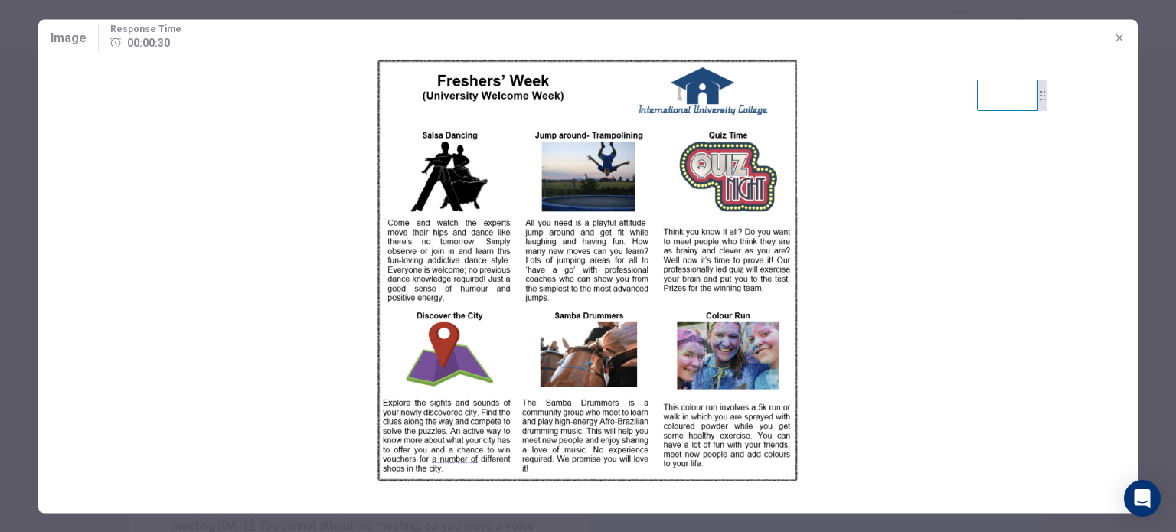
scroll to position [137, 0]
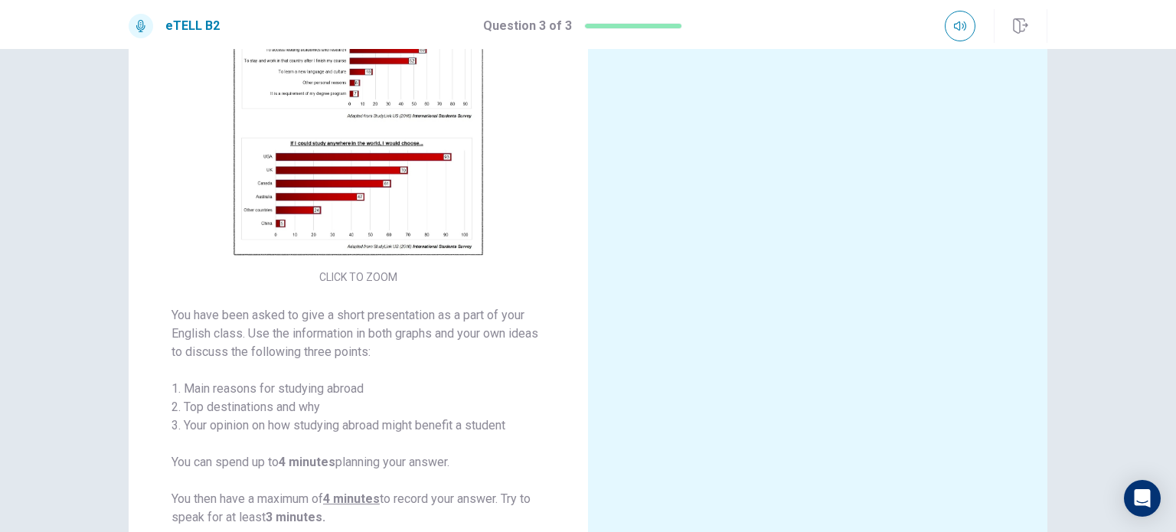
click at [395, 137] on img at bounding box center [358, 129] width 294 height 267
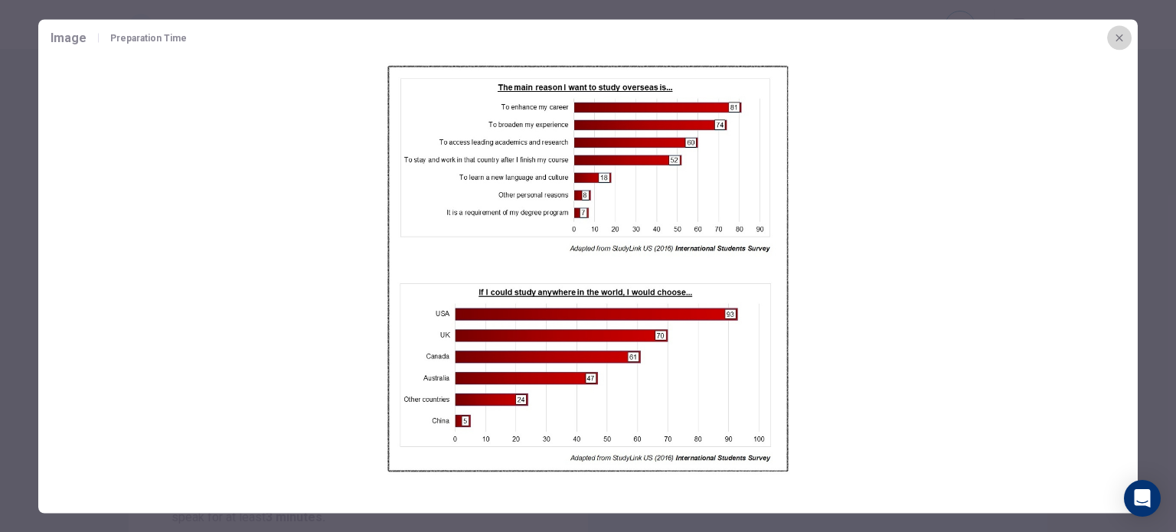
click at [1118, 41] on icon "button" at bounding box center [1119, 37] width 12 height 12
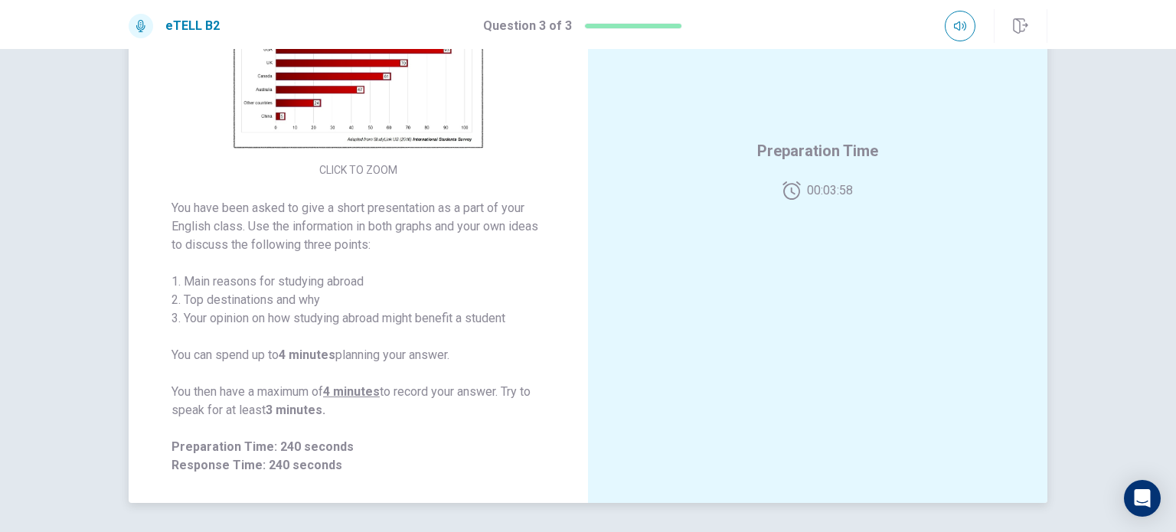
scroll to position [245, 0]
click at [413, 128] on img at bounding box center [358, 21] width 294 height 267
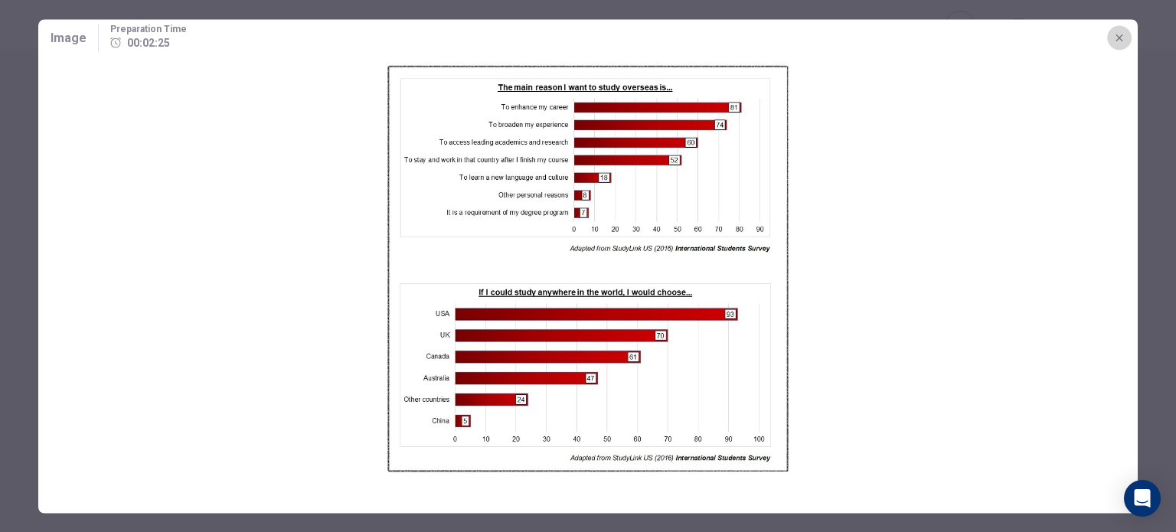
click at [1118, 44] on button "button" at bounding box center [1119, 37] width 24 height 24
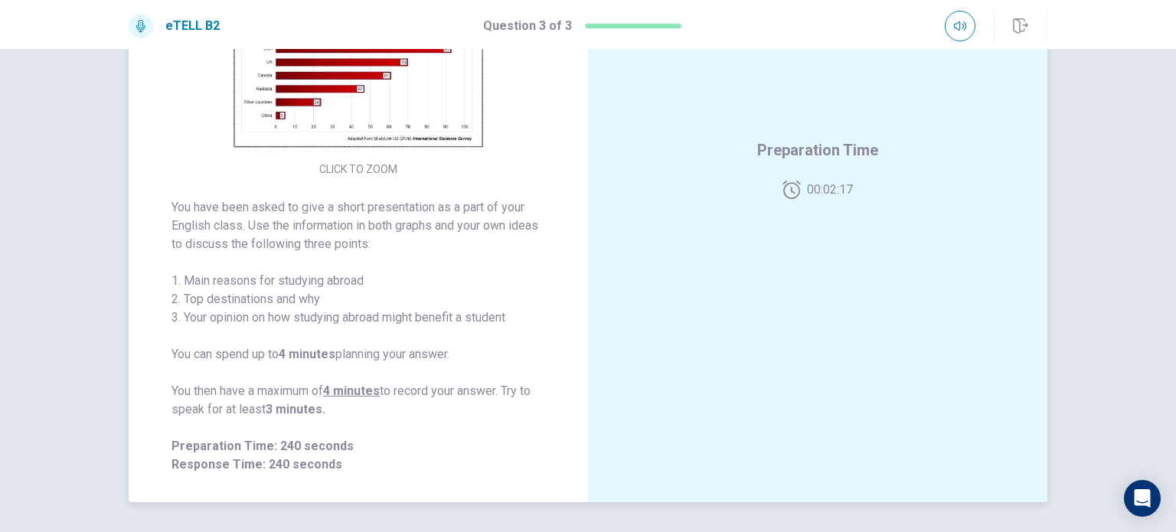
click at [399, 106] on img at bounding box center [358, 21] width 294 height 267
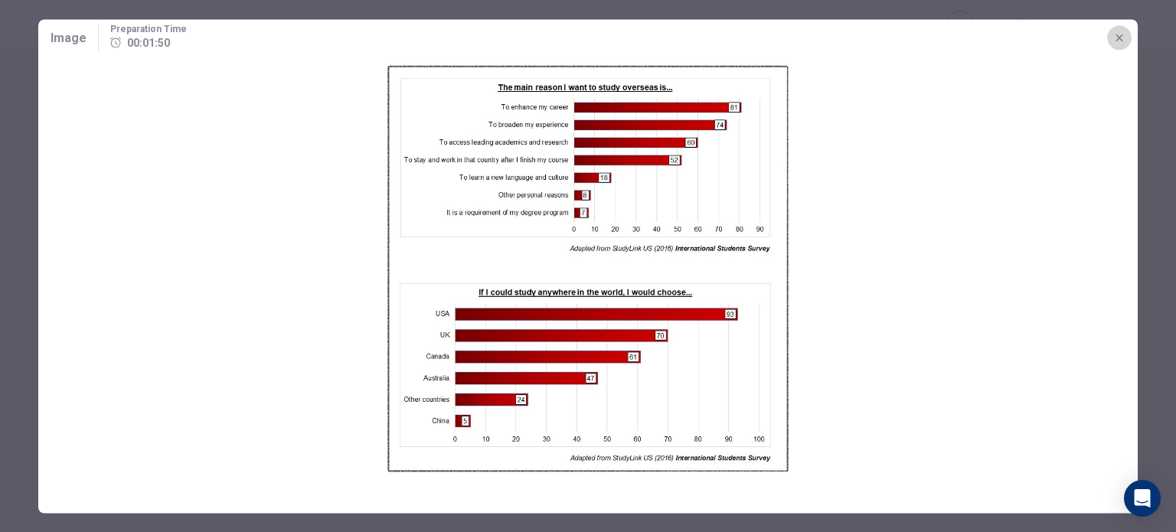
click at [1121, 44] on button "button" at bounding box center [1119, 37] width 24 height 24
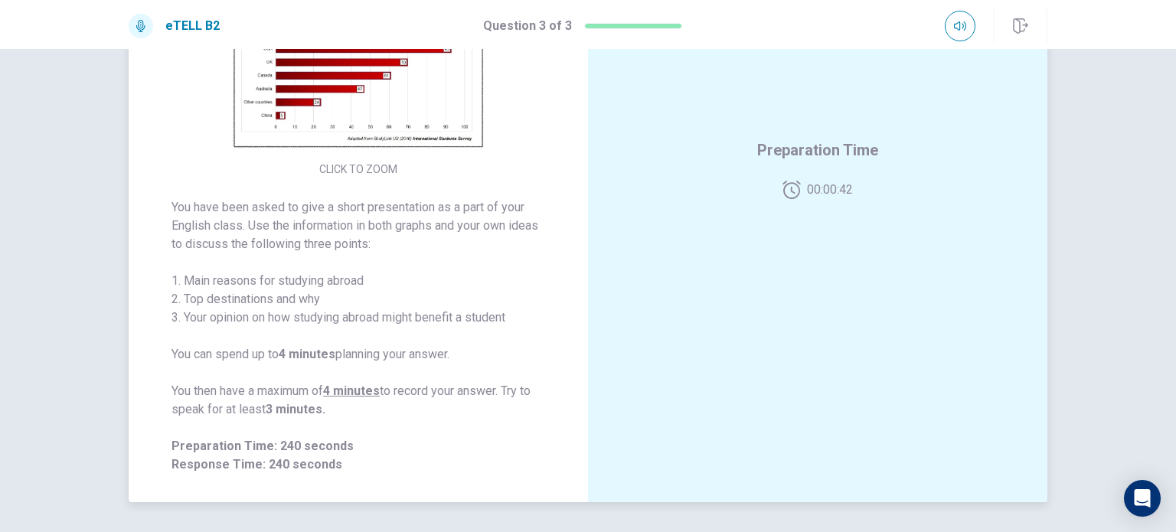
click at [346, 103] on img at bounding box center [358, 21] width 294 height 267
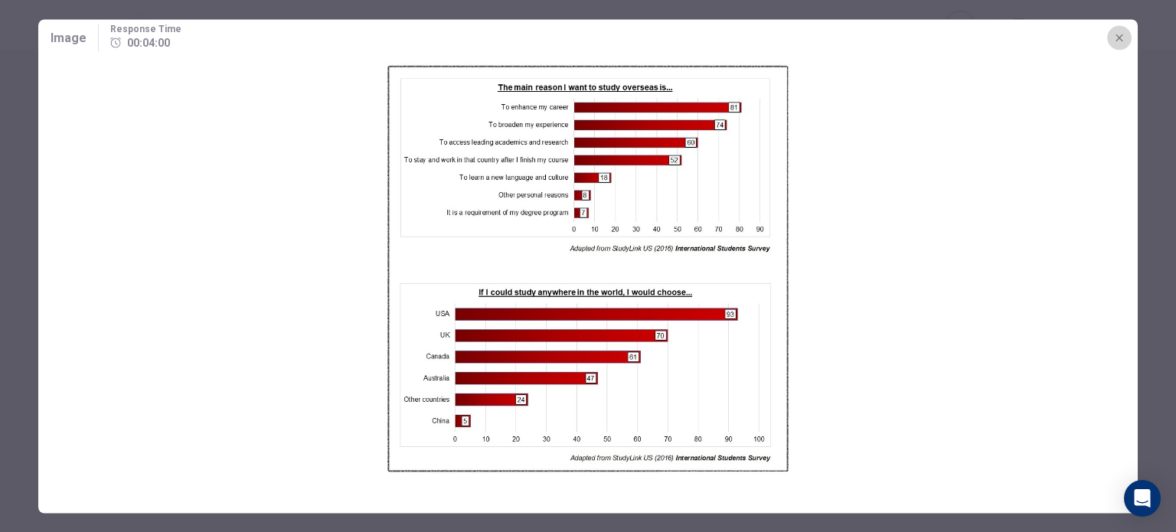
click at [1115, 44] on button "button" at bounding box center [1119, 37] width 24 height 24
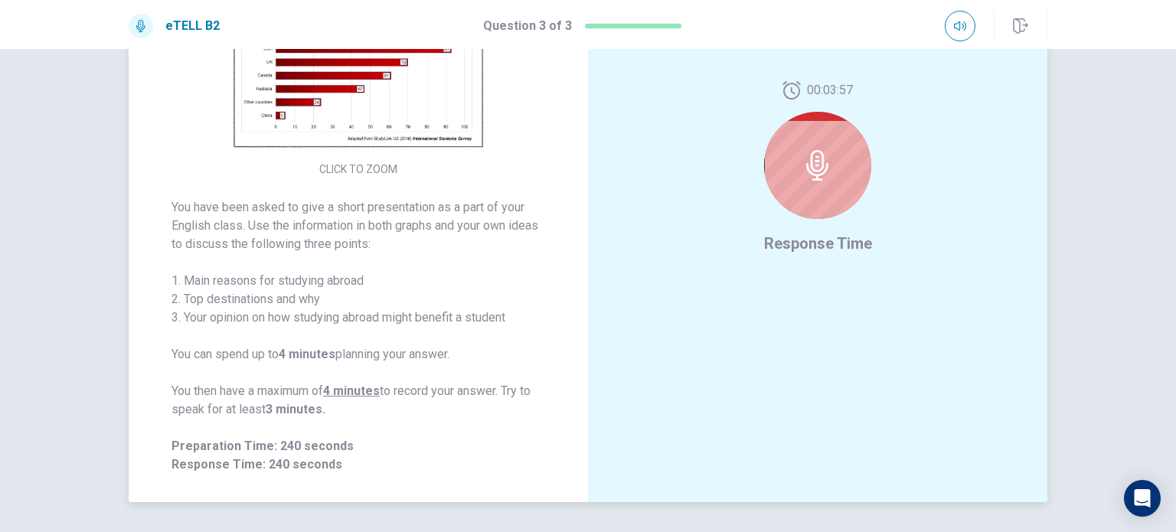
click at [388, 103] on img at bounding box center [358, 21] width 294 height 267
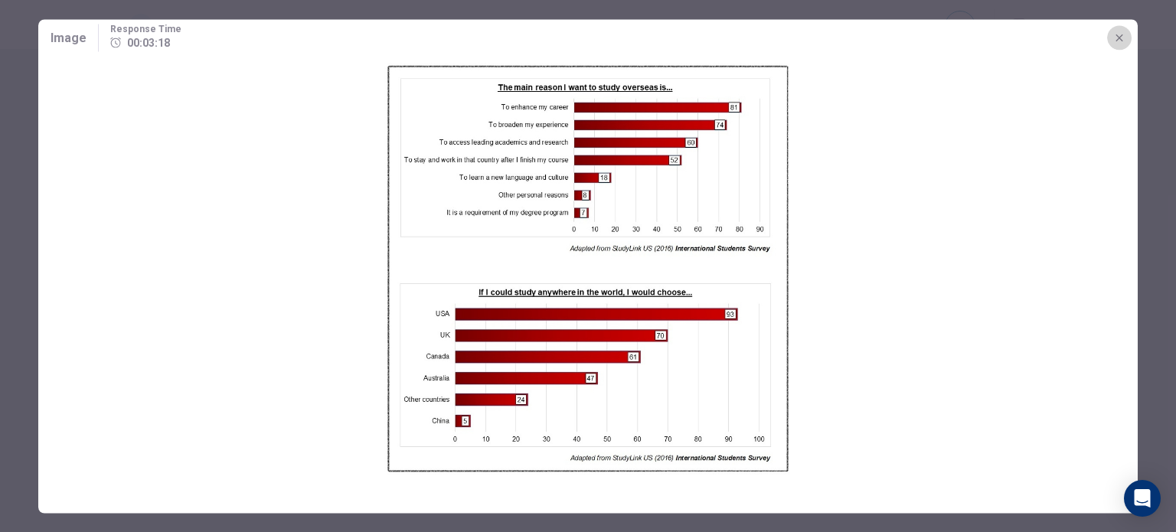
click at [1115, 45] on button "button" at bounding box center [1119, 37] width 24 height 24
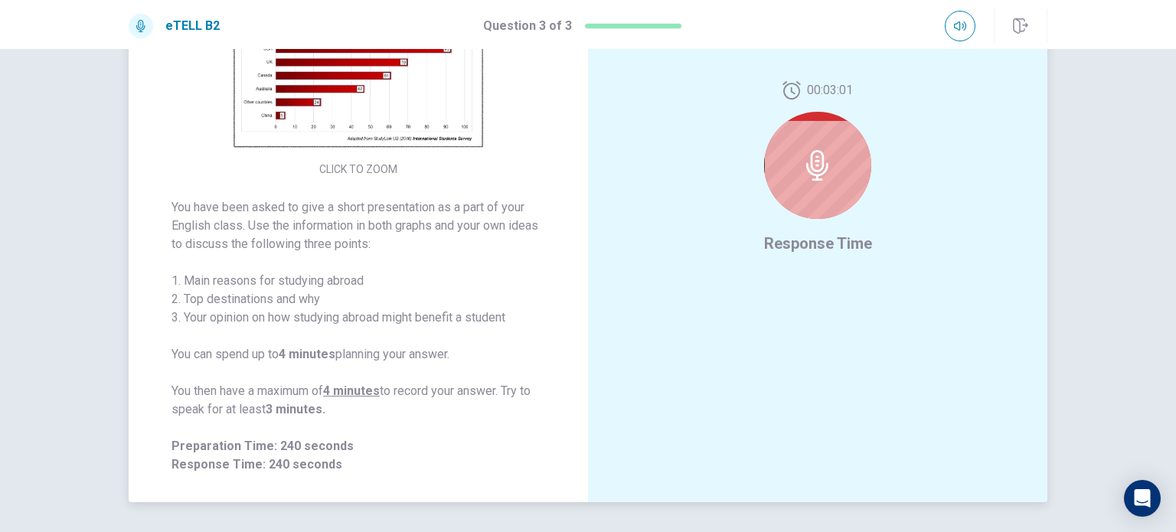
click at [342, 102] on img at bounding box center [358, 21] width 294 height 267
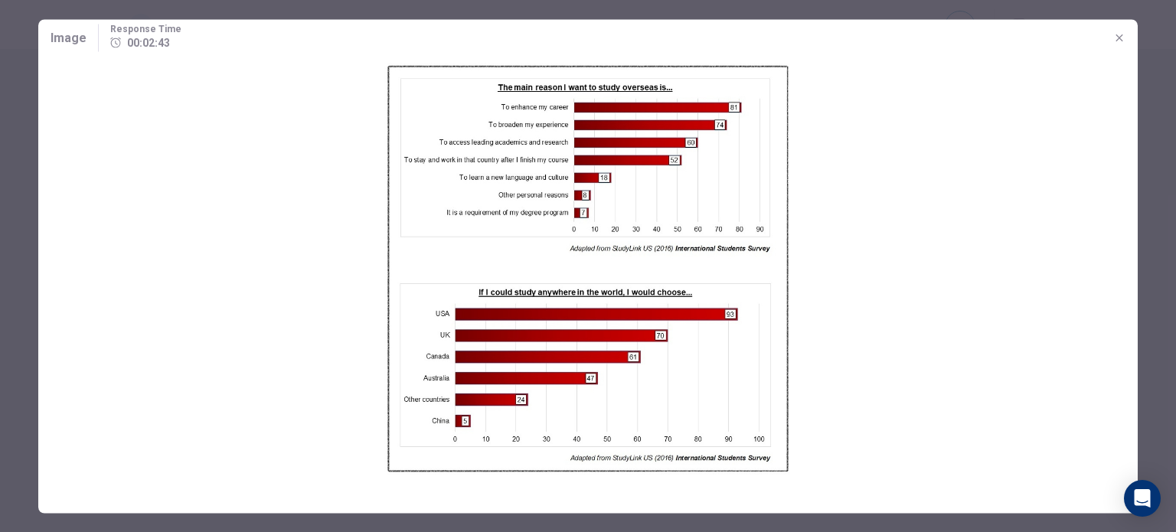
click at [1118, 37] on icon "button" at bounding box center [1119, 37] width 12 height 12
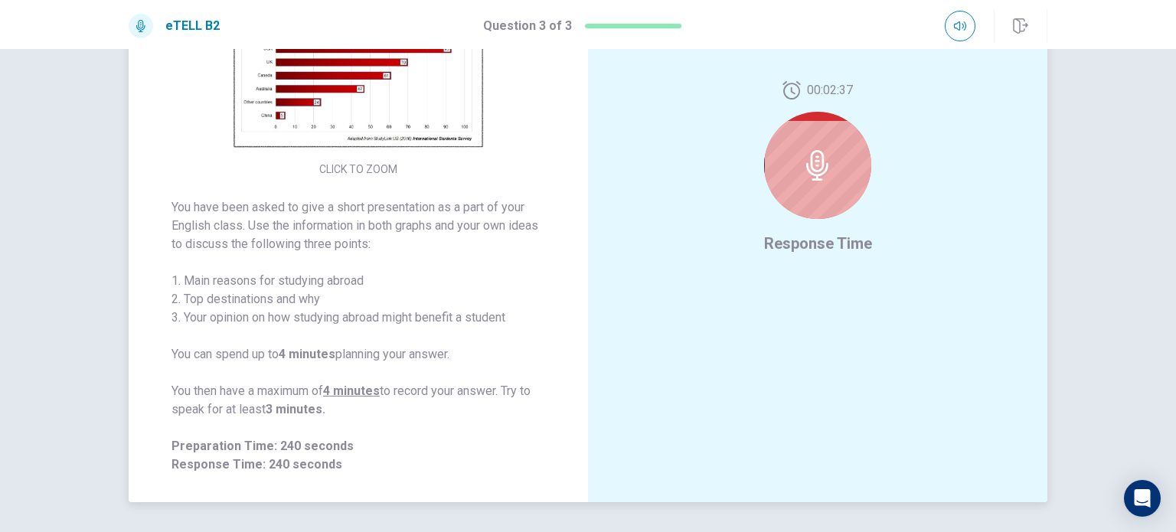
click at [402, 103] on img at bounding box center [358, 21] width 294 height 267
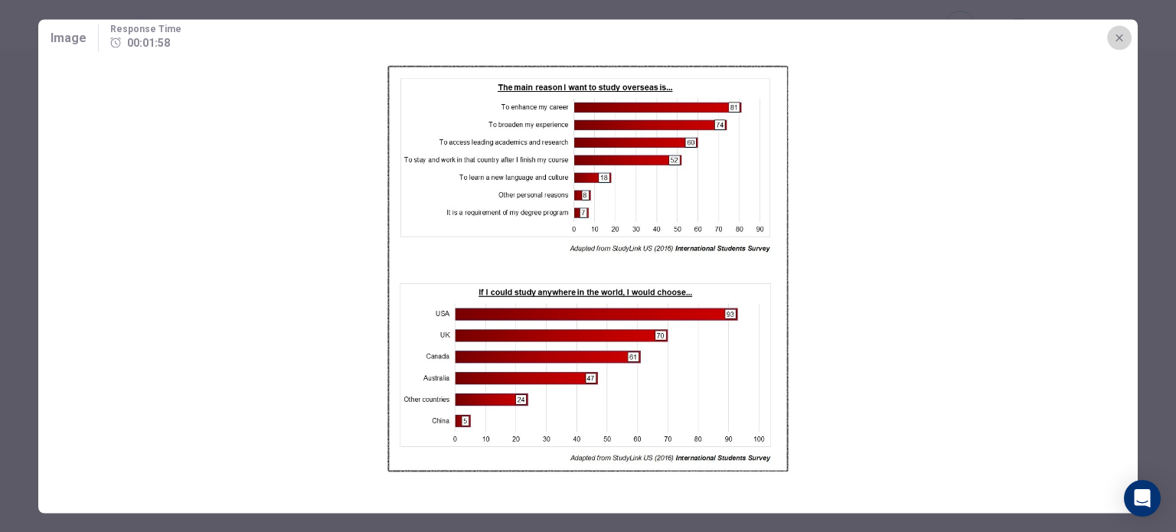
click at [1115, 42] on icon "button" at bounding box center [1119, 37] width 12 height 12
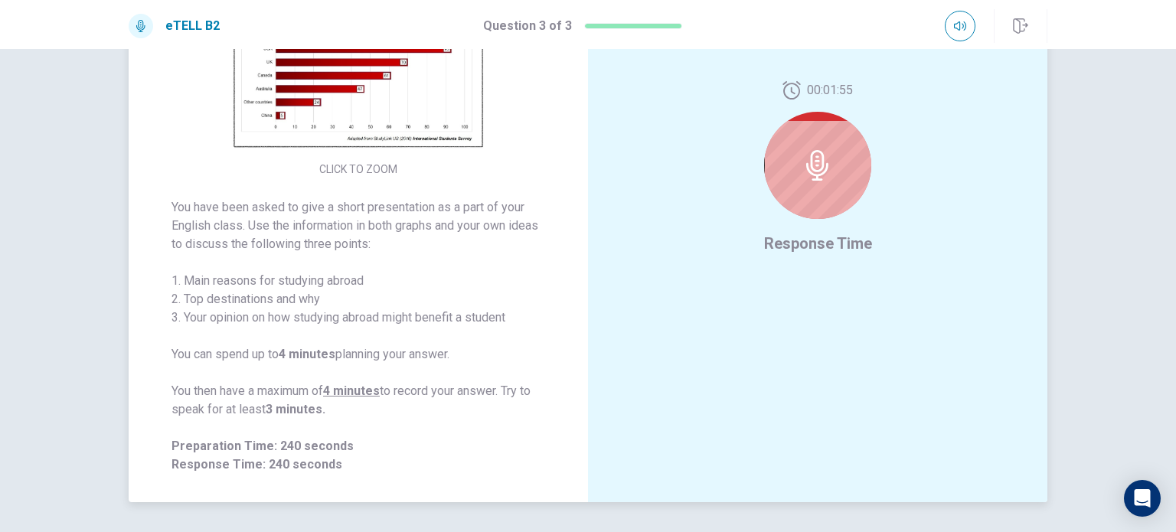
click at [392, 116] on img at bounding box center [358, 21] width 294 height 267
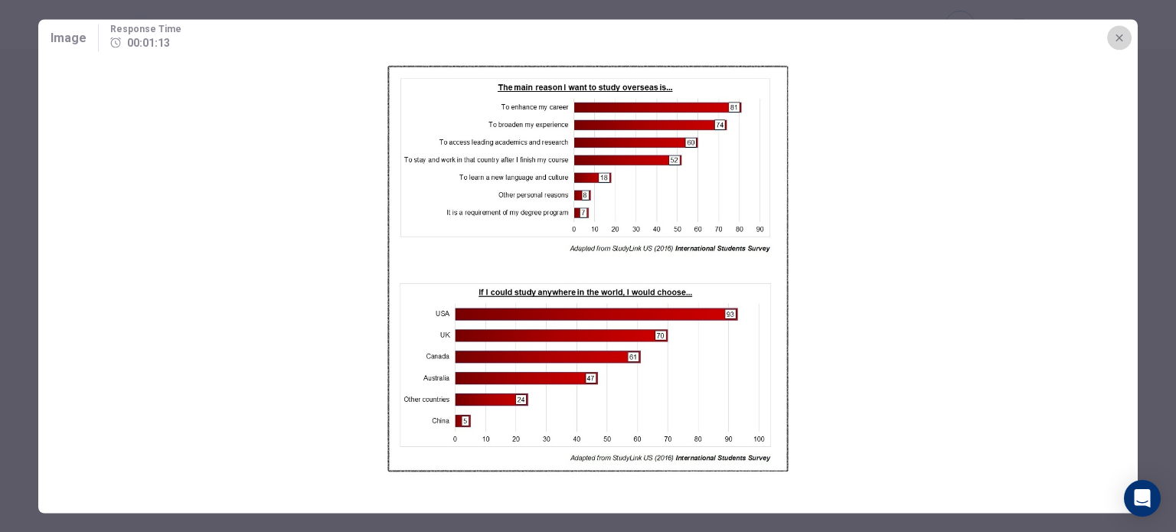
click at [1116, 38] on icon "button" at bounding box center [1119, 37] width 12 height 12
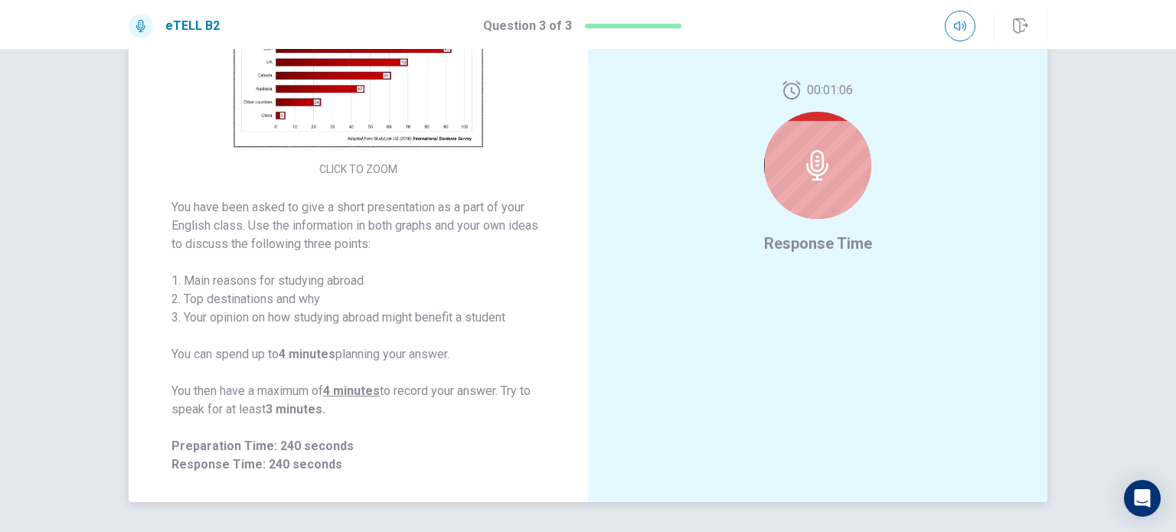
click at [370, 104] on img at bounding box center [358, 21] width 294 height 267
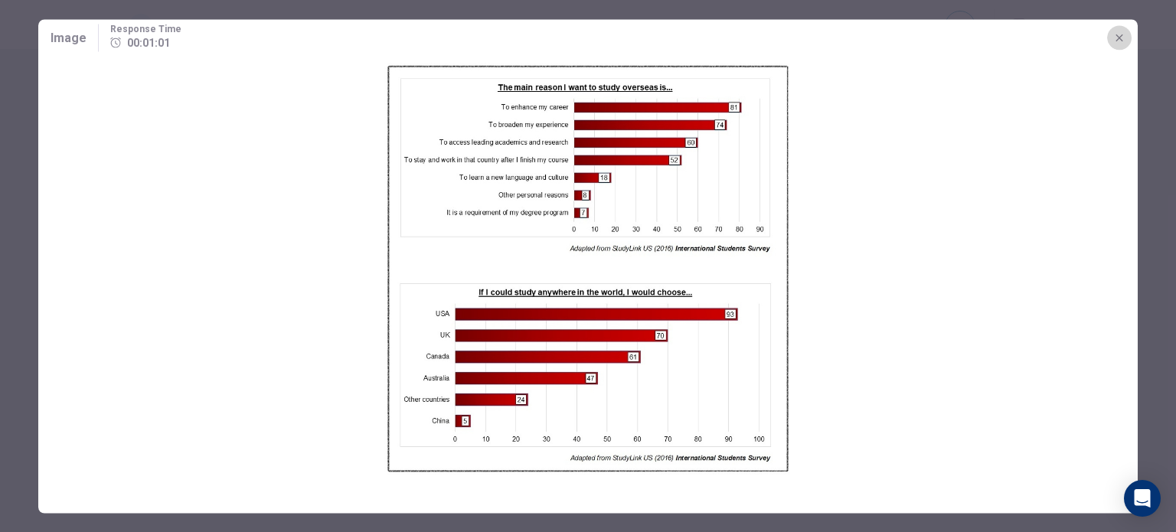
click at [1118, 33] on icon "button" at bounding box center [1119, 37] width 12 height 12
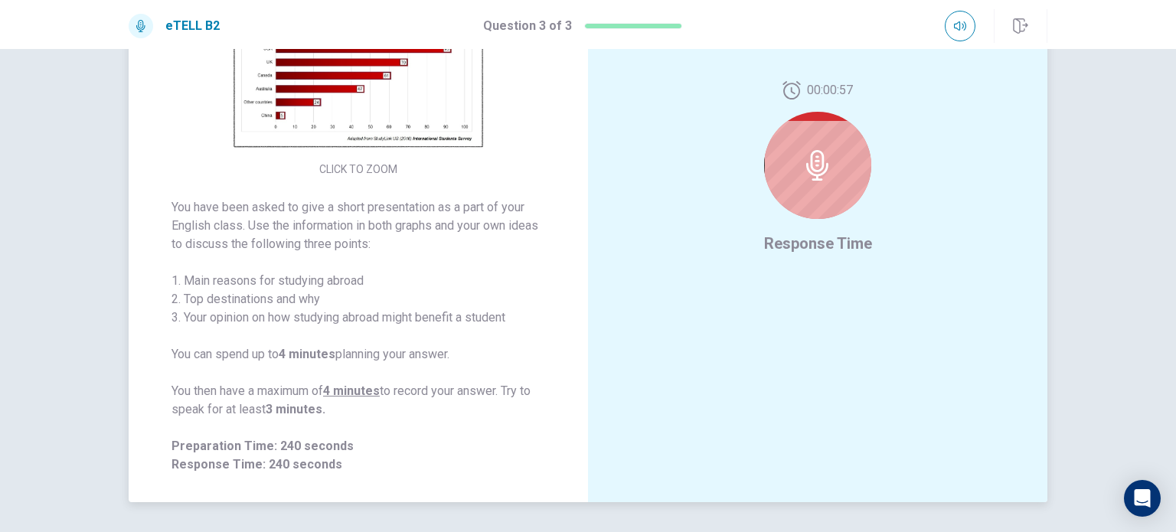
click at [377, 125] on img at bounding box center [358, 21] width 294 height 267
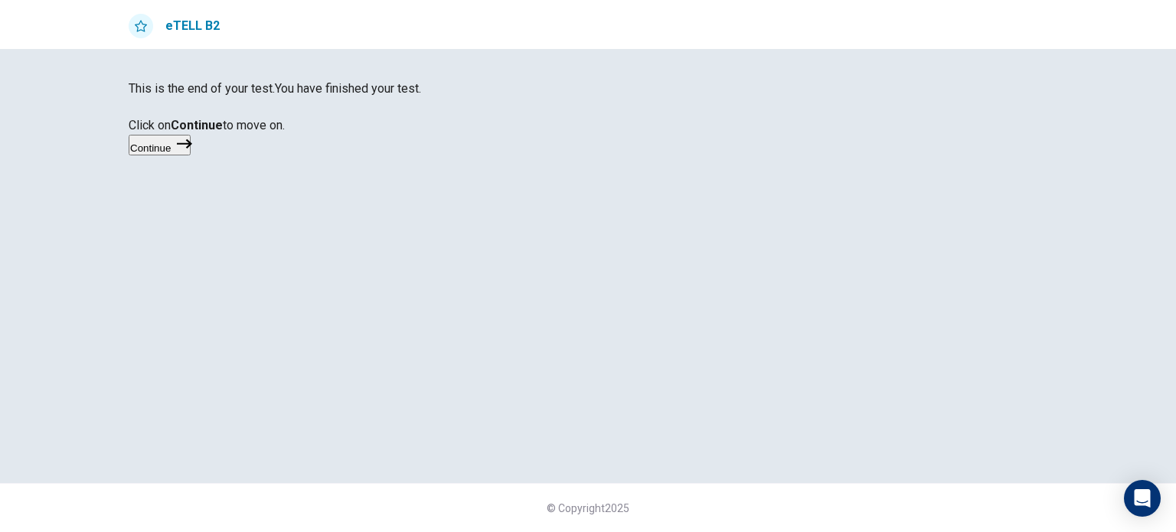
scroll to position [24, 0]
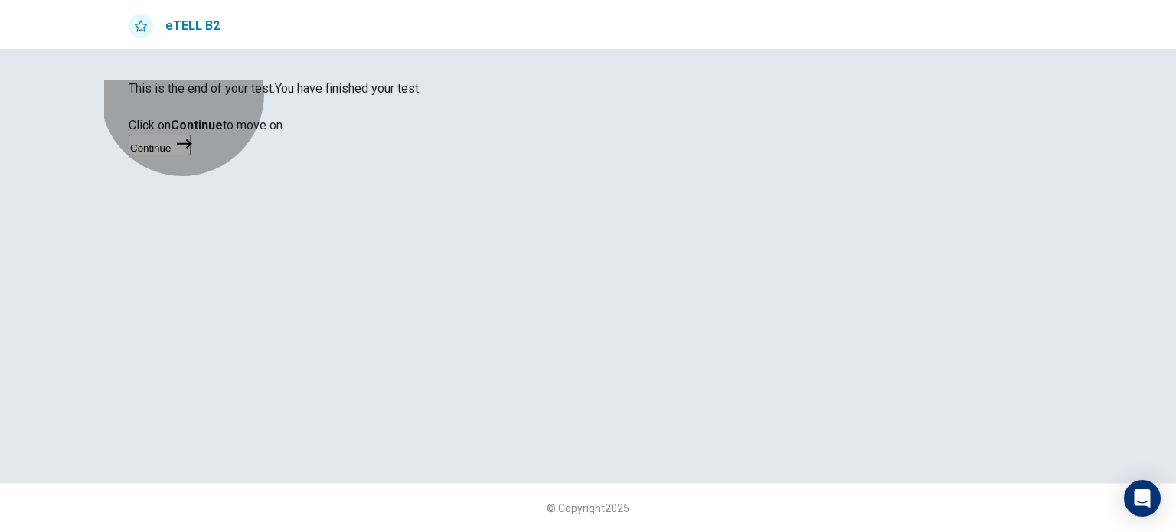
click at [192, 152] on icon "button" at bounding box center [184, 143] width 15 height 15
